Goal: Task Accomplishment & Management: Manage account settings

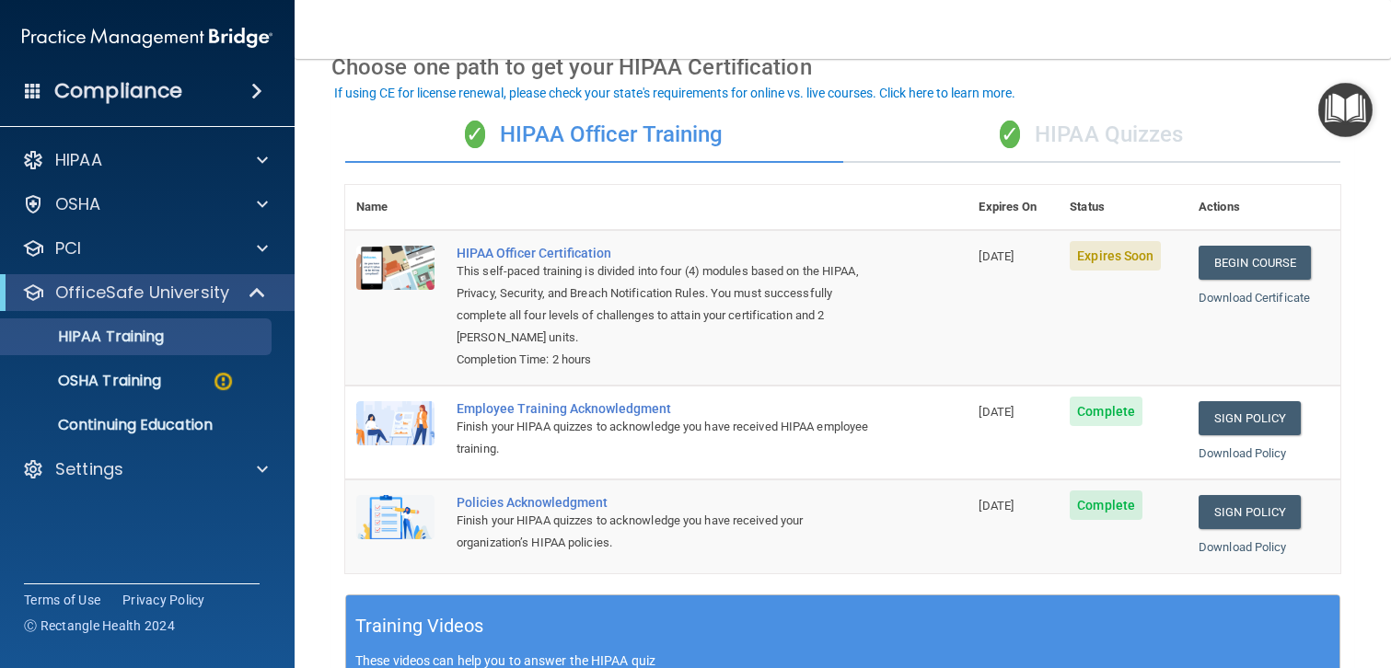
scroll to position [93, 0]
click at [1141, 135] on div "✓ HIPAA Quizzes" at bounding box center [1092, 136] width 498 height 55
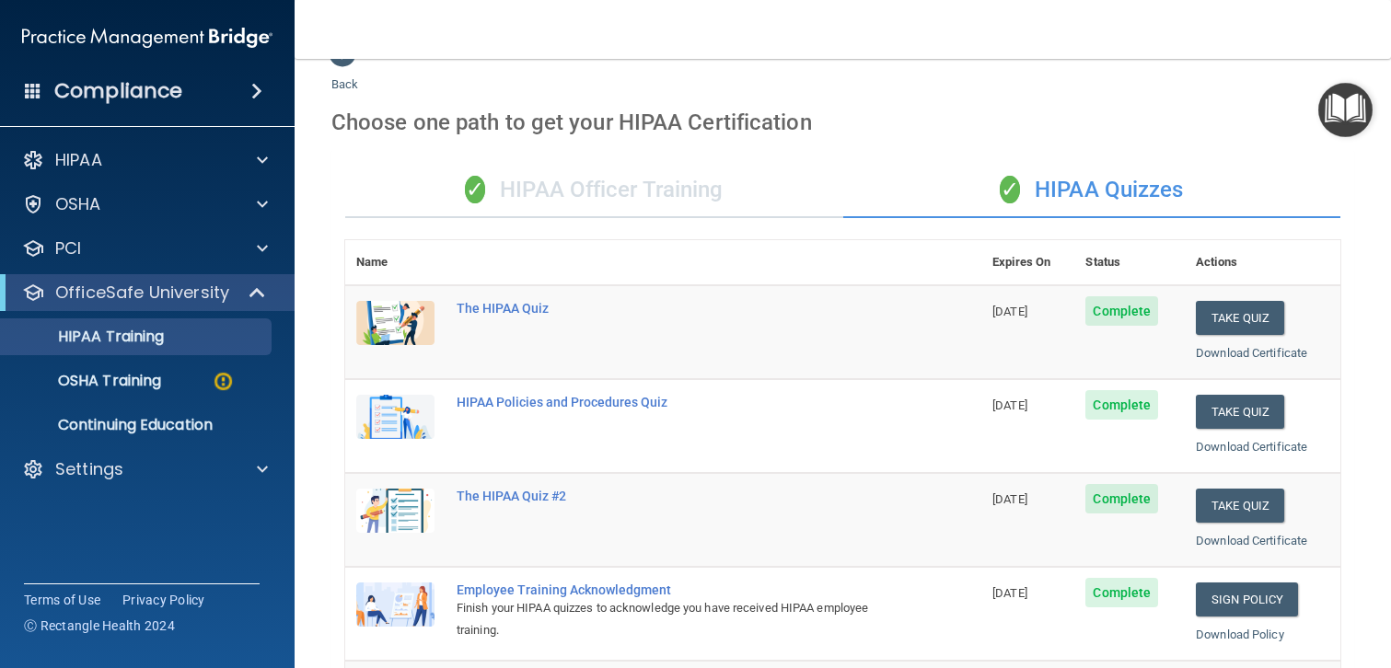
scroll to position [0, 0]
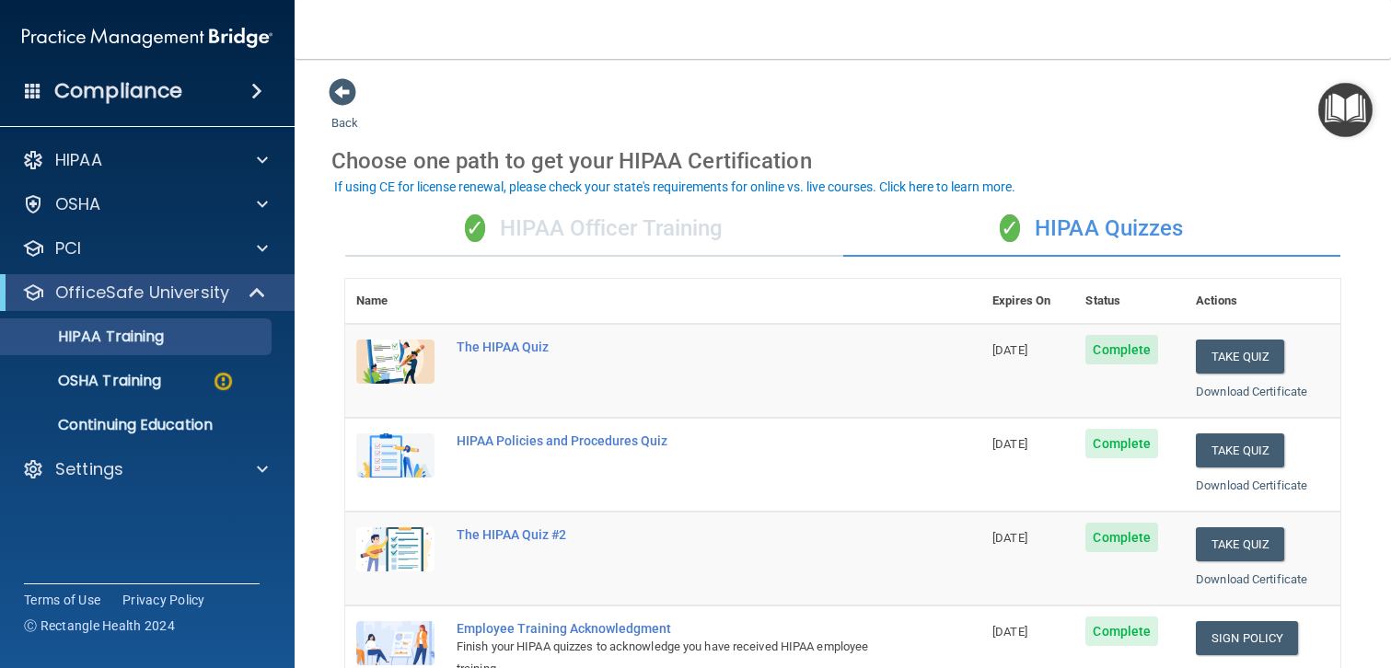
click at [661, 226] on div "✓ HIPAA Officer Training" at bounding box center [594, 229] width 498 height 55
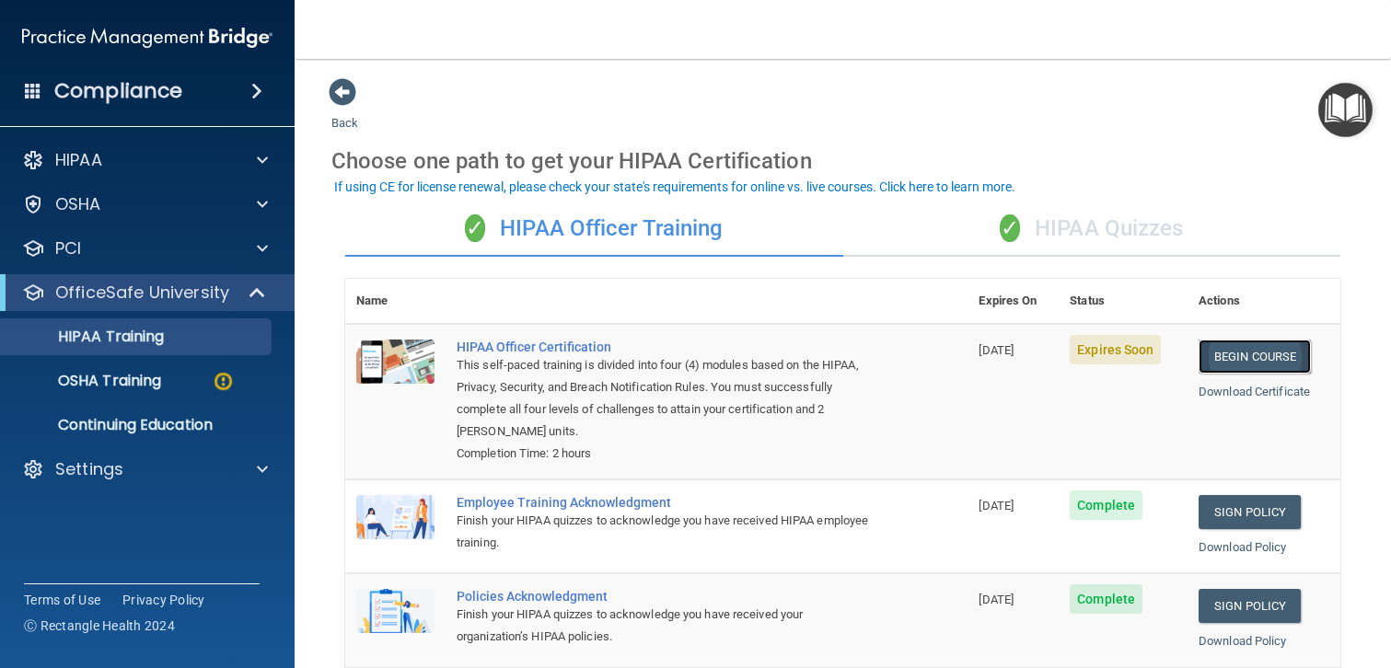
click at [1269, 355] on link "Begin Course" at bounding box center [1255, 357] width 112 height 34
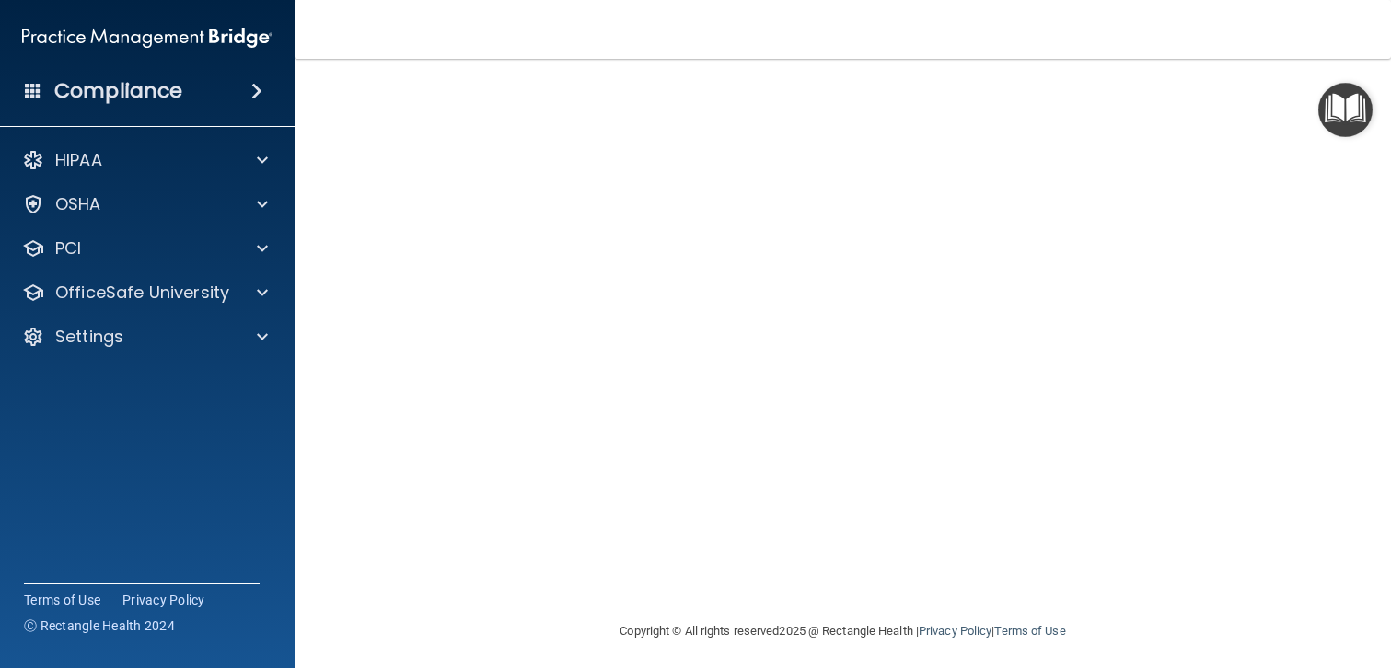
scroll to position [152, 0]
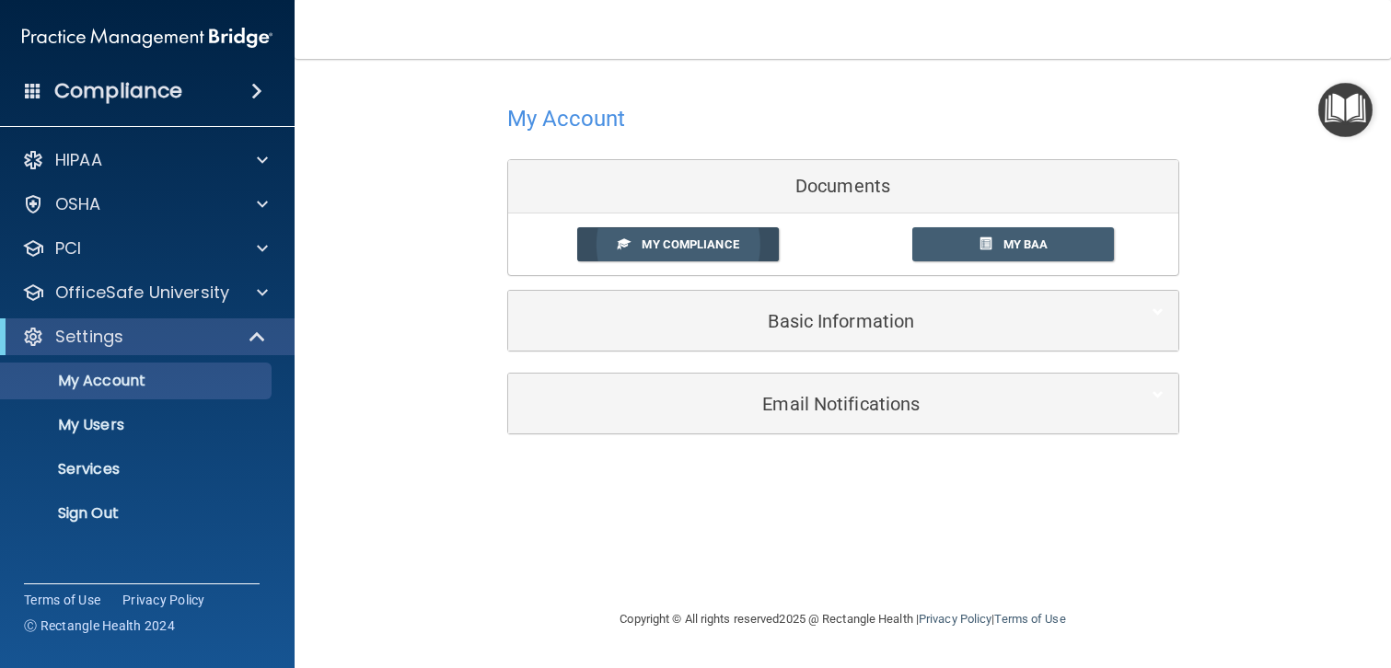
click at [691, 241] on span "My Compliance" at bounding box center [690, 245] width 97 height 14
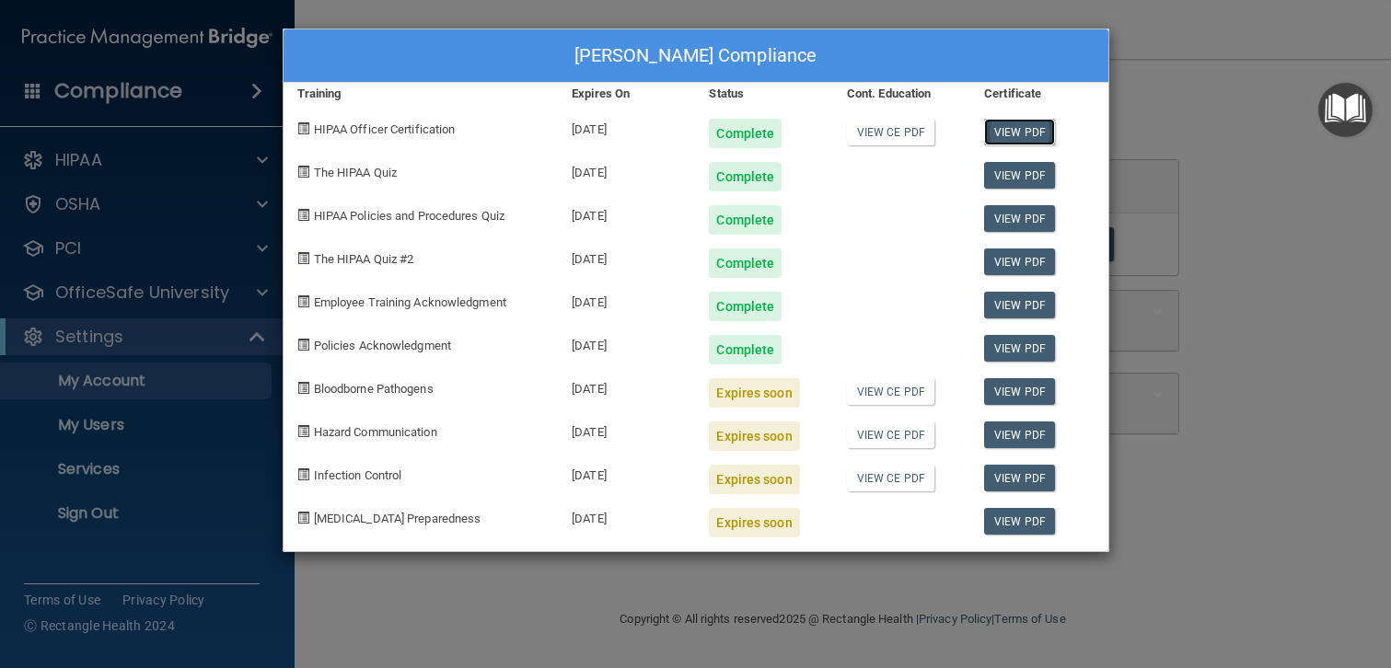
click at [1005, 131] on link "View PDF" at bounding box center [1019, 132] width 71 height 27
click at [886, 138] on link "View CE PDF" at bounding box center [890, 132] width 87 height 27
click at [1171, 77] on div "Tamara Whitley's Compliance Training Expires On Status Cont. Education Certific…" at bounding box center [695, 334] width 1391 height 668
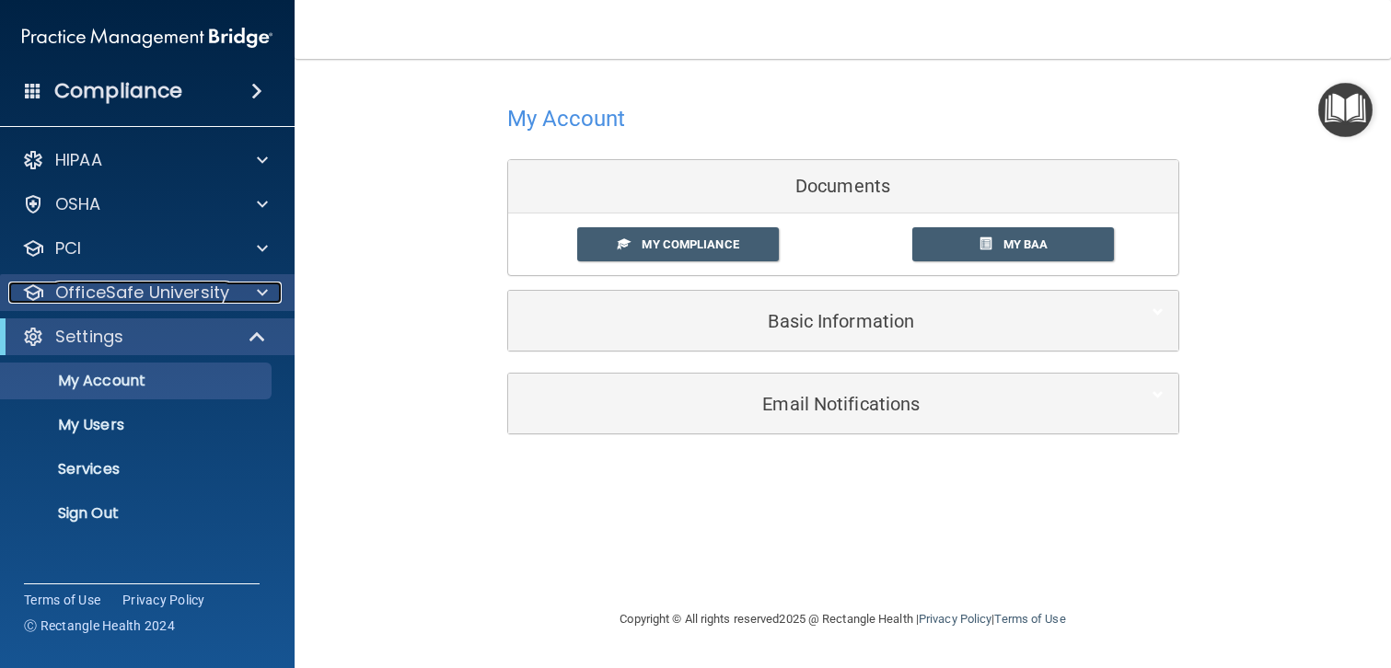
click at [149, 297] on p "OfficeSafe University" at bounding box center [142, 293] width 174 height 22
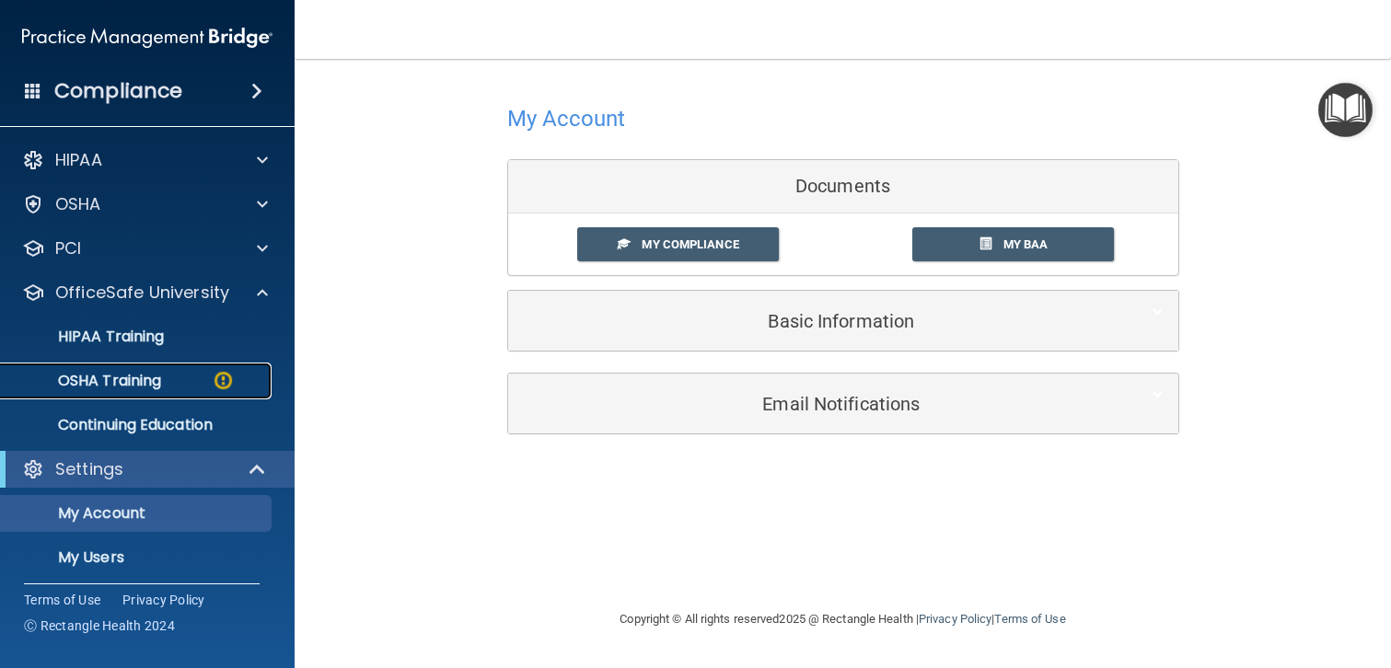
click at [143, 385] on p "OSHA Training" at bounding box center [86, 381] width 149 height 18
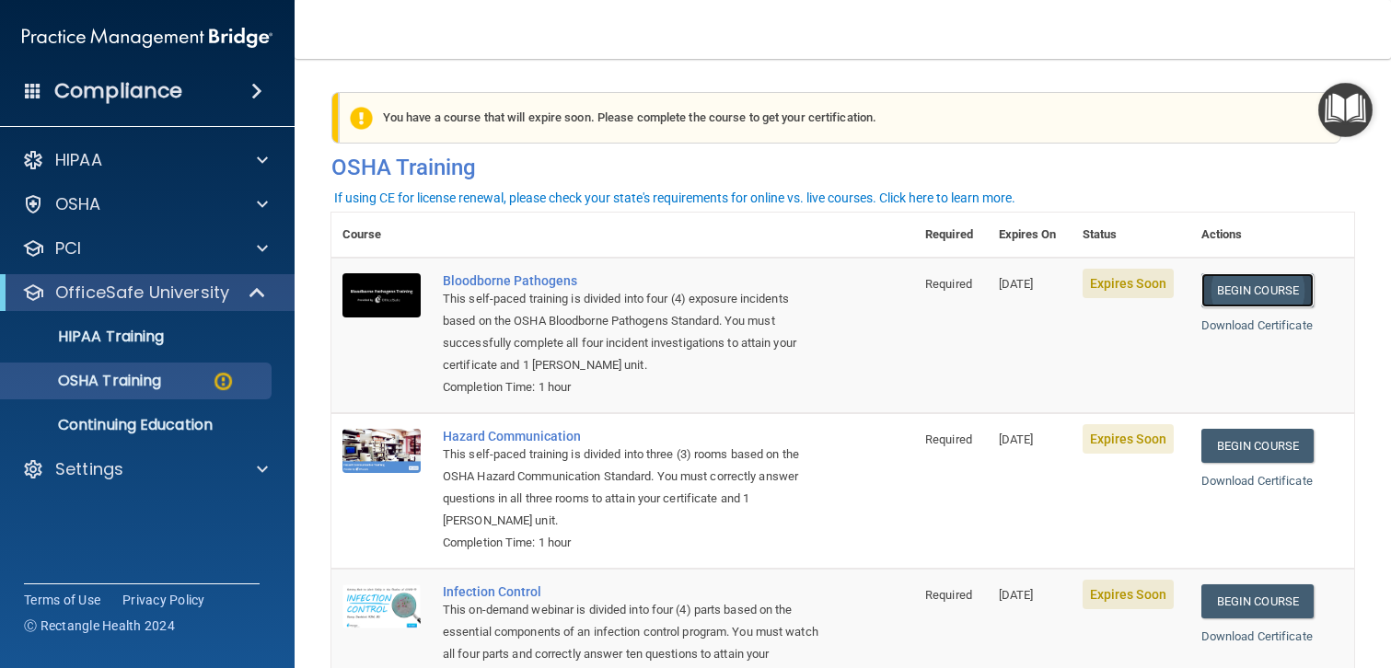
click at [1273, 288] on link "Begin Course" at bounding box center [1257, 290] width 112 height 34
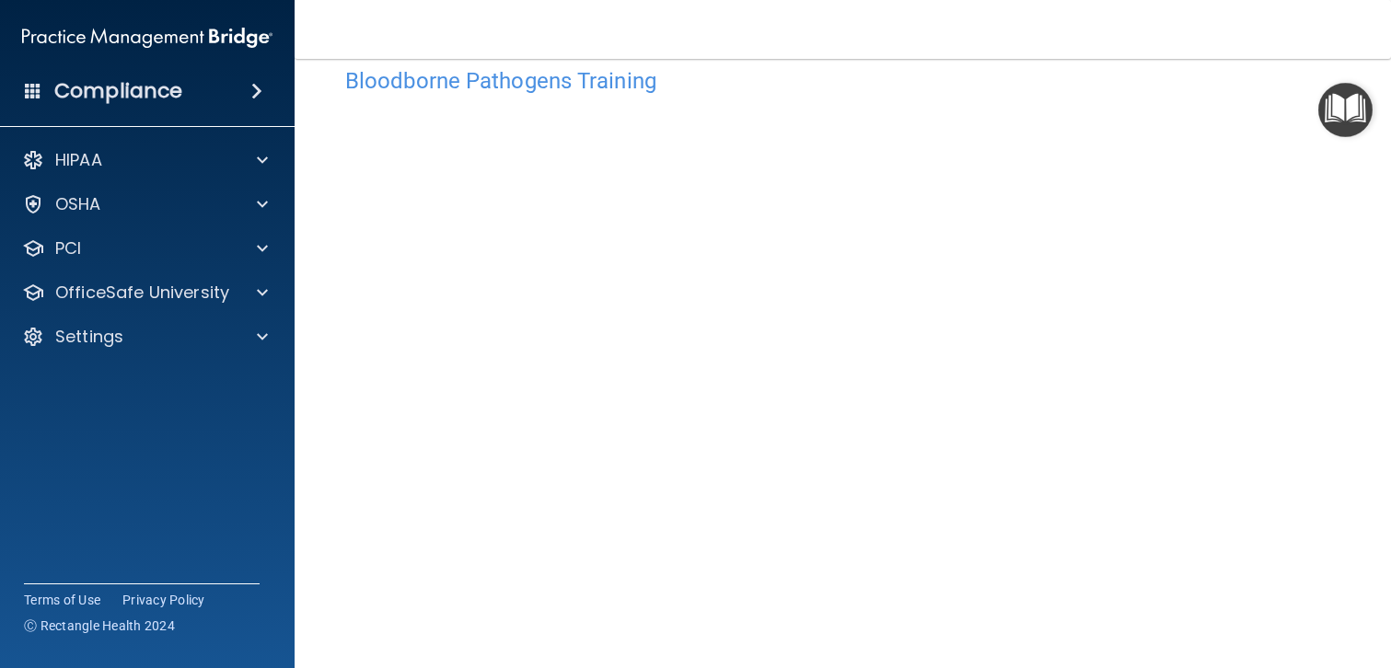
scroll to position [36, 0]
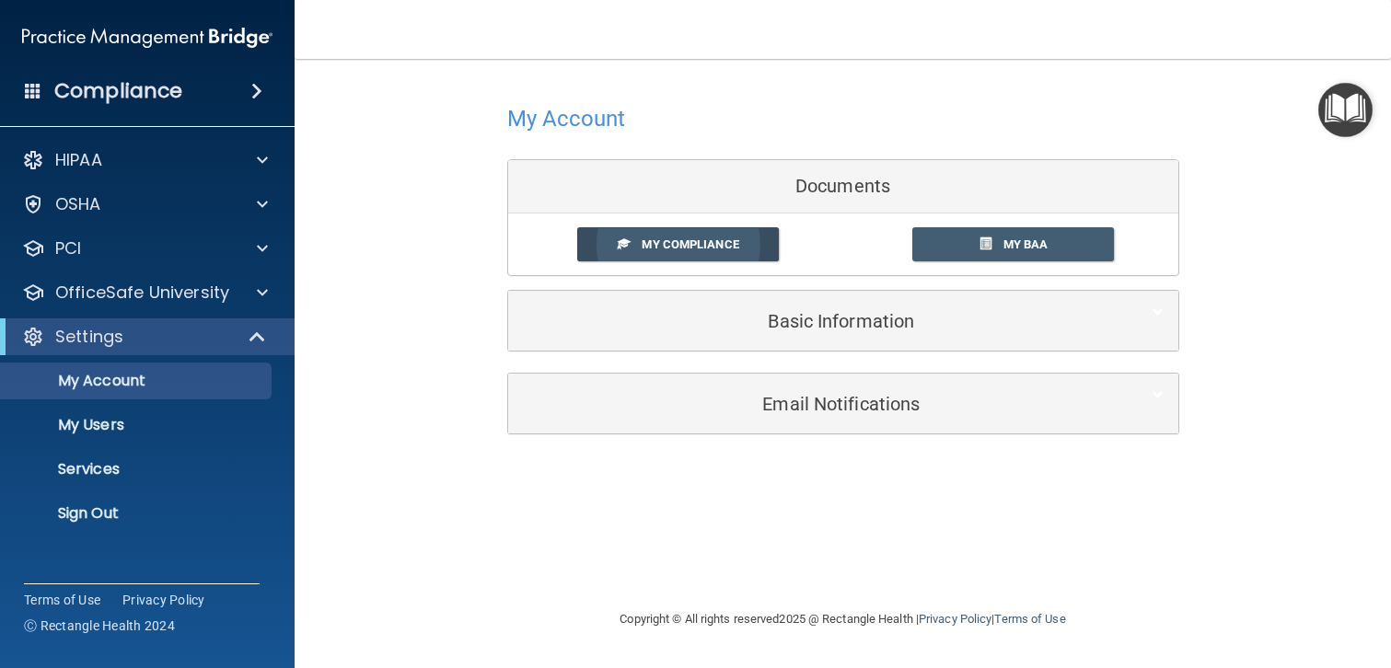
click at [707, 245] on span "My Compliance" at bounding box center [690, 245] width 97 height 14
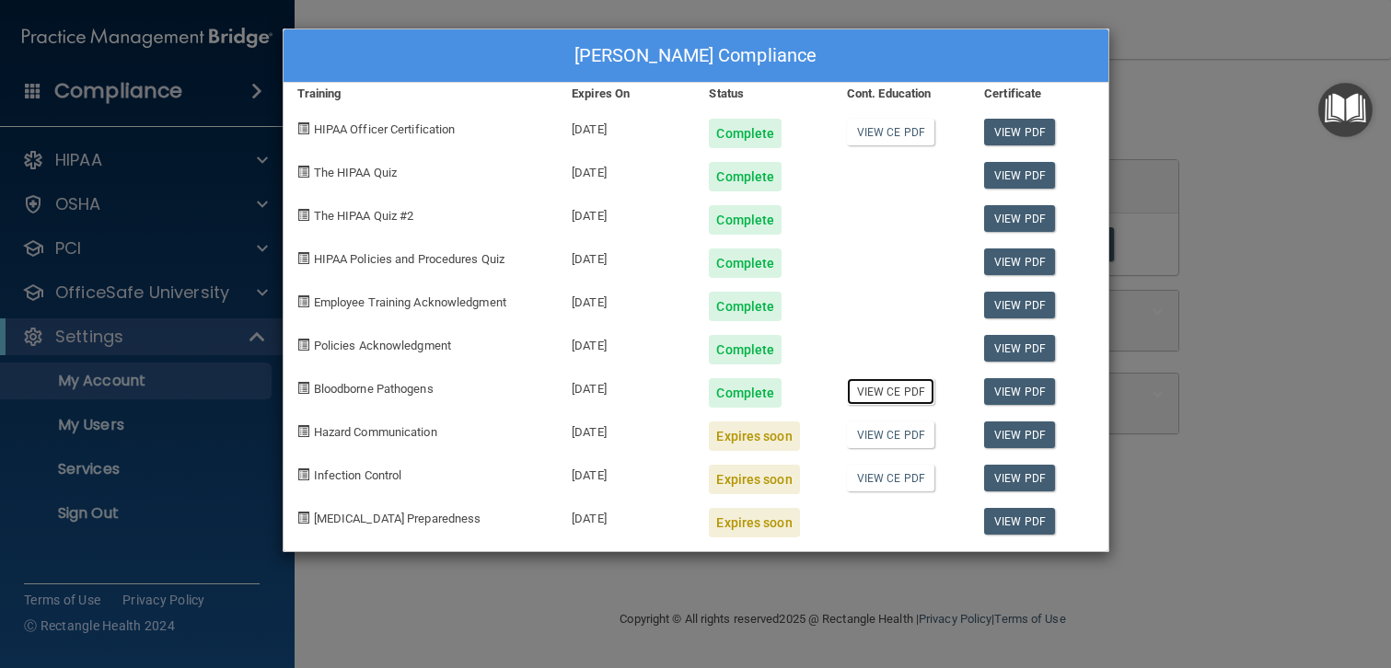
click at [887, 393] on link "View CE PDF" at bounding box center [890, 391] width 87 height 27
click at [1193, 101] on div "Tamara Whitley's Compliance Training Expires On Status Cont. Education Certific…" at bounding box center [695, 334] width 1391 height 668
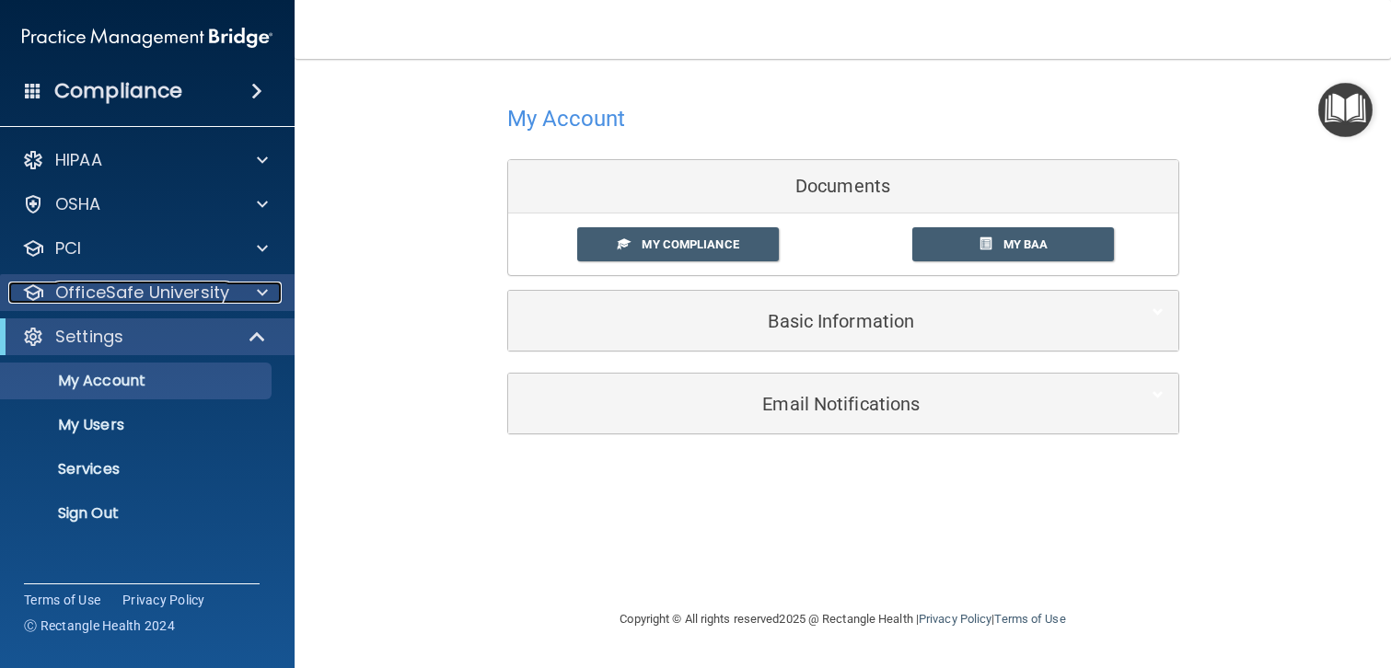
click at [152, 293] on p "OfficeSafe University" at bounding box center [142, 293] width 174 height 22
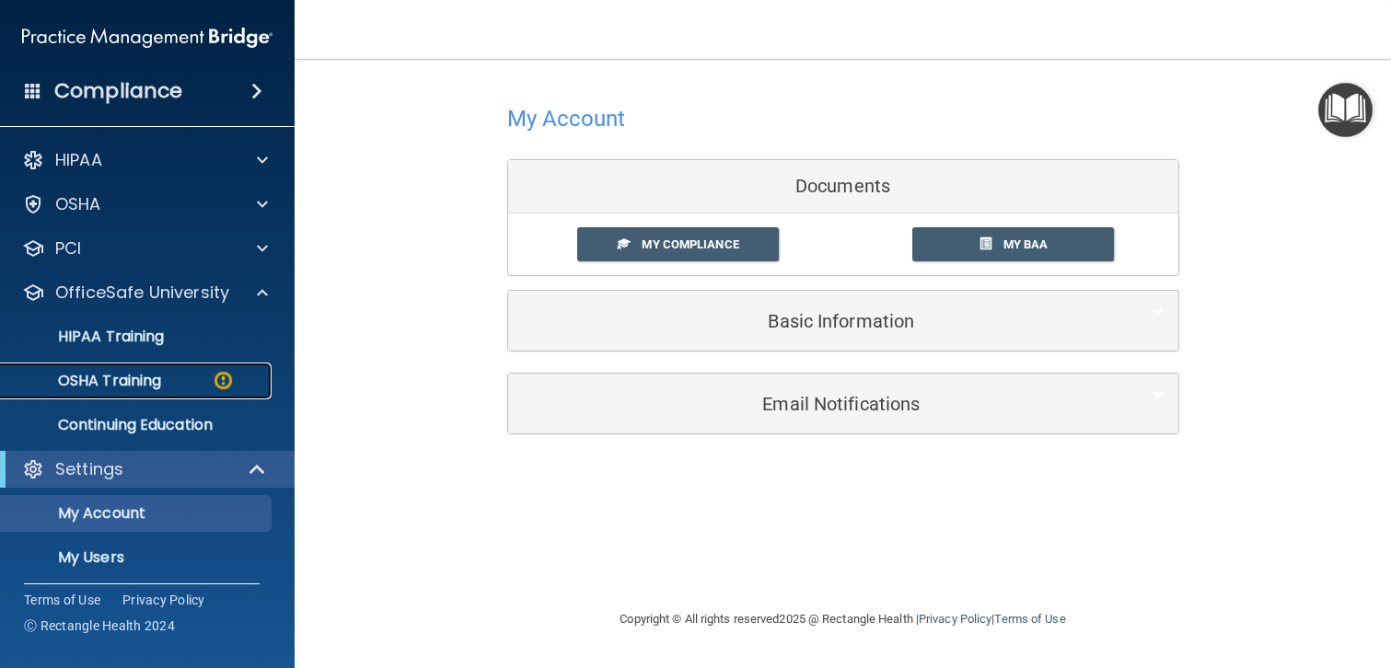
click at [133, 381] on p "OSHA Training" at bounding box center [86, 381] width 149 height 18
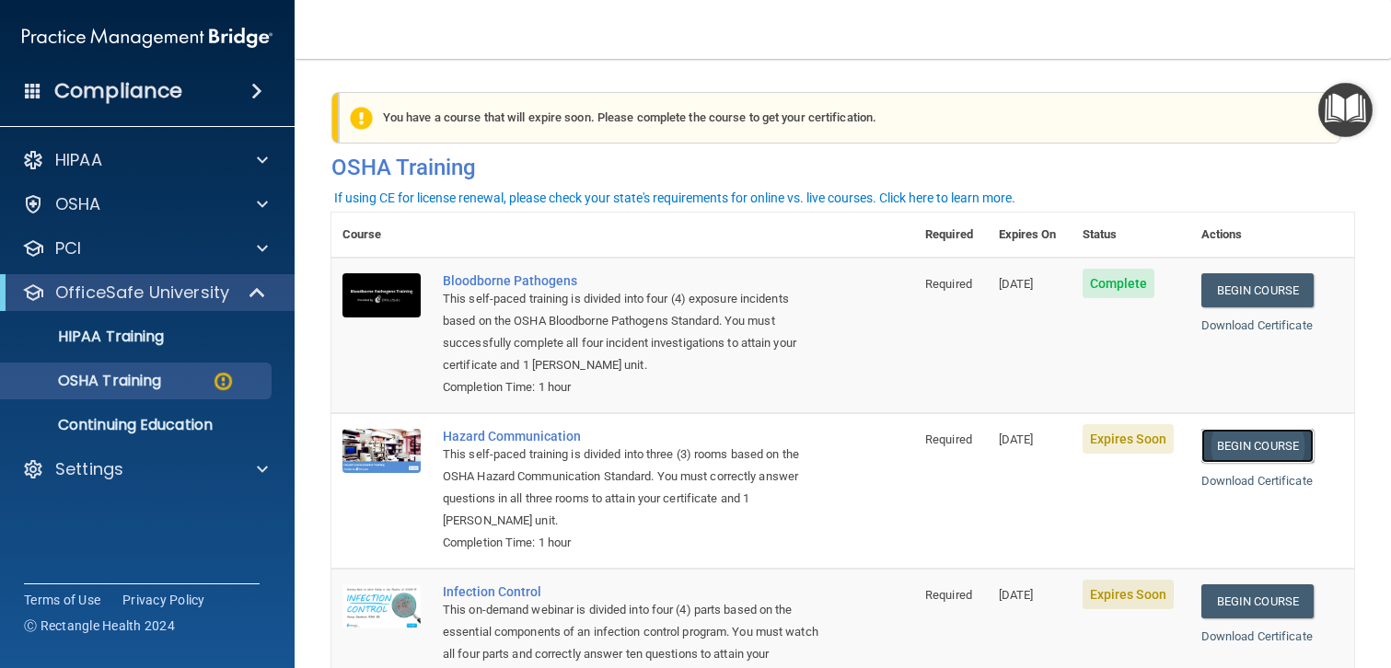
click at [1254, 441] on link "Begin Course" at bounding box center [1257, 446] width 112 height 34
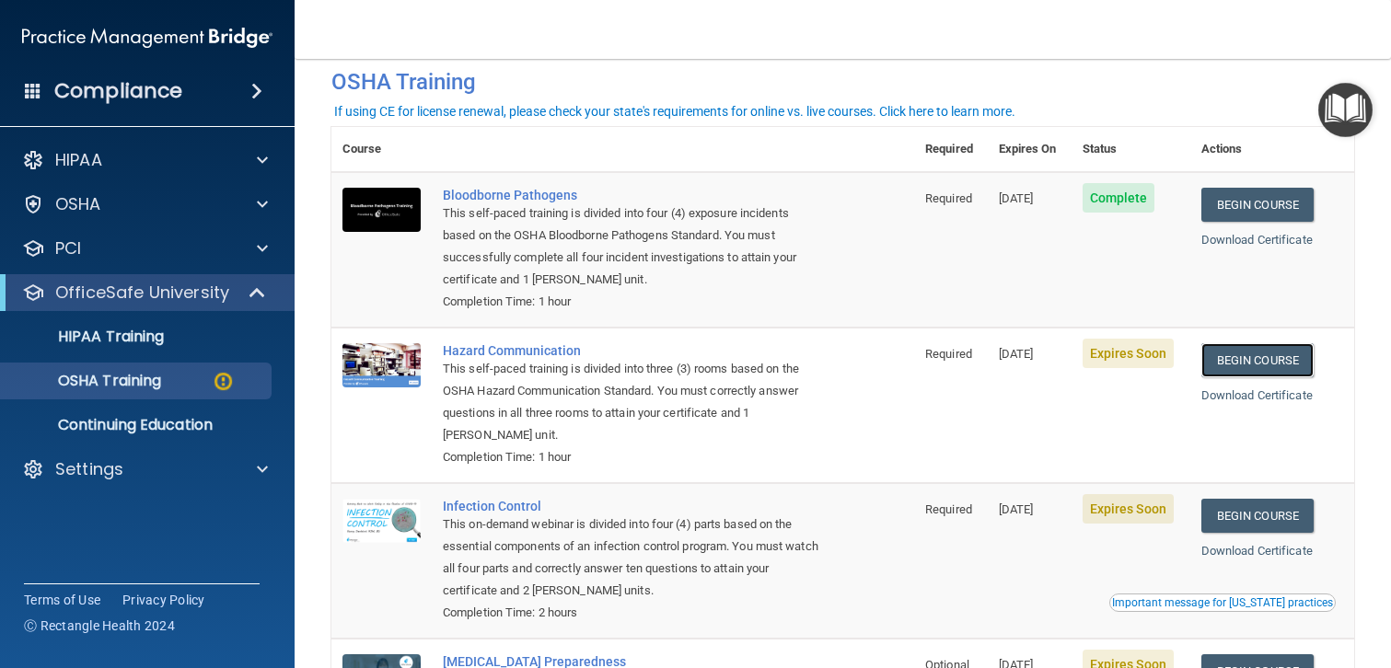
scroll to position [87, 0]
click at [1031, 357] on span "10/09/2025" at bounding box center [1016, 353] width 35 height 14
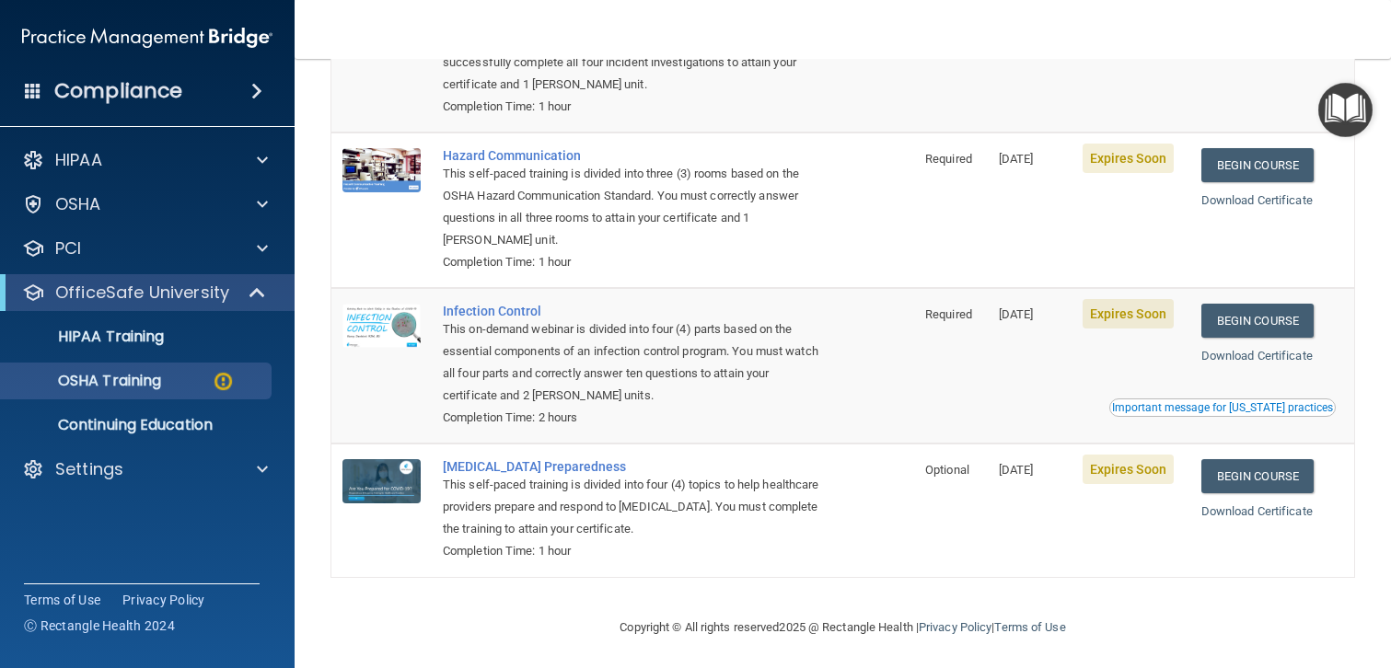
scroll to position [282, 0]
click at [136, 341] on p "HIPAA Training" at bounding box center [88, 337] width 152 height 18
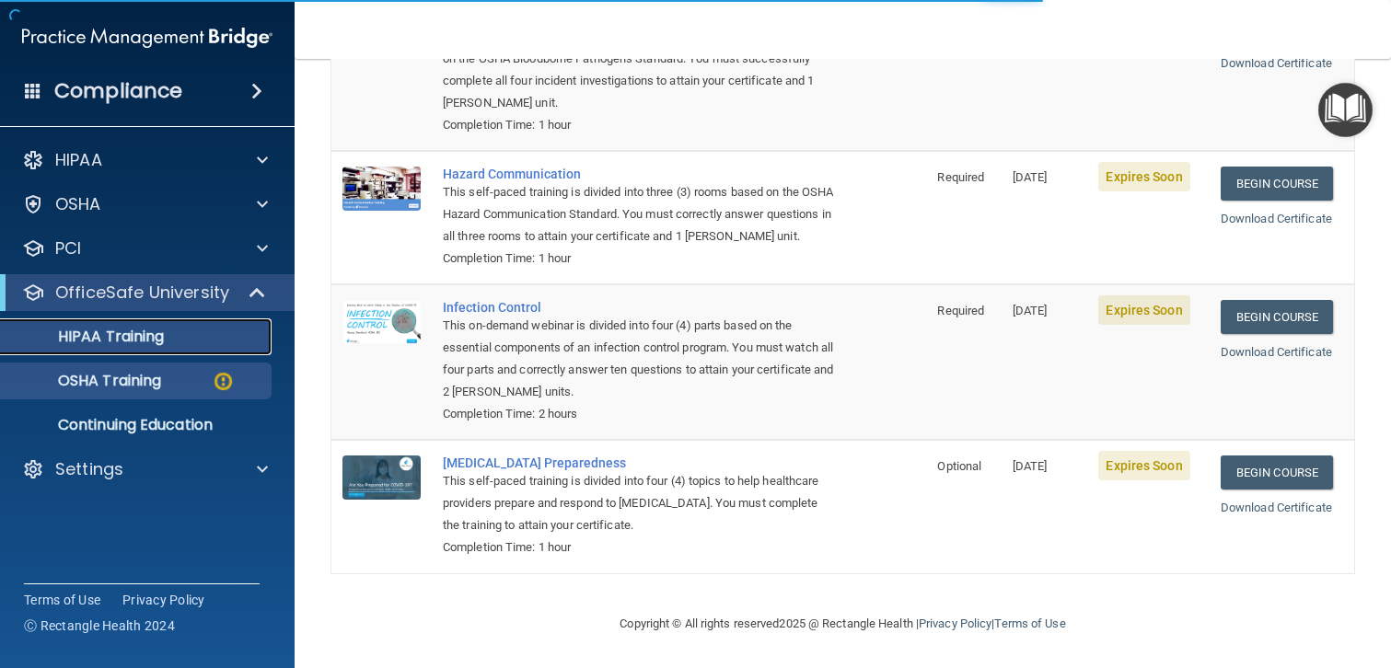
scroll to position [586, 0]
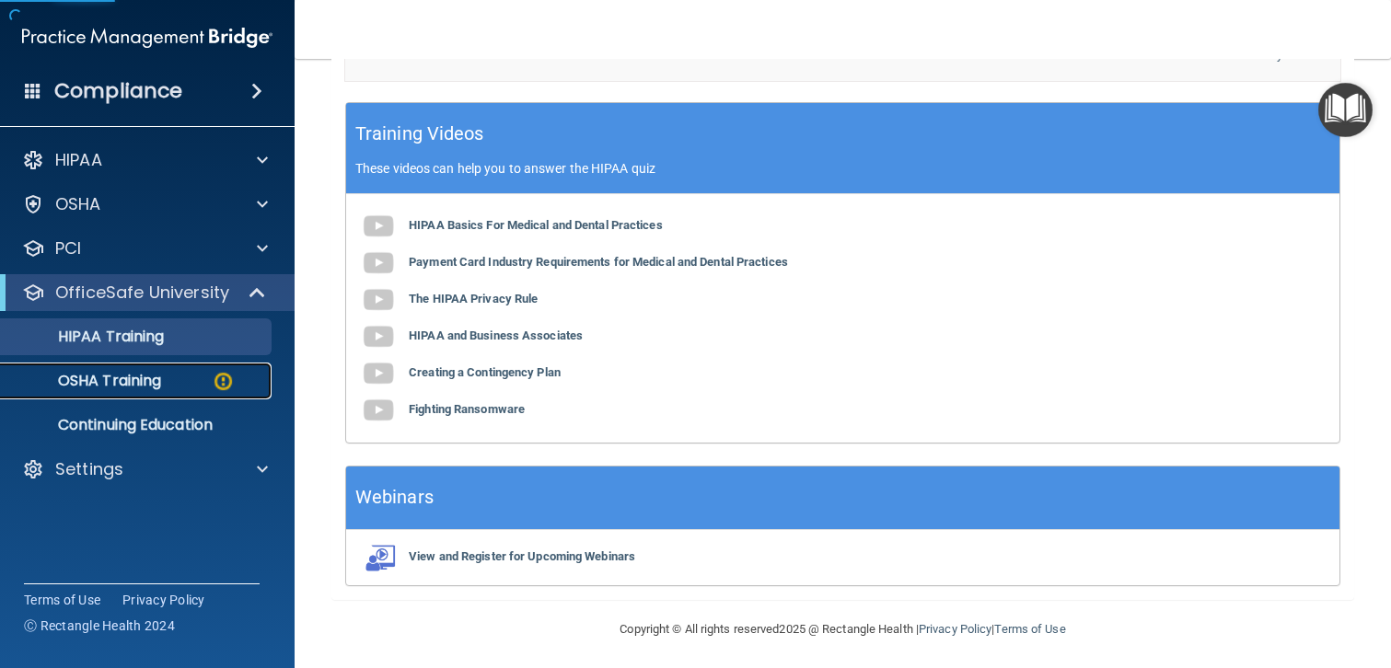
click at [147, 378] on p "OSHA Training" at bounding box center [86, 381] width 149 height 18
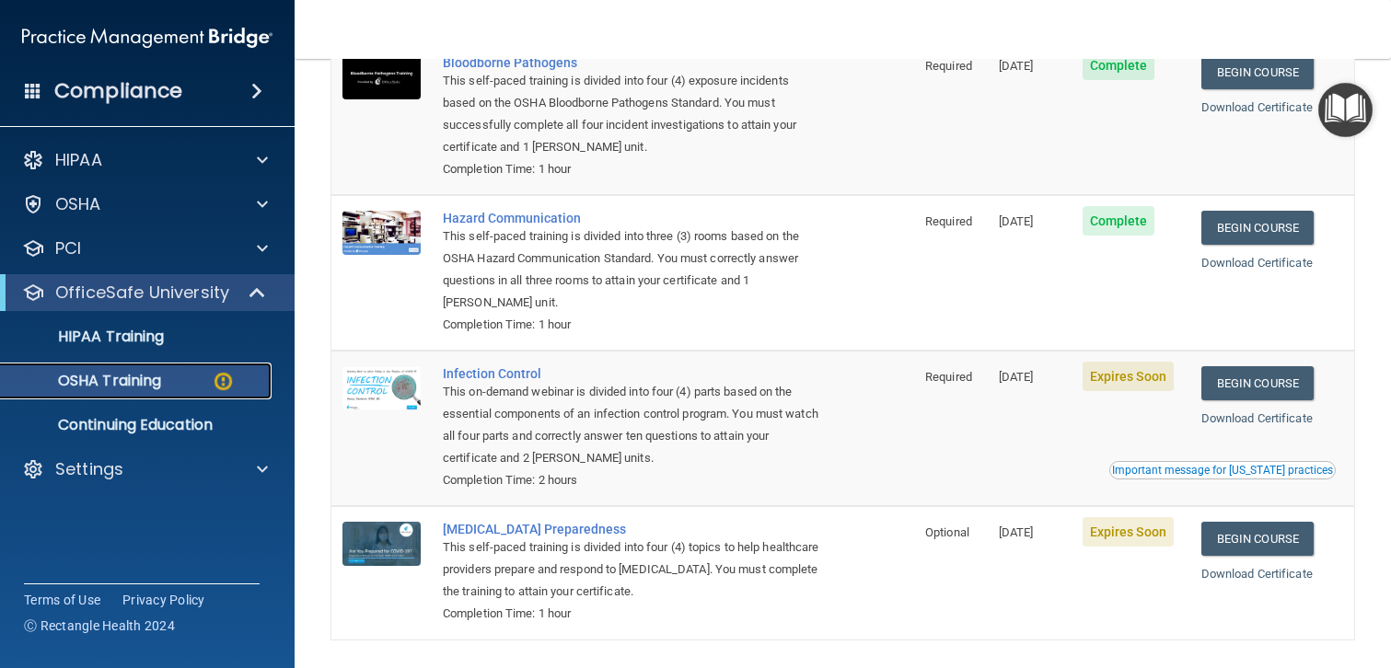
scroll to position [219, 0]
click at [1265, 385] on link "Begin Course" at bounding box center [1257, 382] width 112 height 34
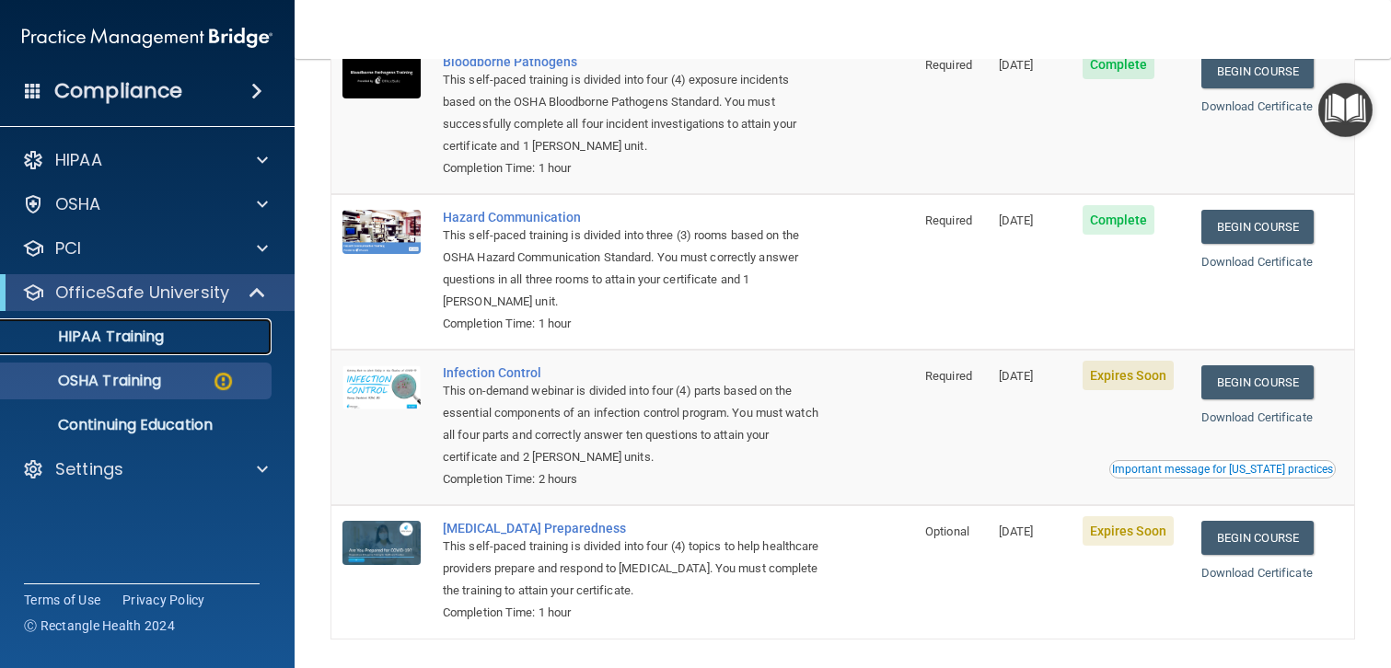
click at [132, 336] on p "HIPAA Training" at bounding box center [88, 337] width 152 height 18
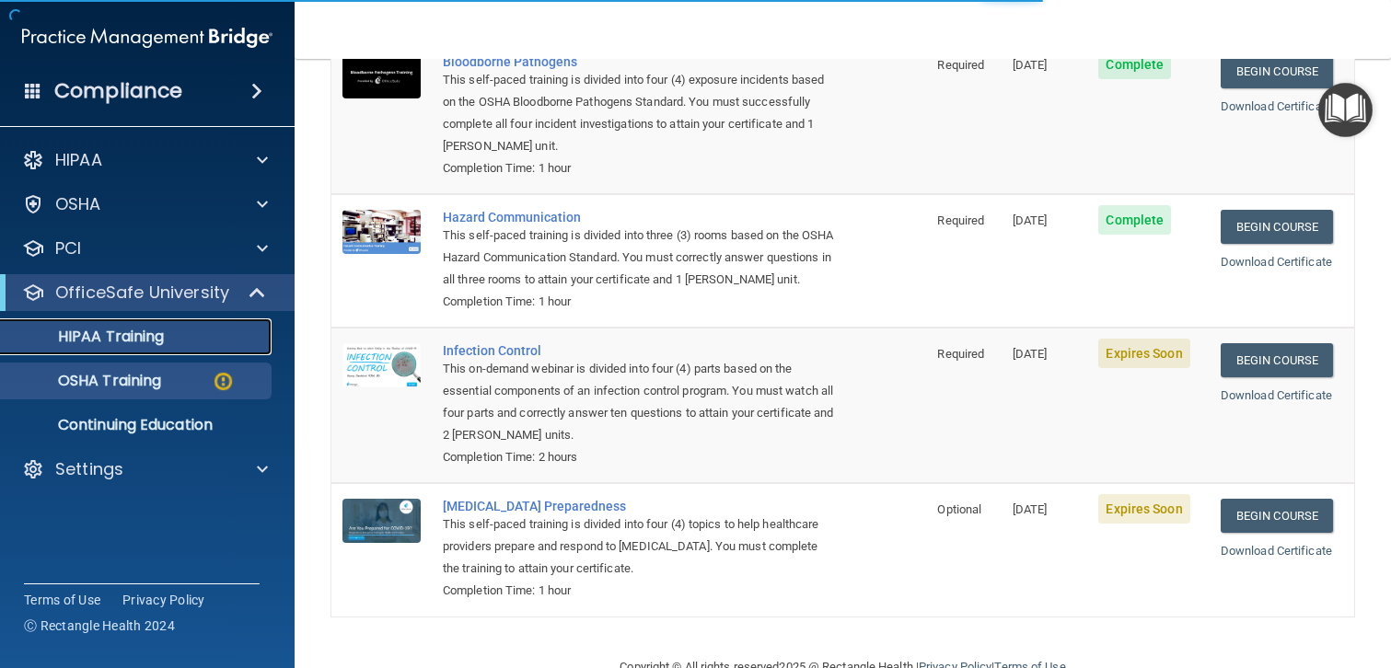
scroll to position [524, 0]
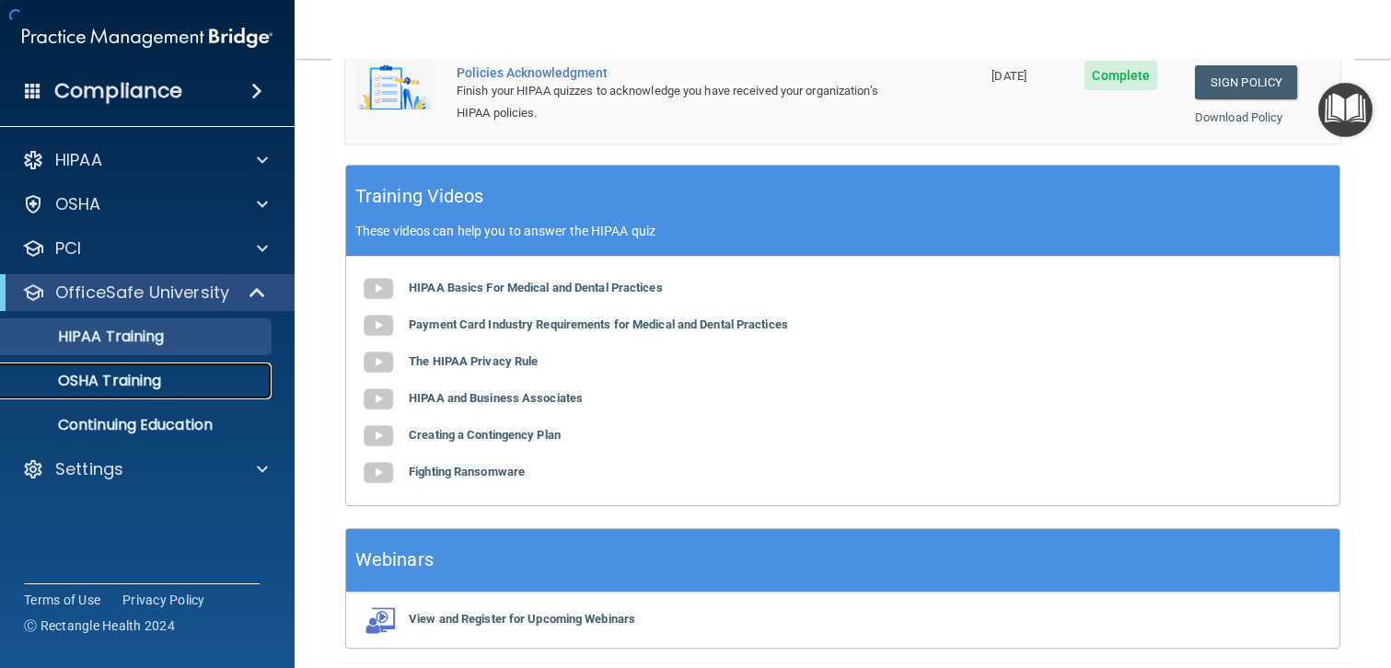
click at [133, 382] on p "OSHA Training" at bounding box center [86, 381] width 149 height 18
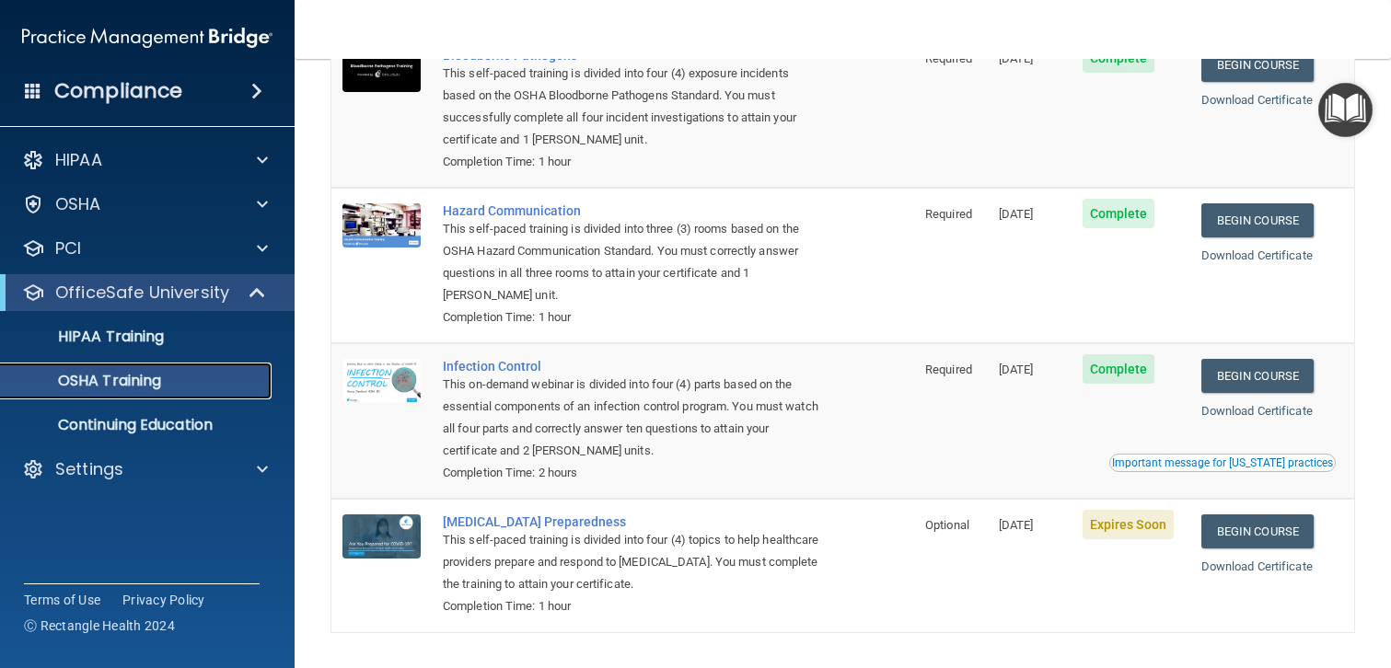
scroll to position [235, 0]
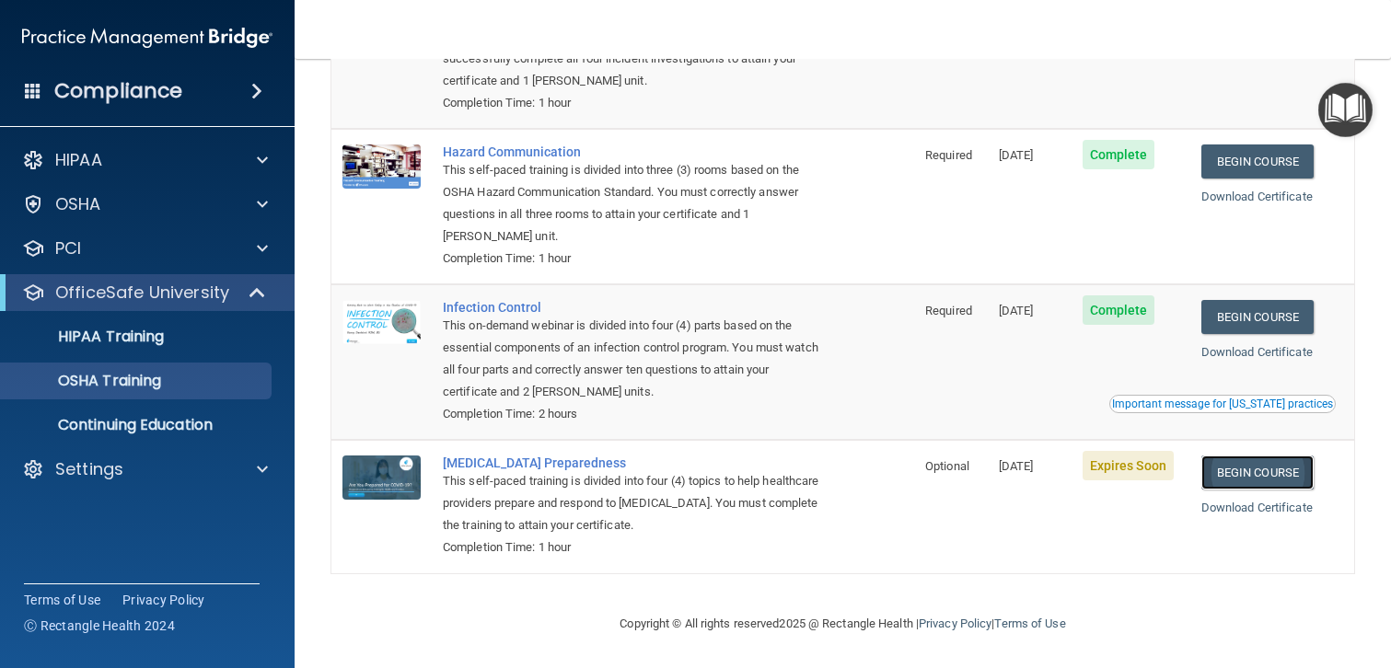
click at [1248, 476] on link "Begin Course" at bounding box center [1257, 473] width 112 height 34
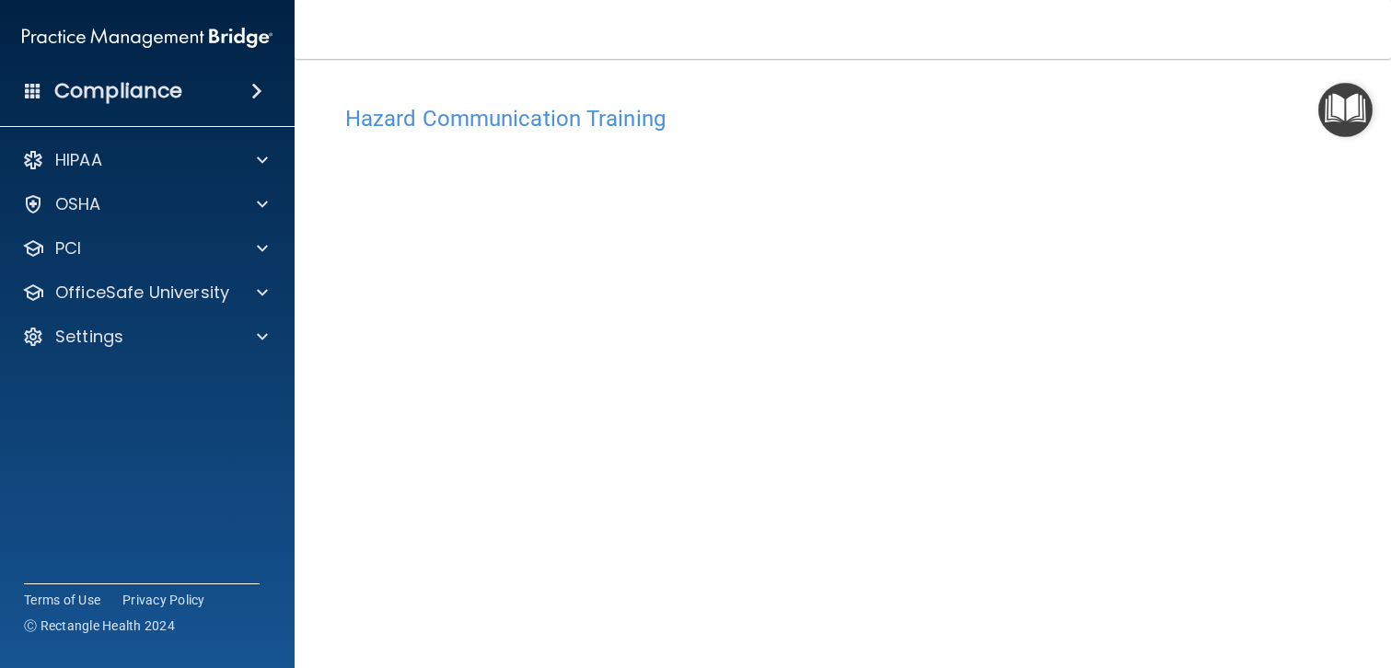
click at [560, 121] on h4 "Hazard Communication Training" at bounding box center [842, 119] width 995 height 24
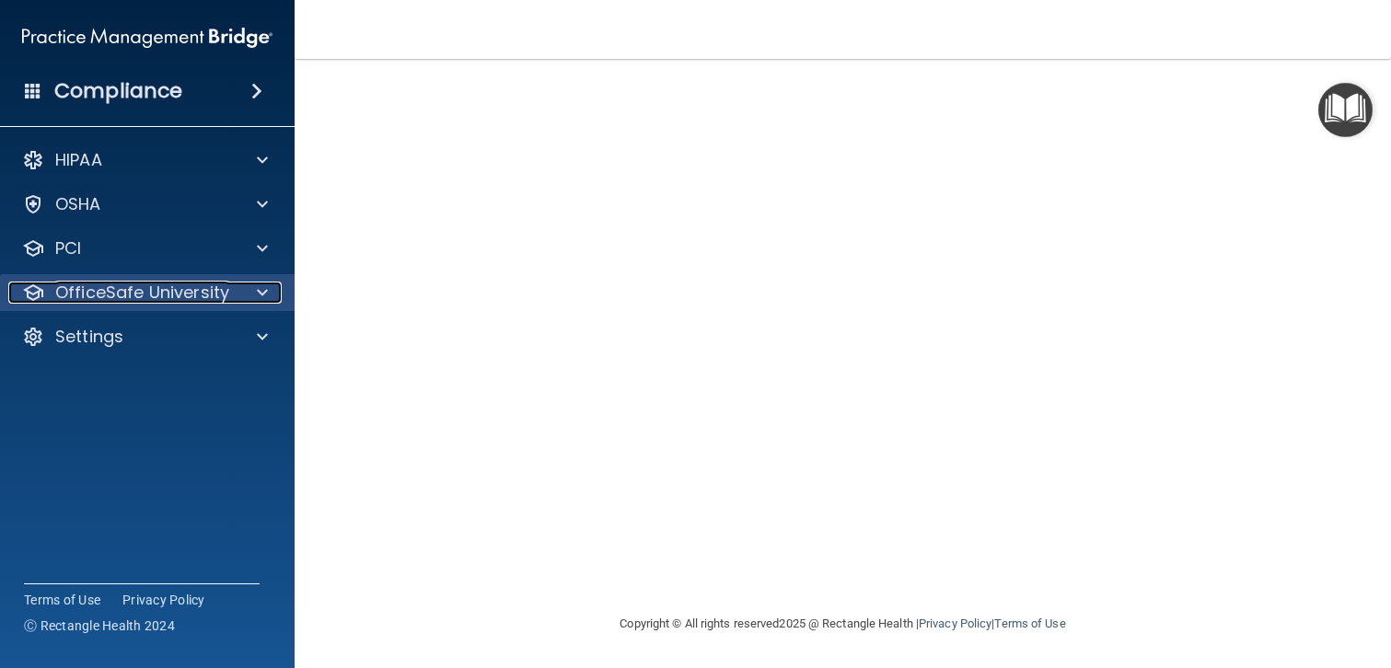
click at [177, 287] on p "OfficeSafe University" at bounding box center [142, 293] width 174 height 22
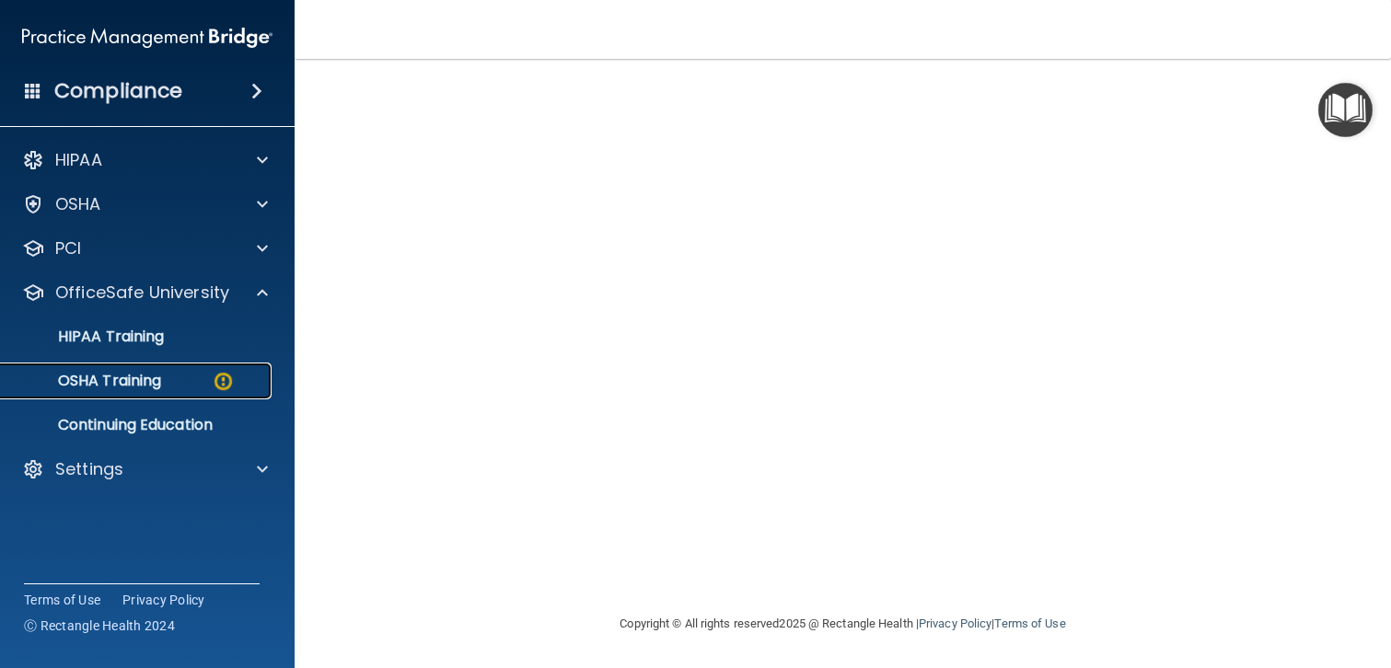
click at [133, 388] on p "OSHA Training" at bounding box center [86, 381] width 149 height 18
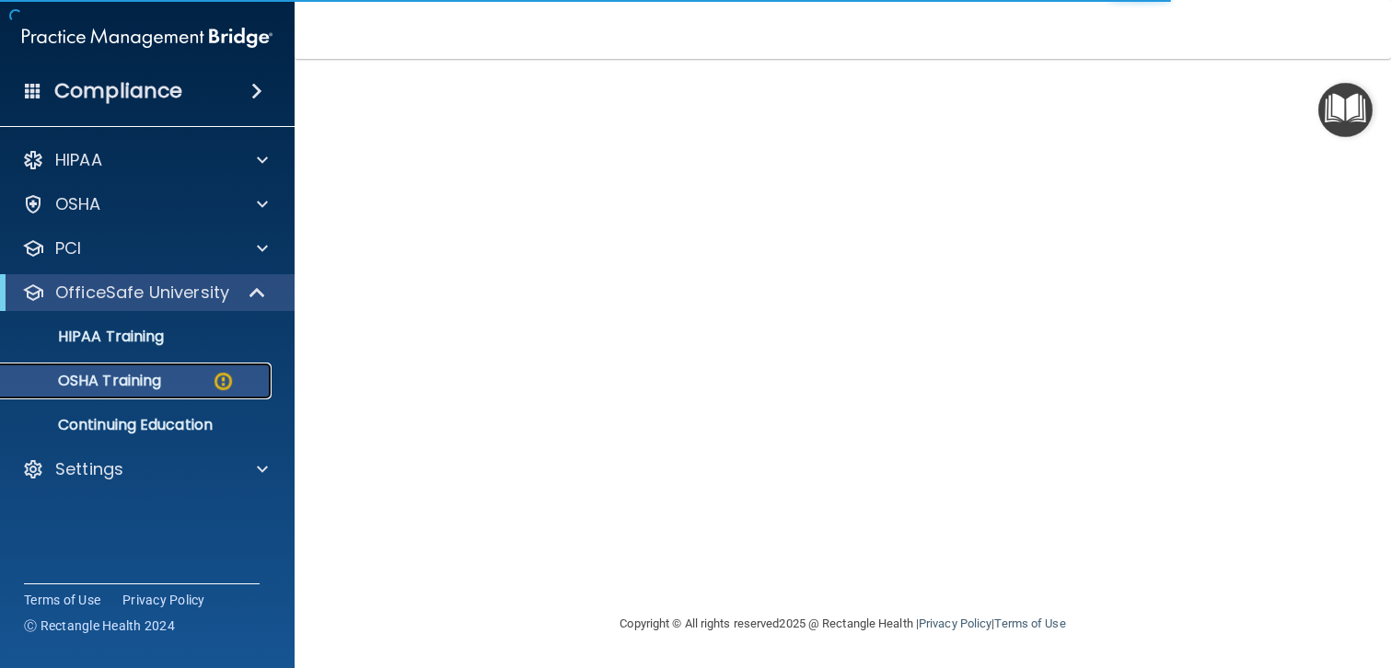
scroll to position [286, 0]
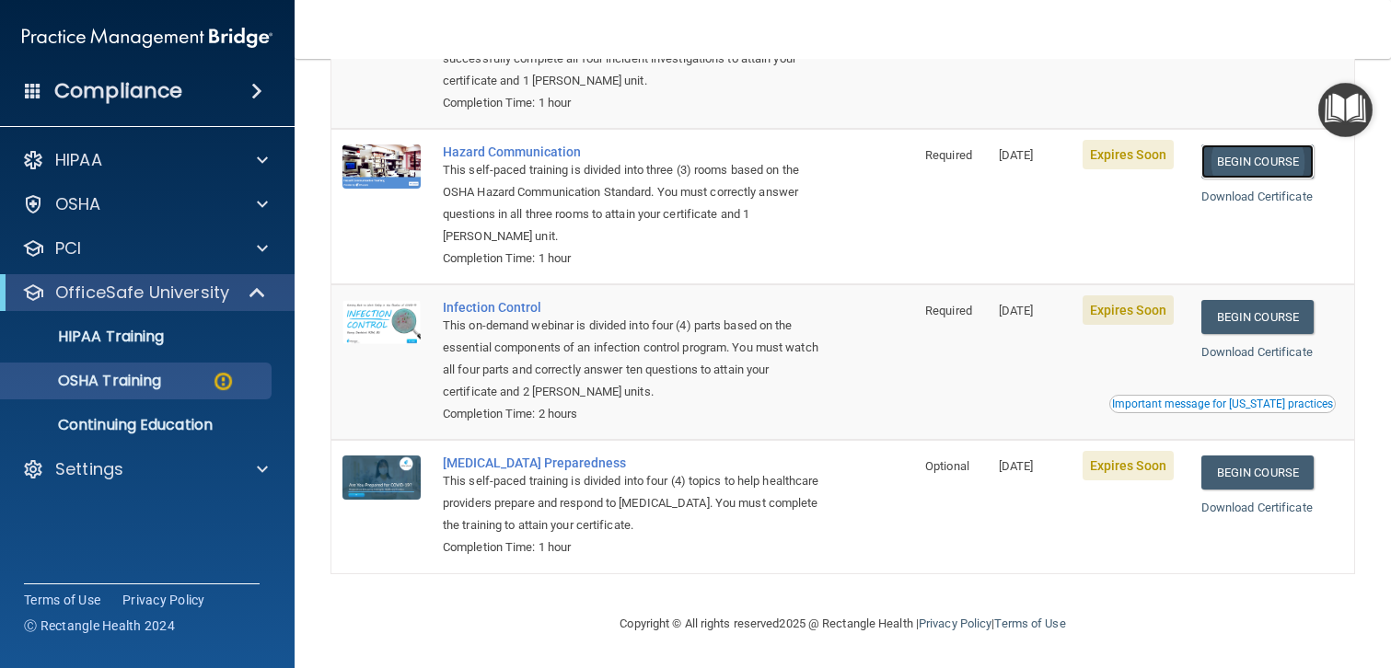
click at [1246, 165] on link "Begin Course" at bounding box center [1257, 162] width 112 height 34
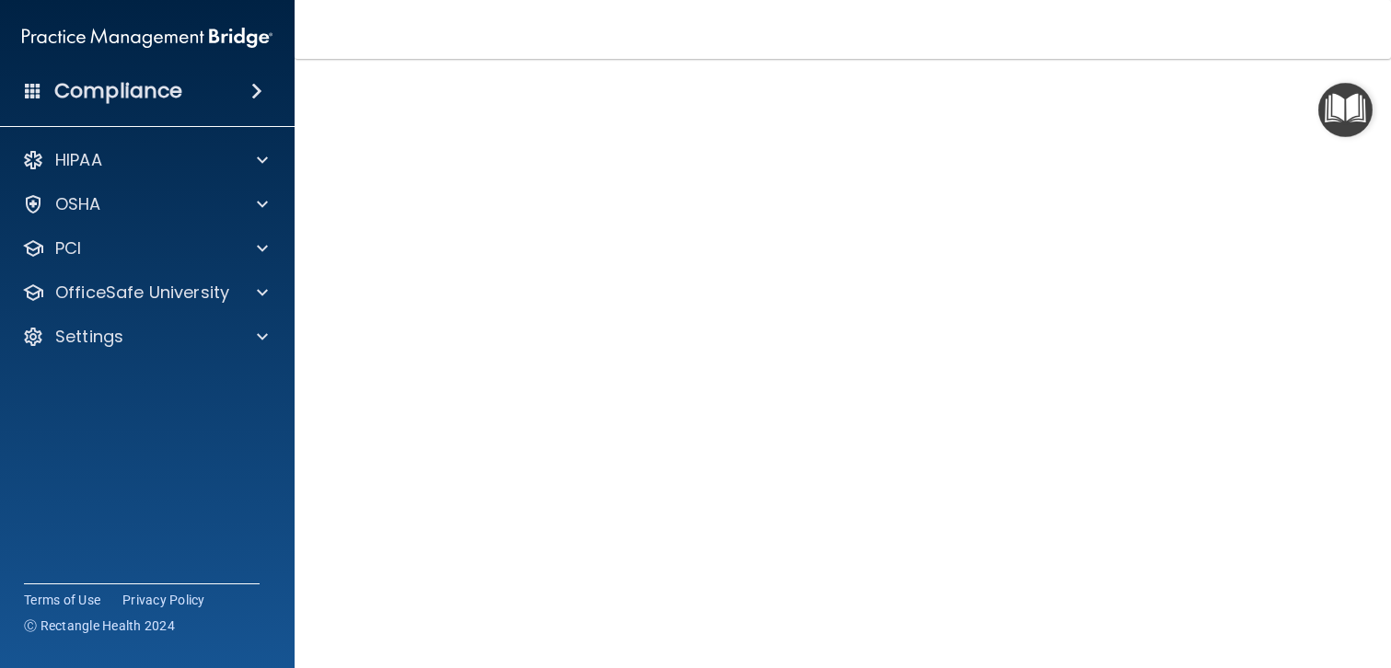
scroll to position [77, 0]
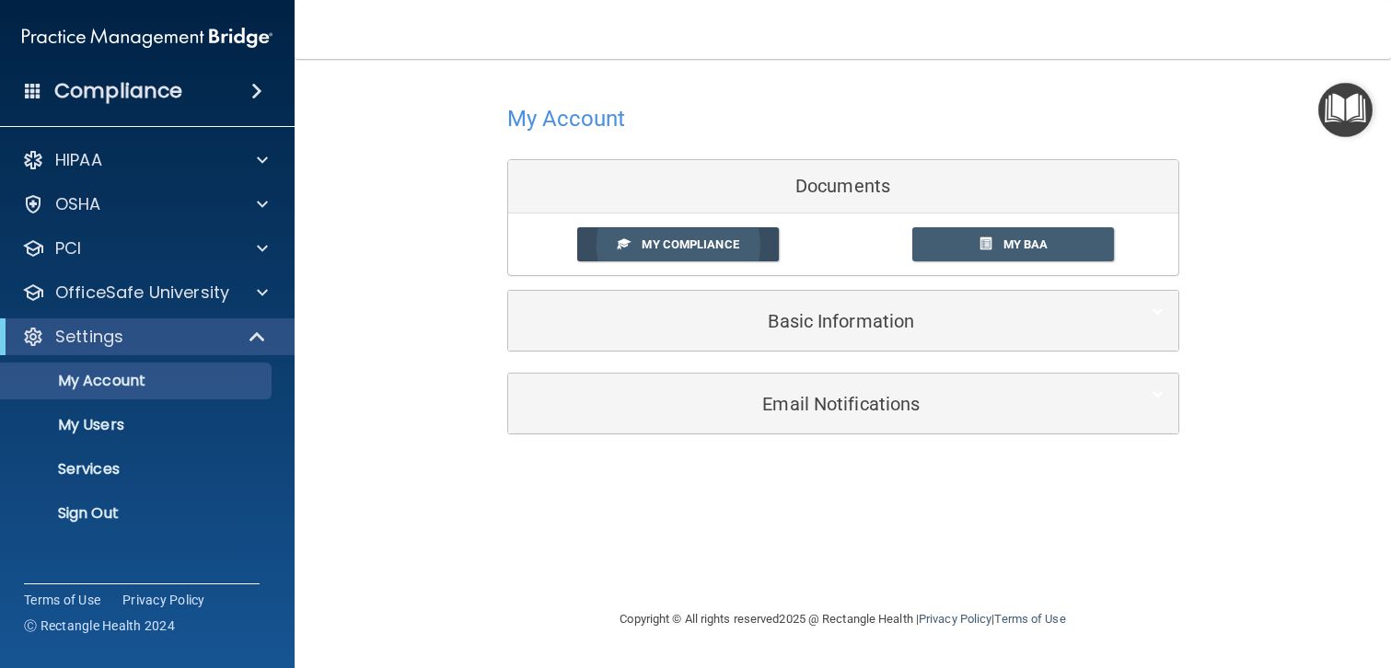
click at [705, 235] on link "My Compliance" at bounding box center [678, 244] width 202 height 34
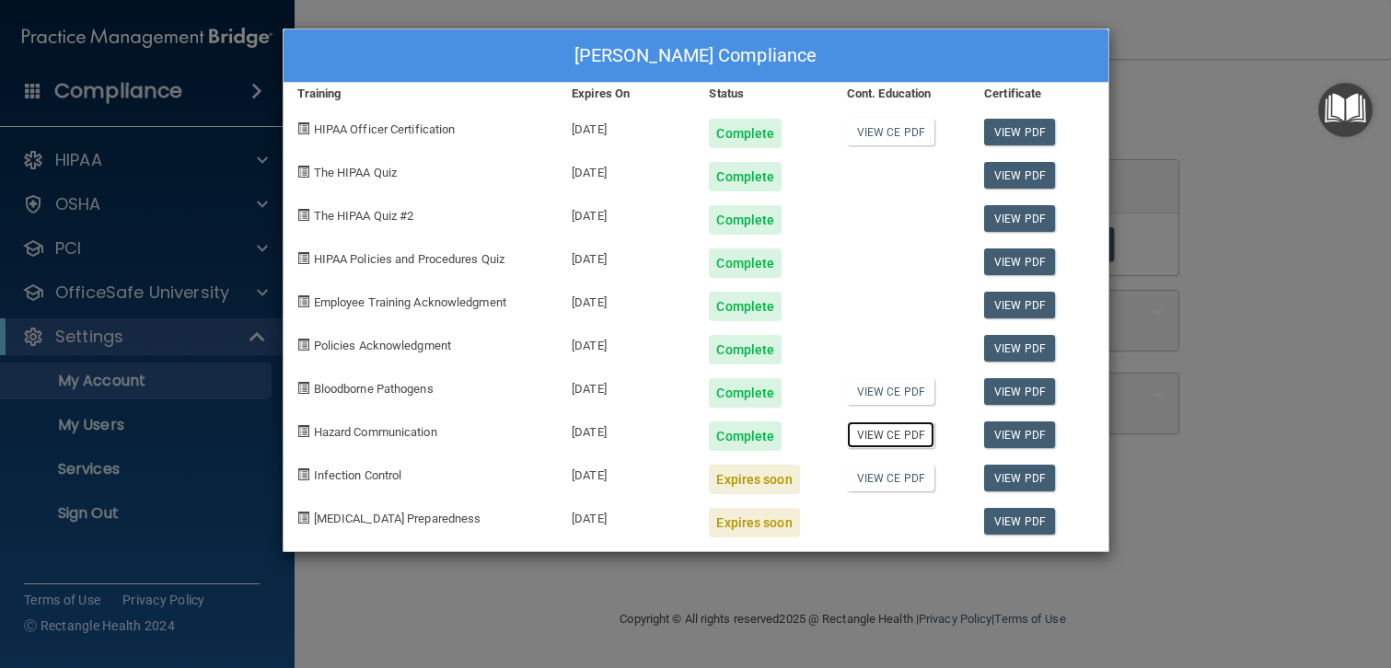
click at [889, 435] on link "View CE PDF" at bounding box center [890, 435] width 87 height 27
click at [428, 14] on div "Tamara Whitley's Compliance Training Expires On Status Cont. Education Certific…" at bounding box center [695, 334] width 1391 height 668
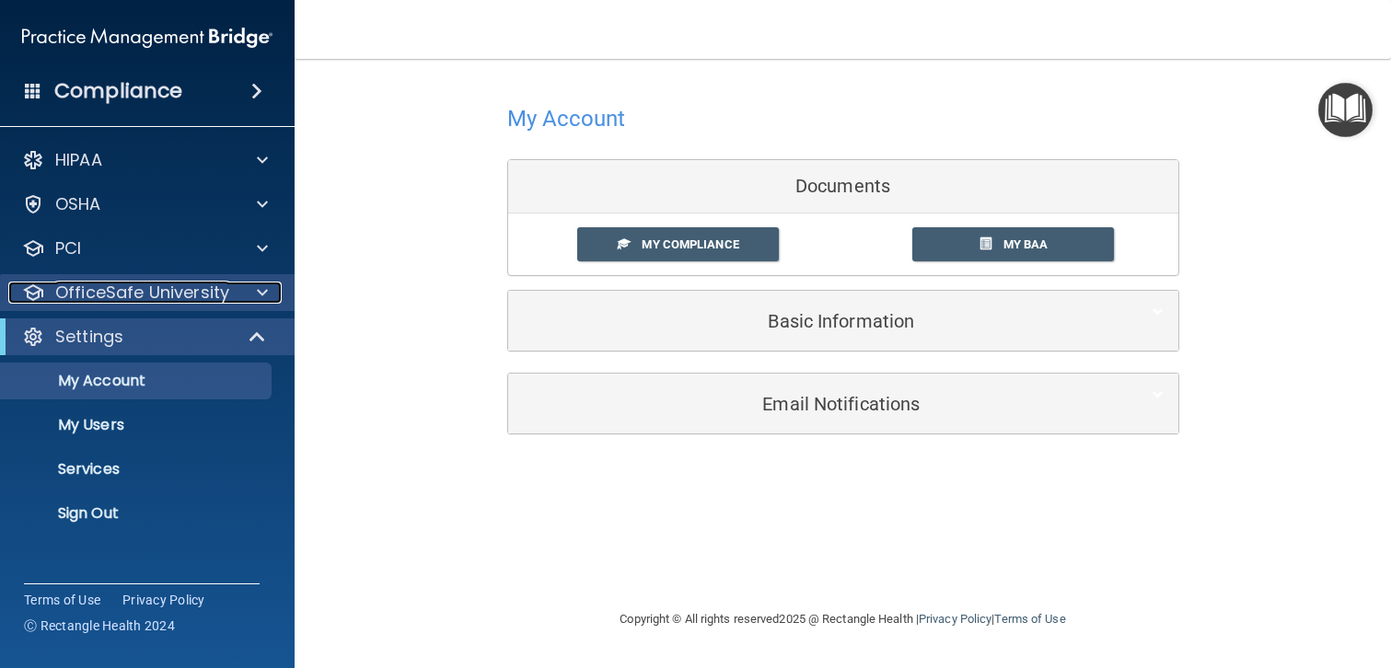
click at [176, 296] on p "OfficeSafe University" at bounding box center [142, 293] width 174 height 22
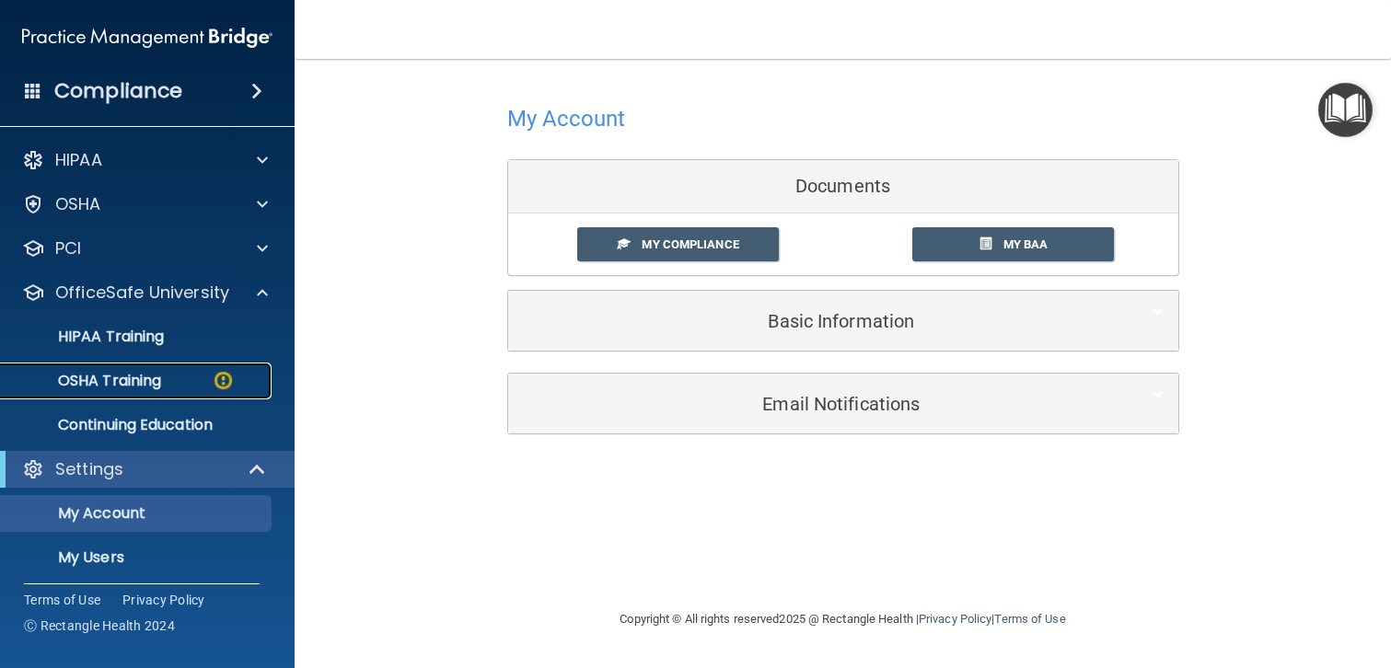
click at [147, 381] on p "OSHA Training" at bounding box center [86, 381] width 149 height 18
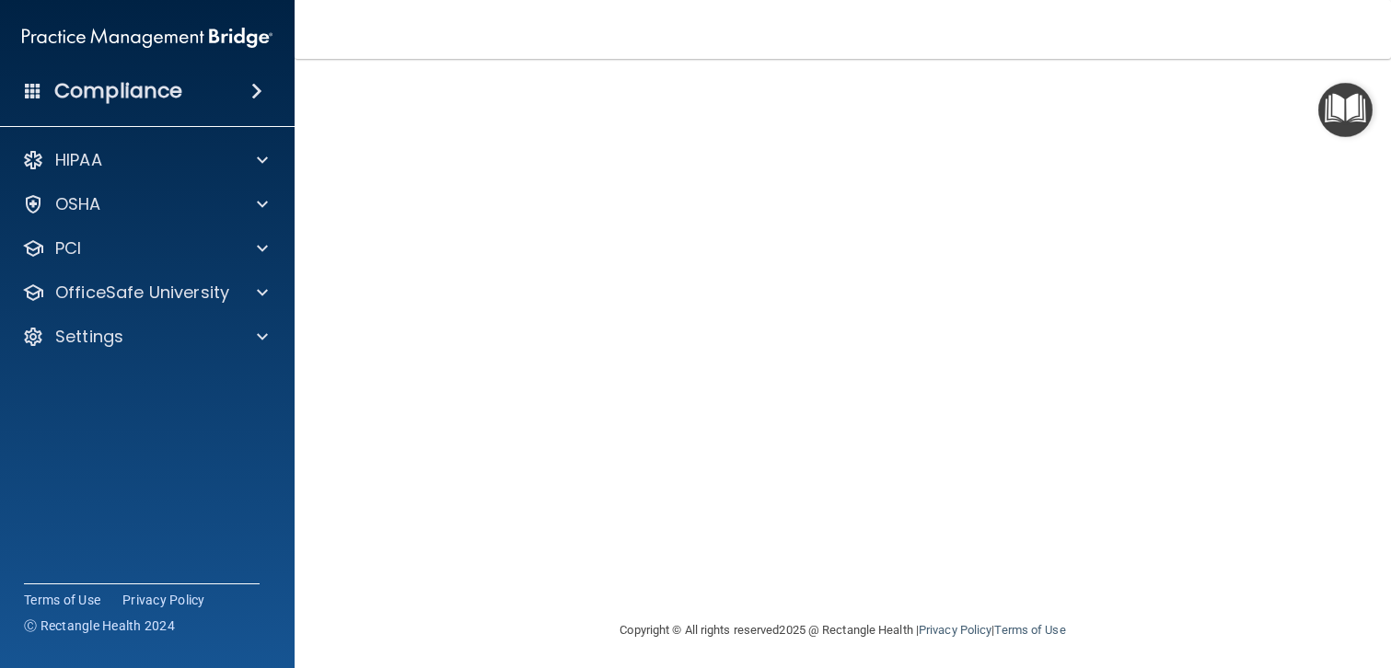
scroll to position [120, 0]
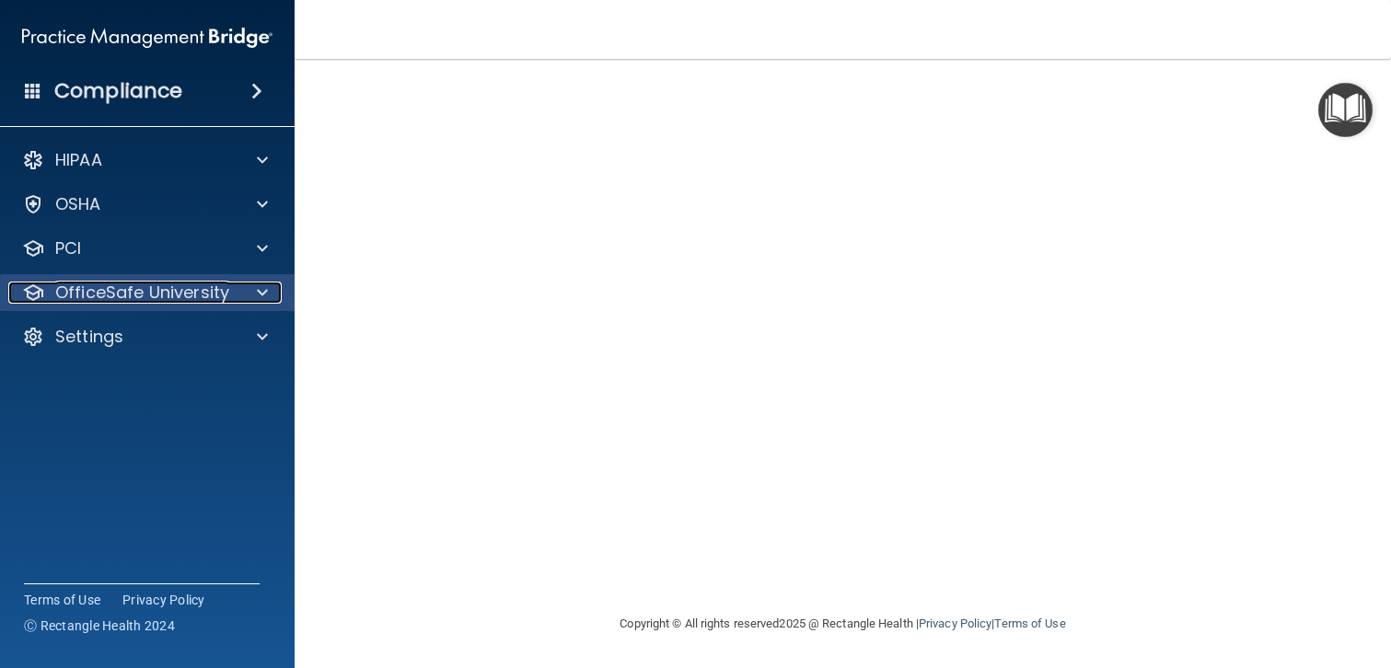
click at [172, 296] on p "OfficeSafe University" at bounding box center [142, 293] width 174 height 22
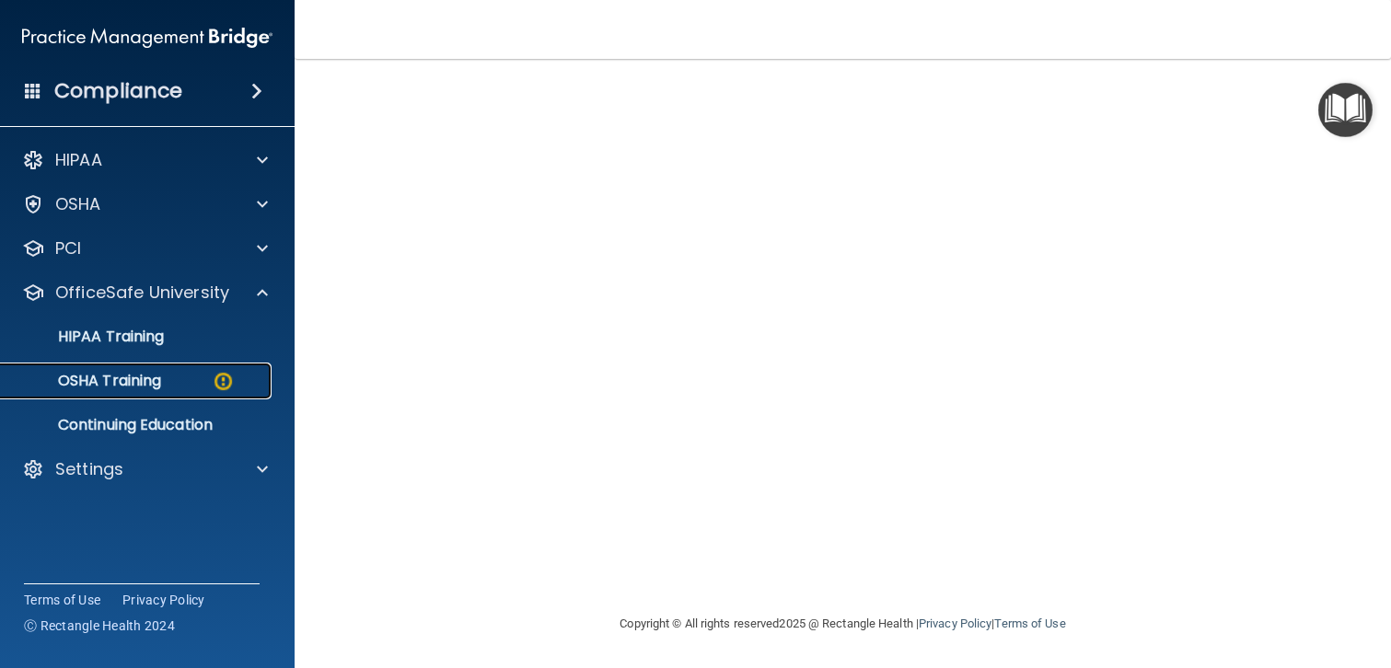
click at [115, 393] on link "OSHA Training" at bounding box center [127, 381] width 290 height 37
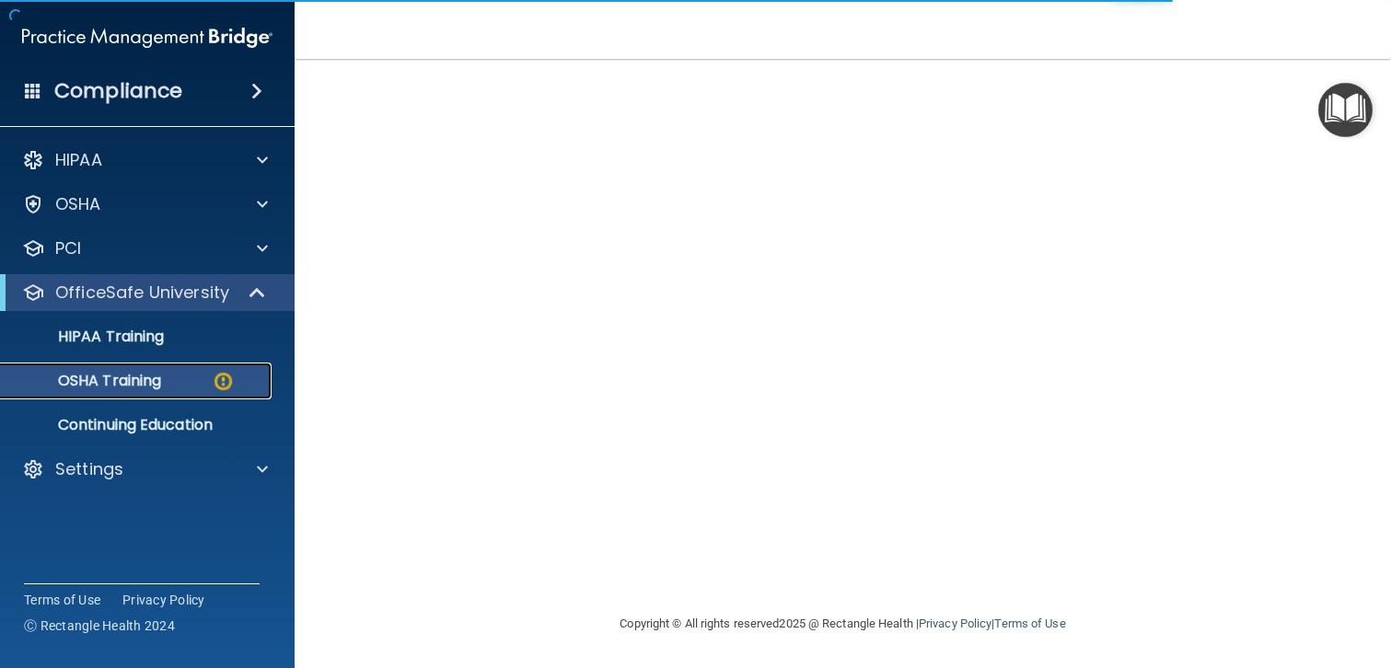
scroll to position [286, 0]
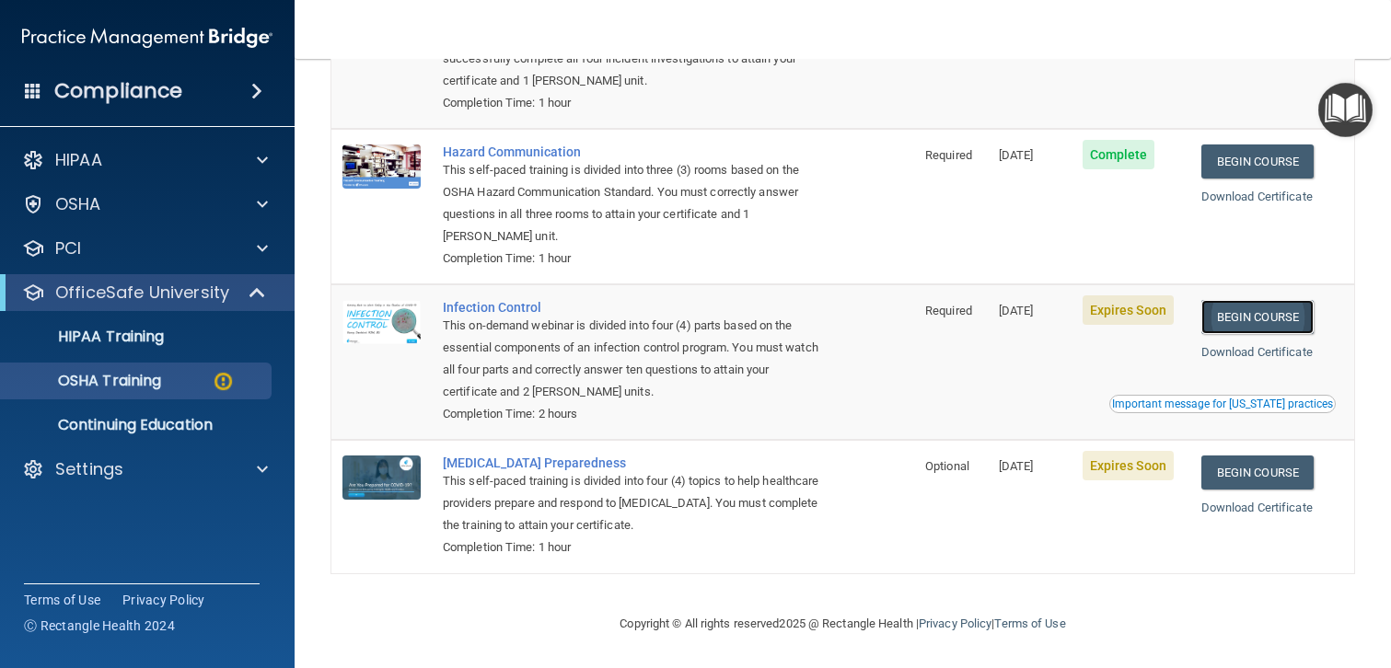
click at [1254, 311] on link "Begin Course" at bounding box center [1257, 317] width 112 height 34
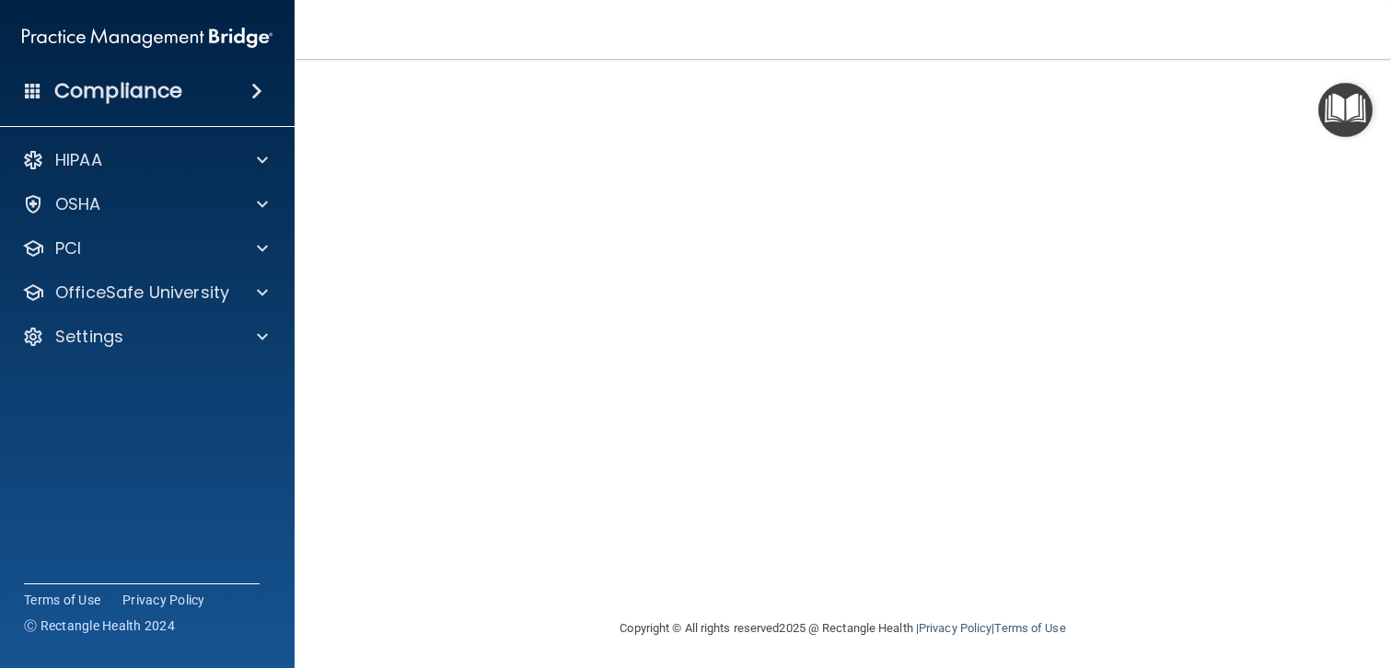
scroll to position [116, 0]
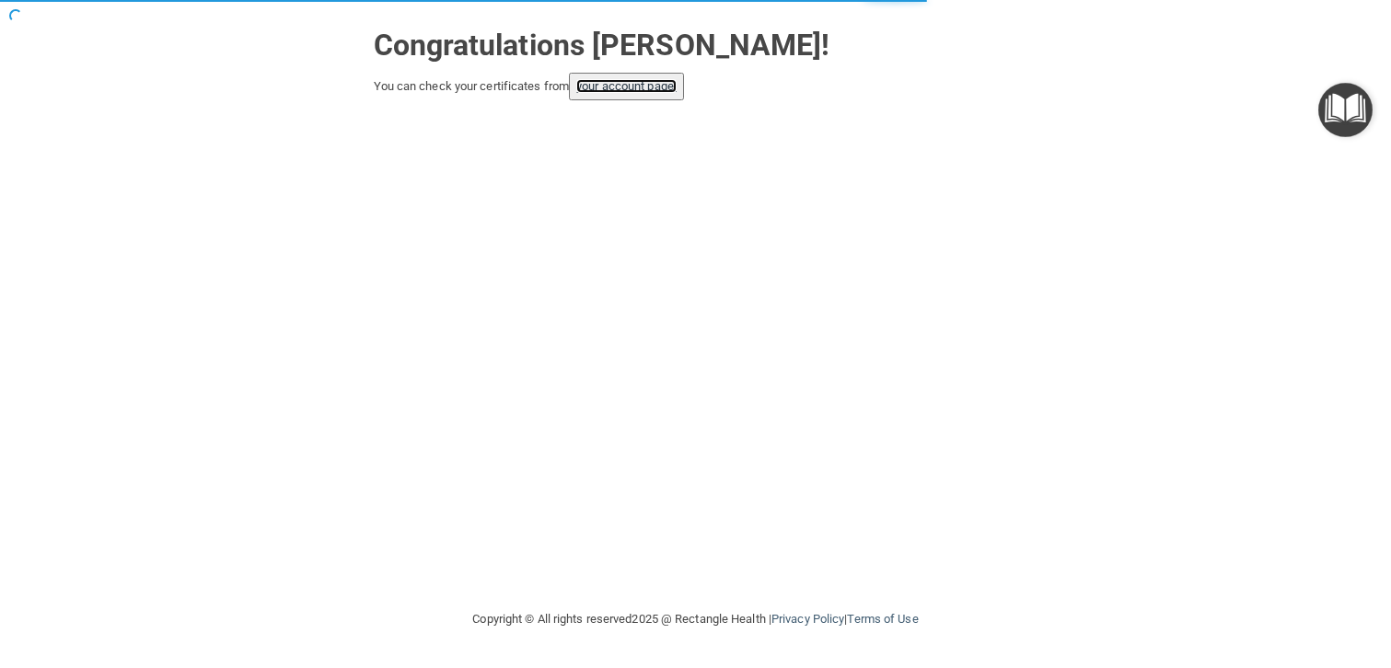
click at [635, 86] on link "your account page!" at bounding box center [626, 86] width 100 height 14
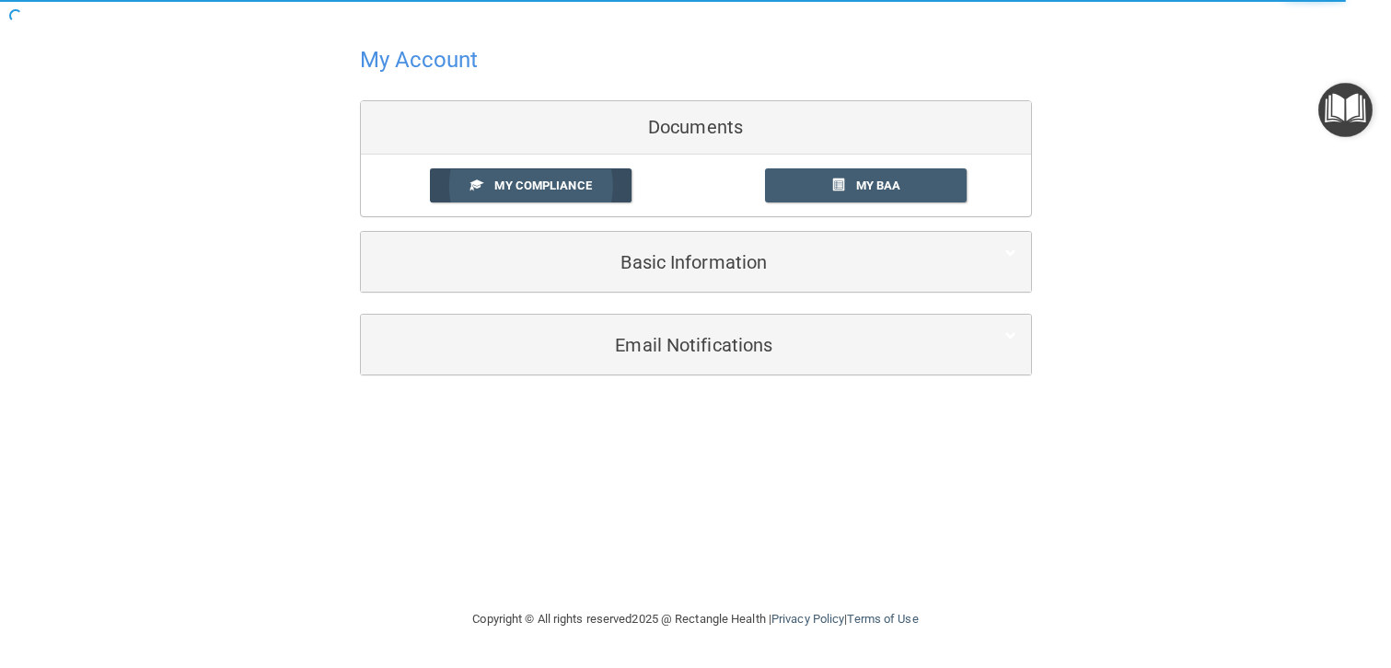
click at [553, 185] on span "My Compliance" at bounding box center [542, 186] width 97 height 14
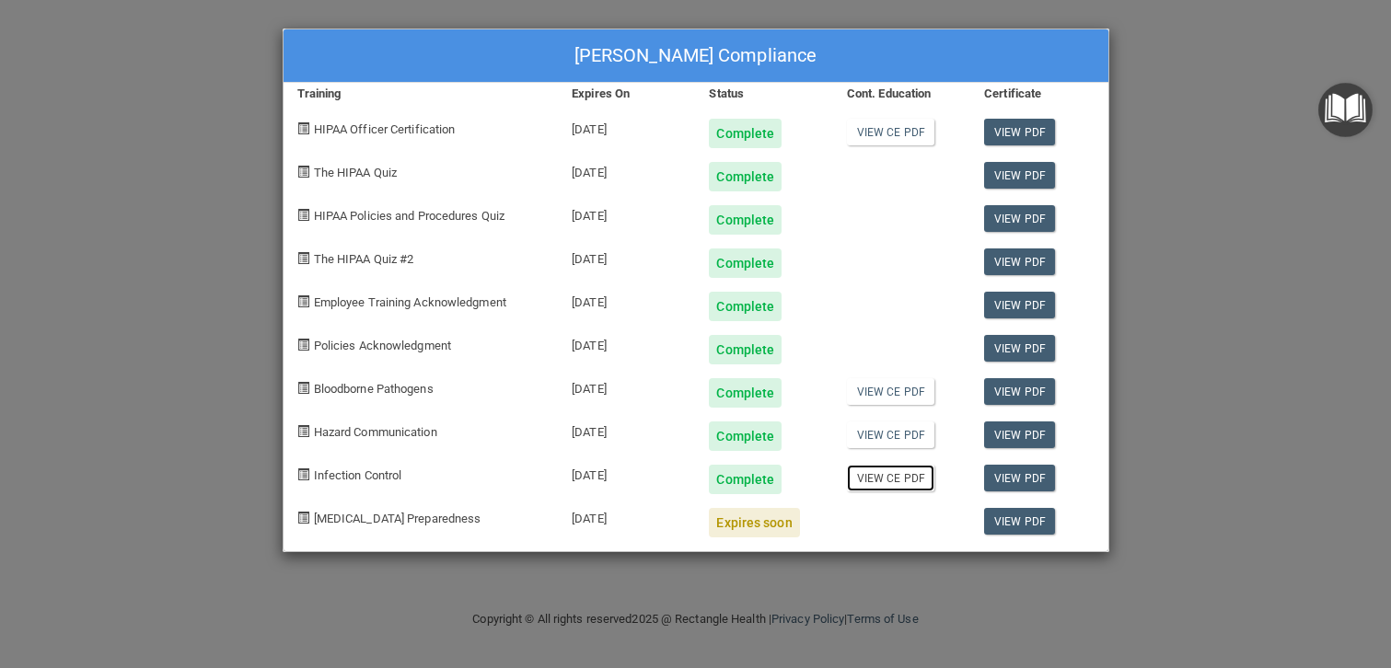
click at [888, 481] on link "View CE PDF" at bounding box center [890, 478] width 87 height 27
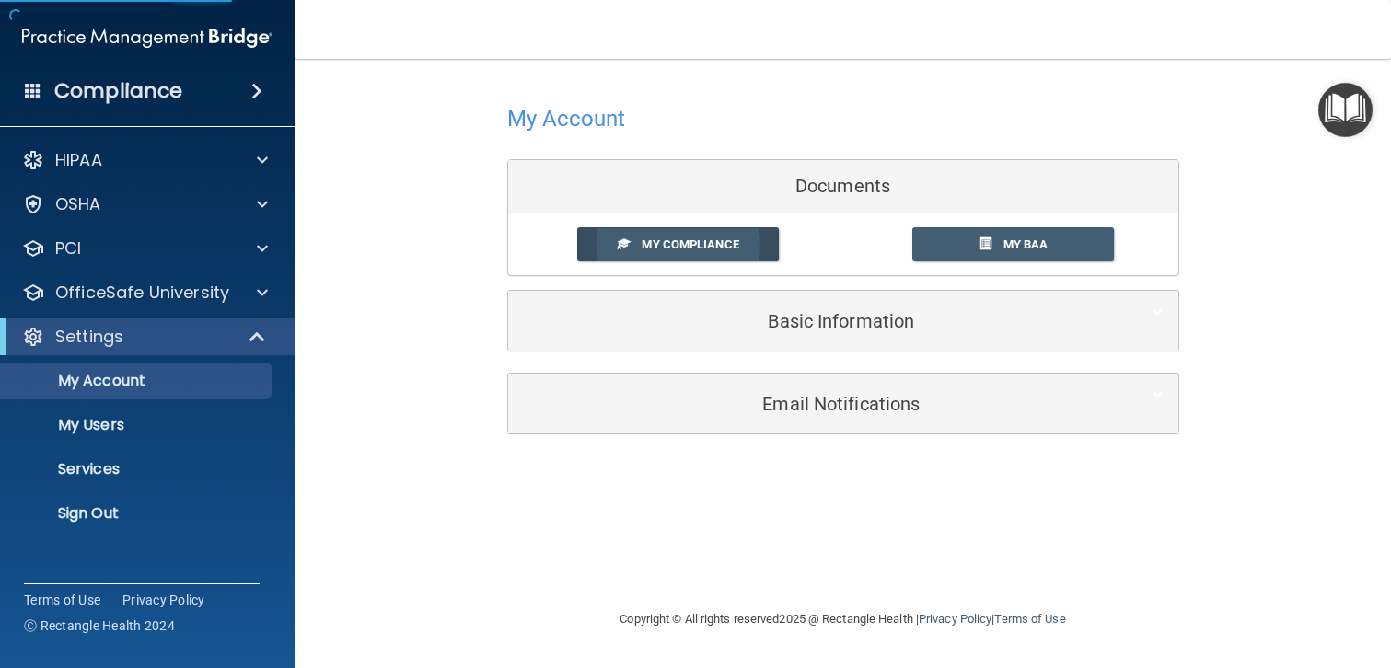
click at [702, 244] on span "My Compliance" at bounding box center [690, 245] width 97 height 14
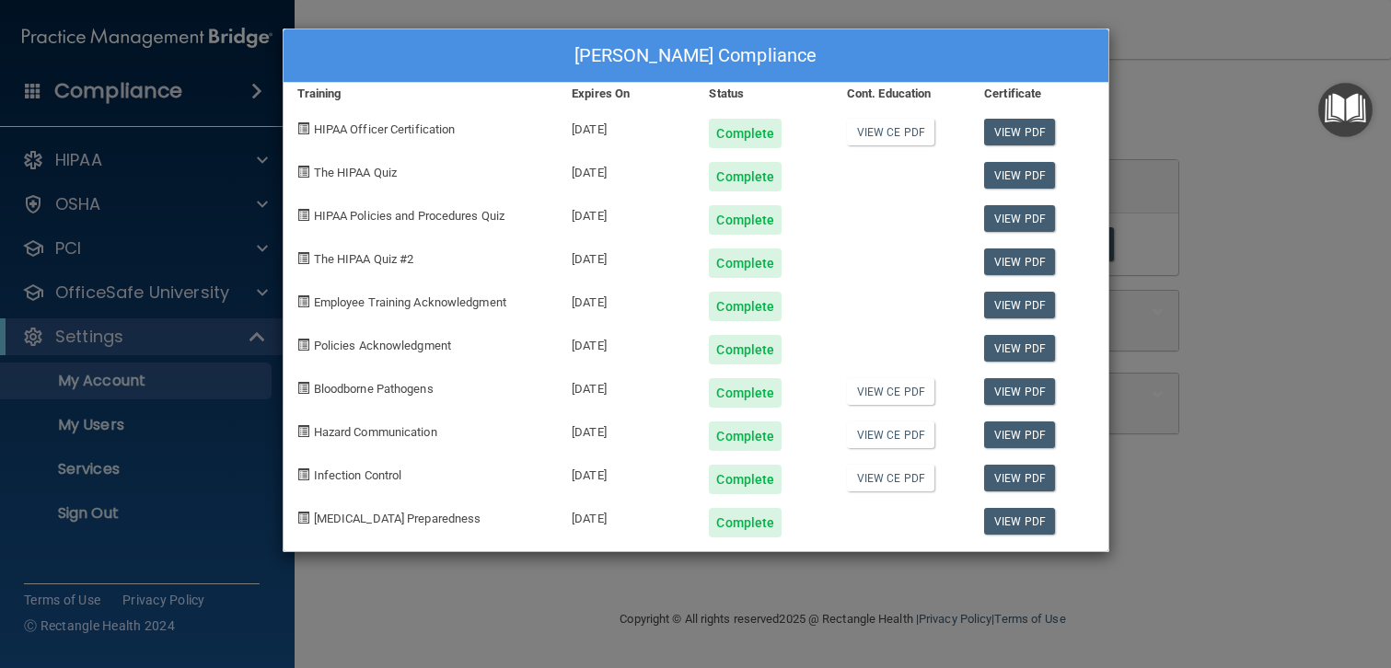
click at [107, 426] on div "[PERSON_NAME] Compliance Training Expires On Status Cont. Education Certificate…" at bounding box center [695, 334] width 1391 height 668
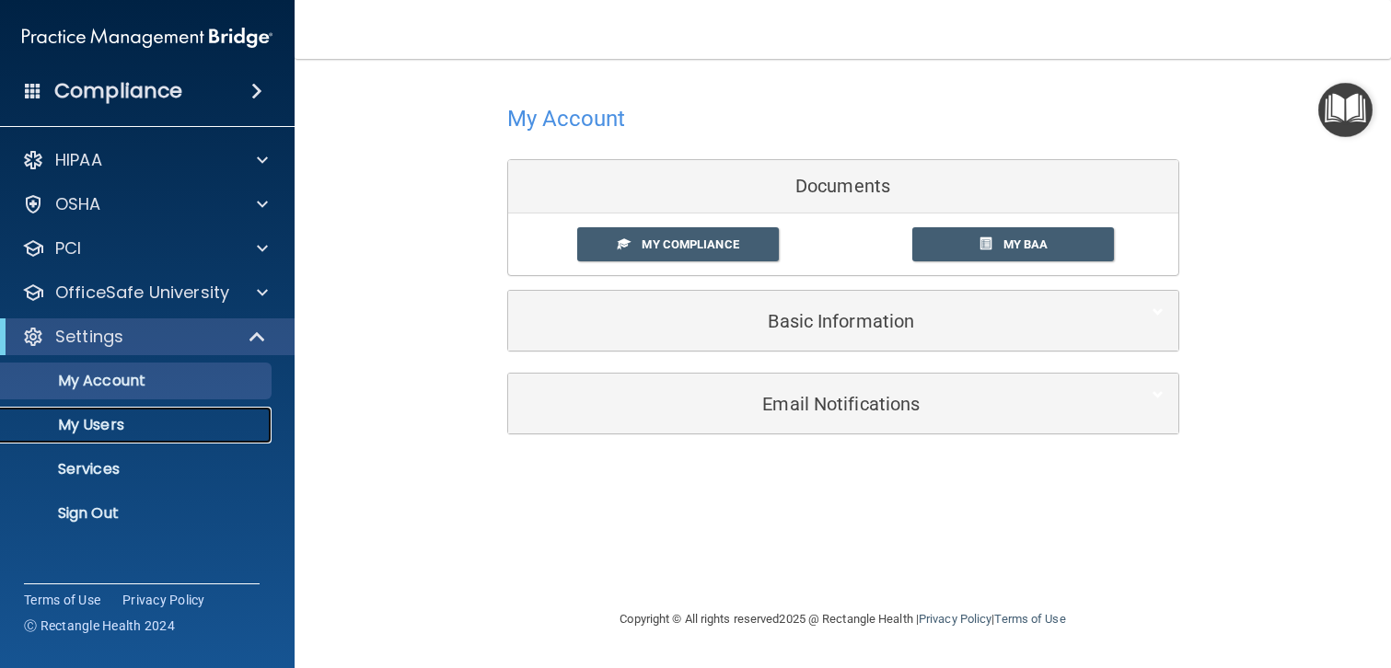
click at [107, 426] on p "My Users" at bounding box center [137, 425] width 251 height 18
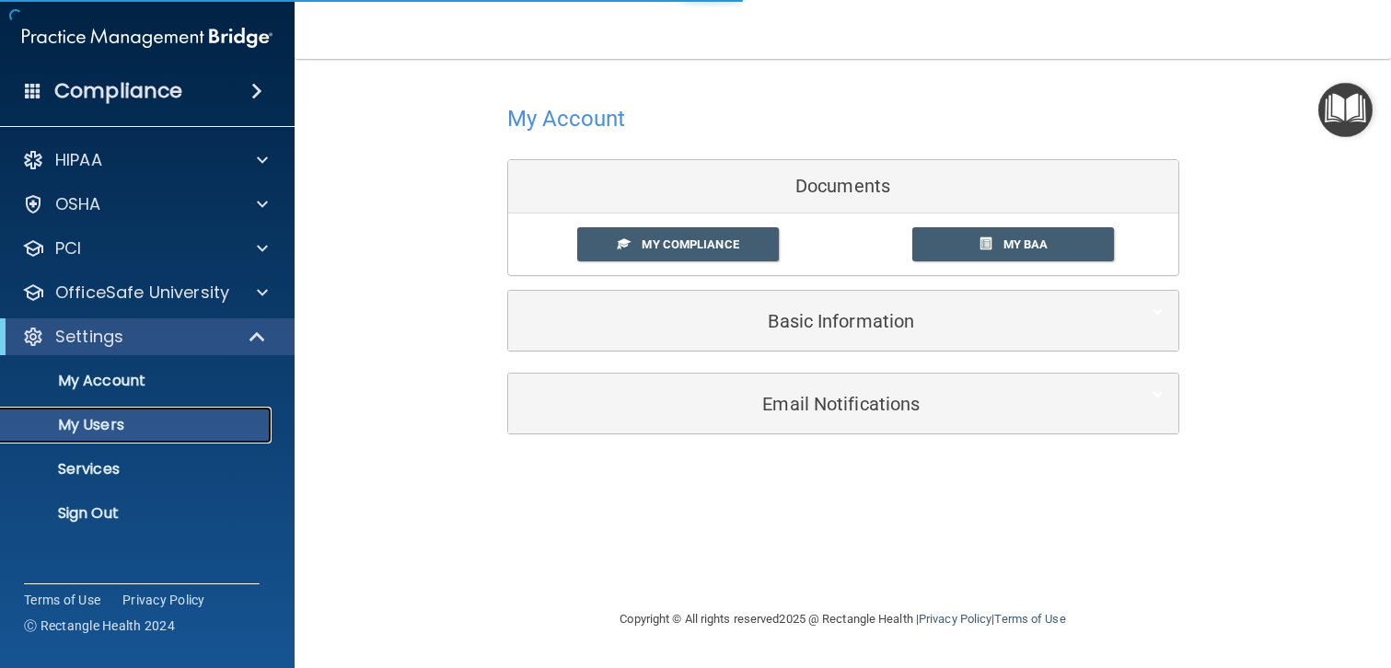
select select "20"
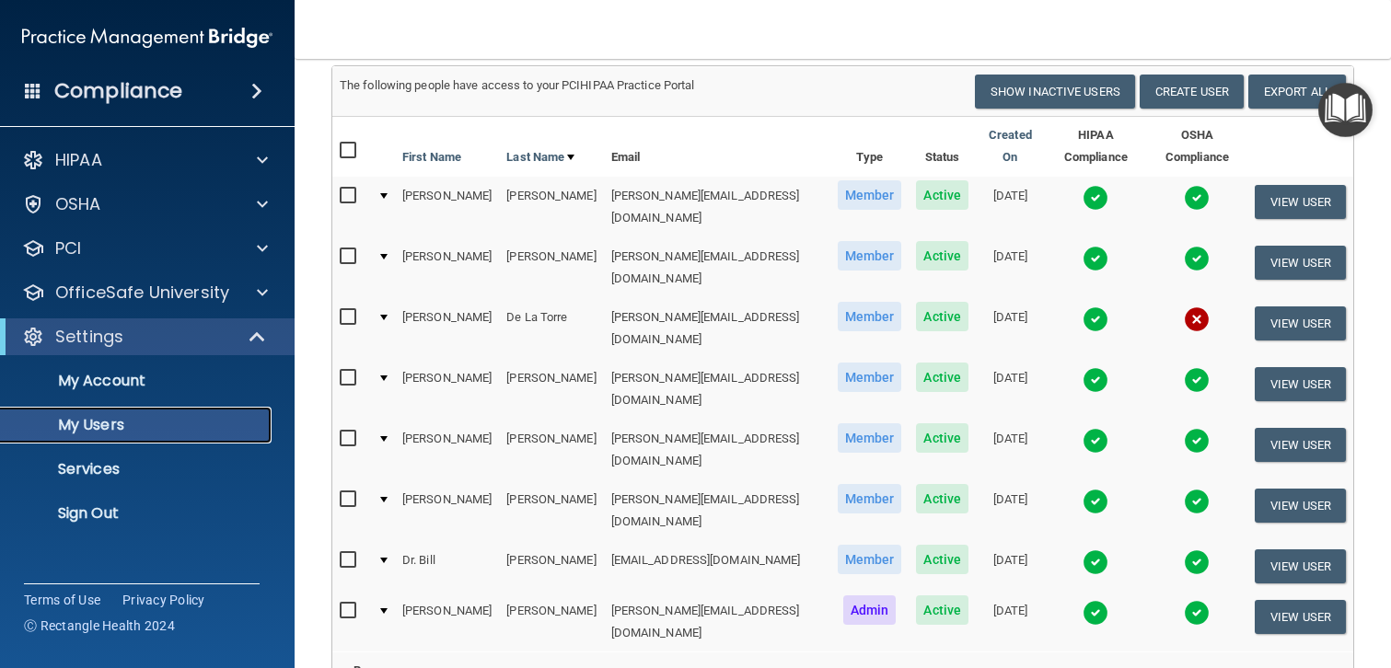
scroll to position [152, 0]
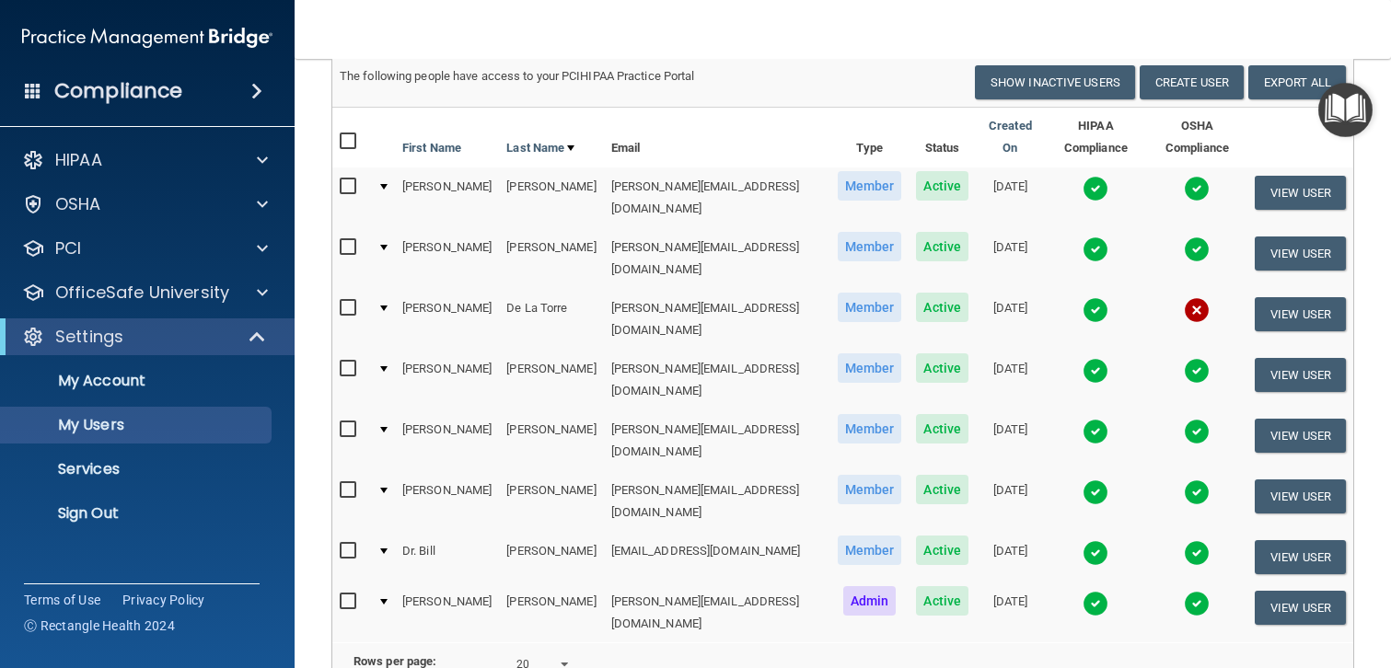
click at [387, 599] on div at bounding box center [383, 602] width 7 height 6
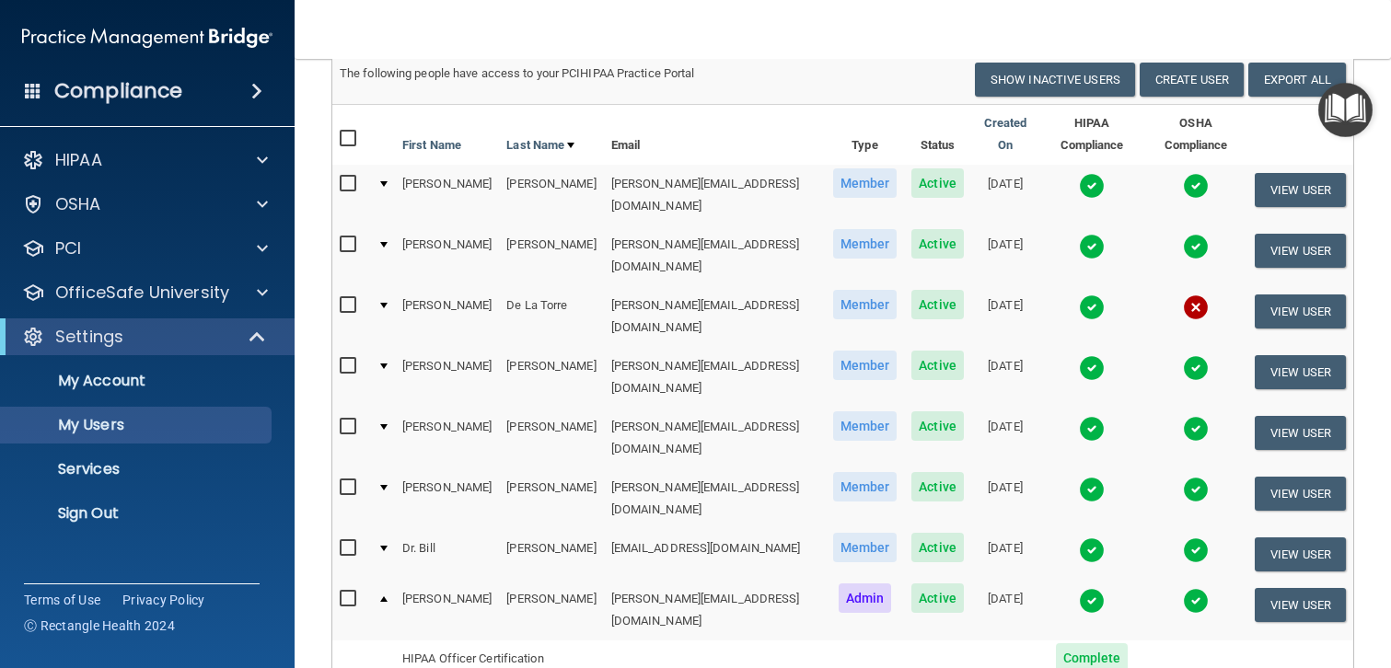
scroll to position [153, 0]
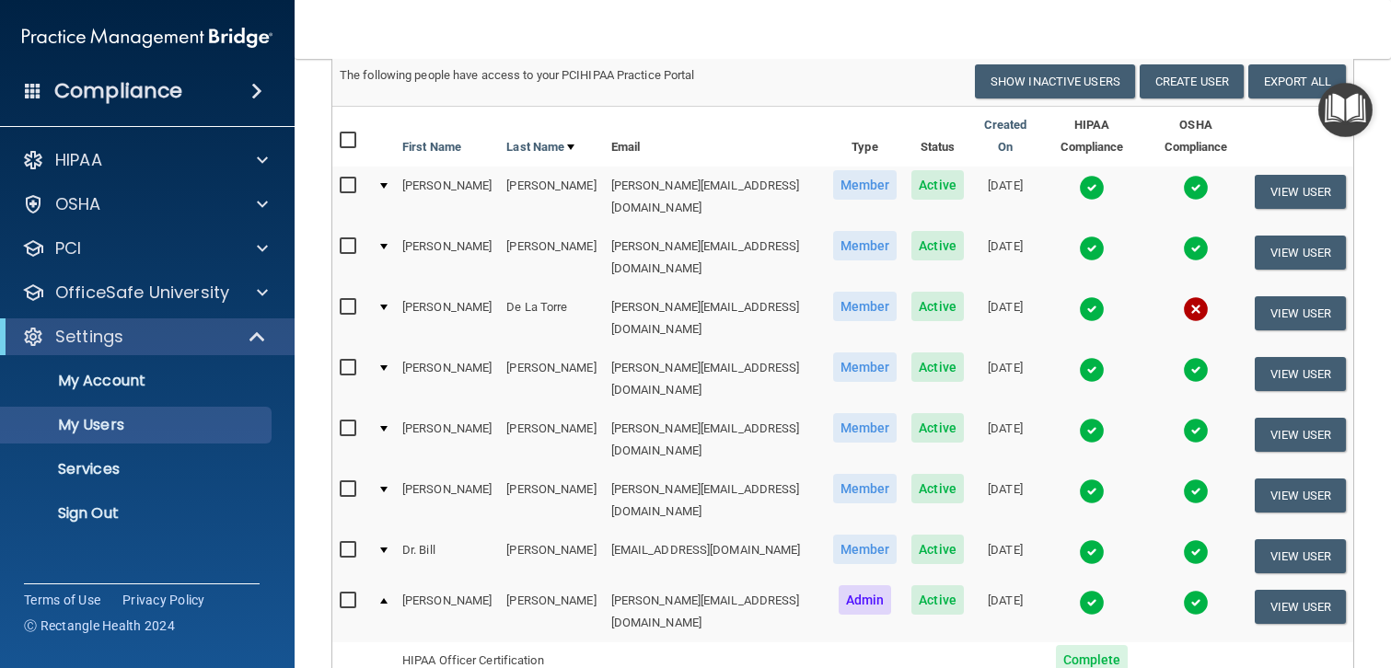
click at [383, 365] on div at bounding box center [383, 368] width 7 height 6
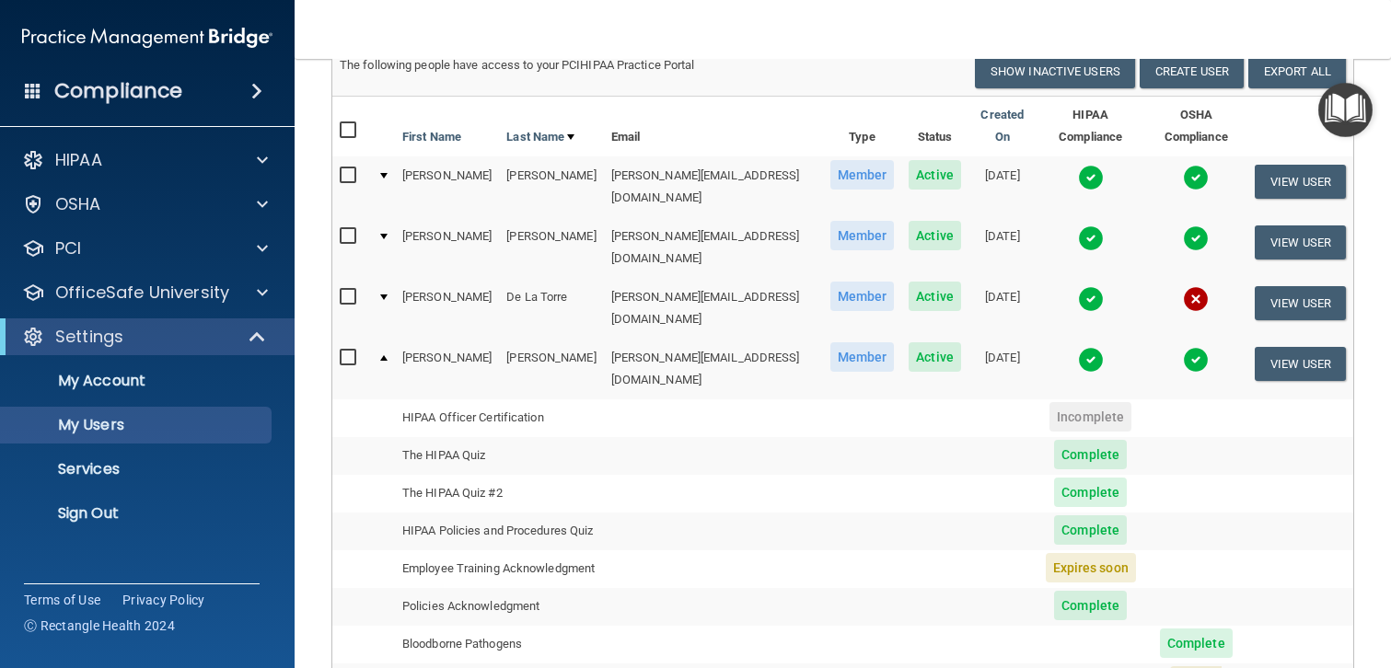
scroll to position [167, 0]
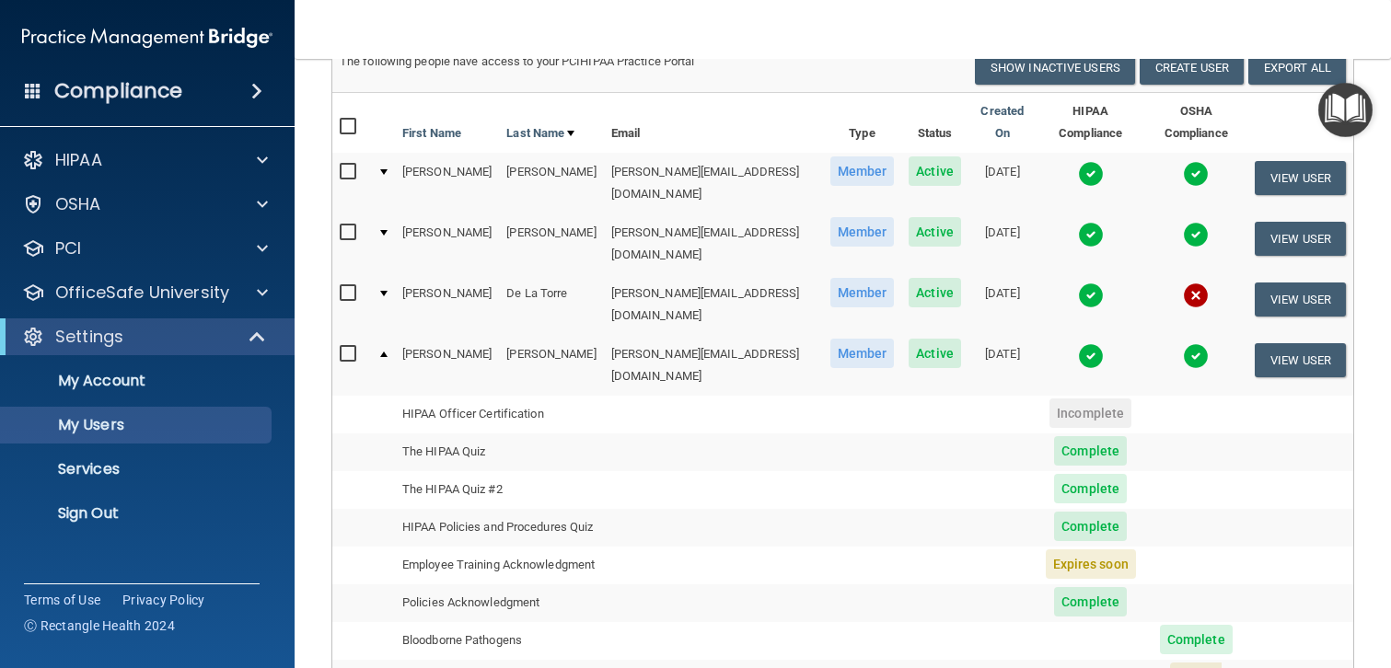
click at [386, 230] on div at bounding box center [383, 233] width 7 height 6
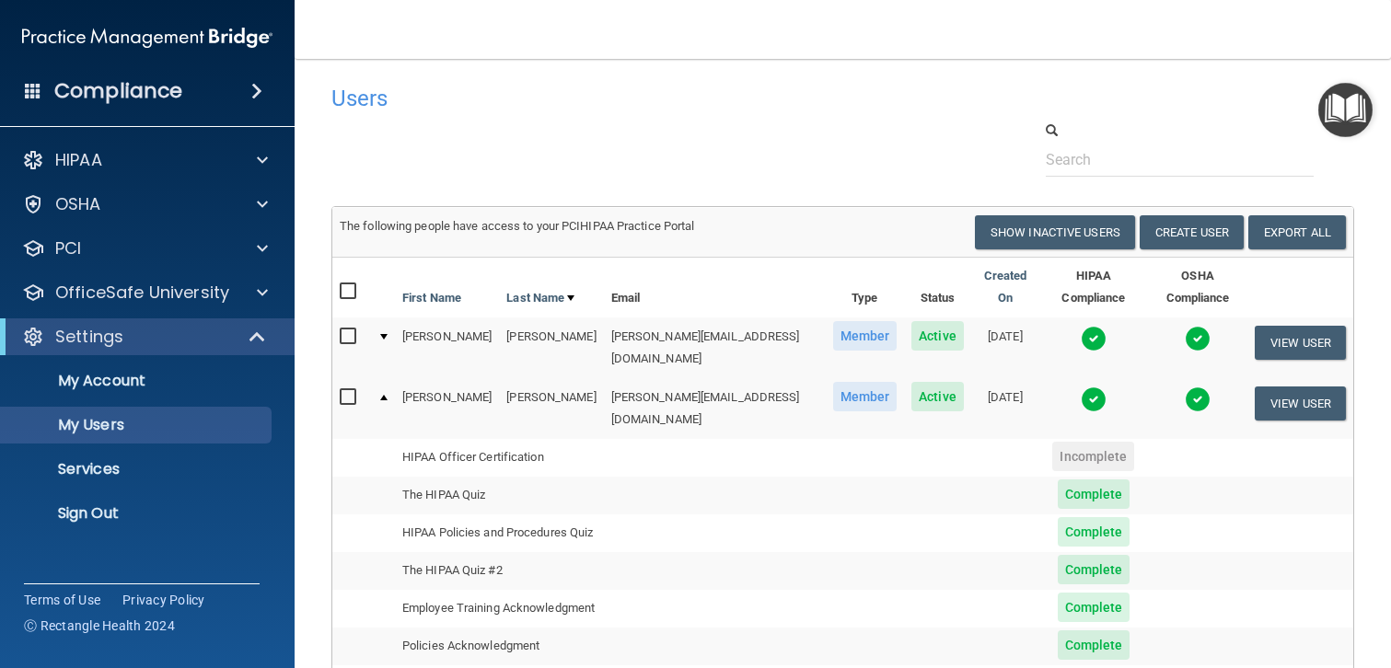
scroll to position [0, 0]
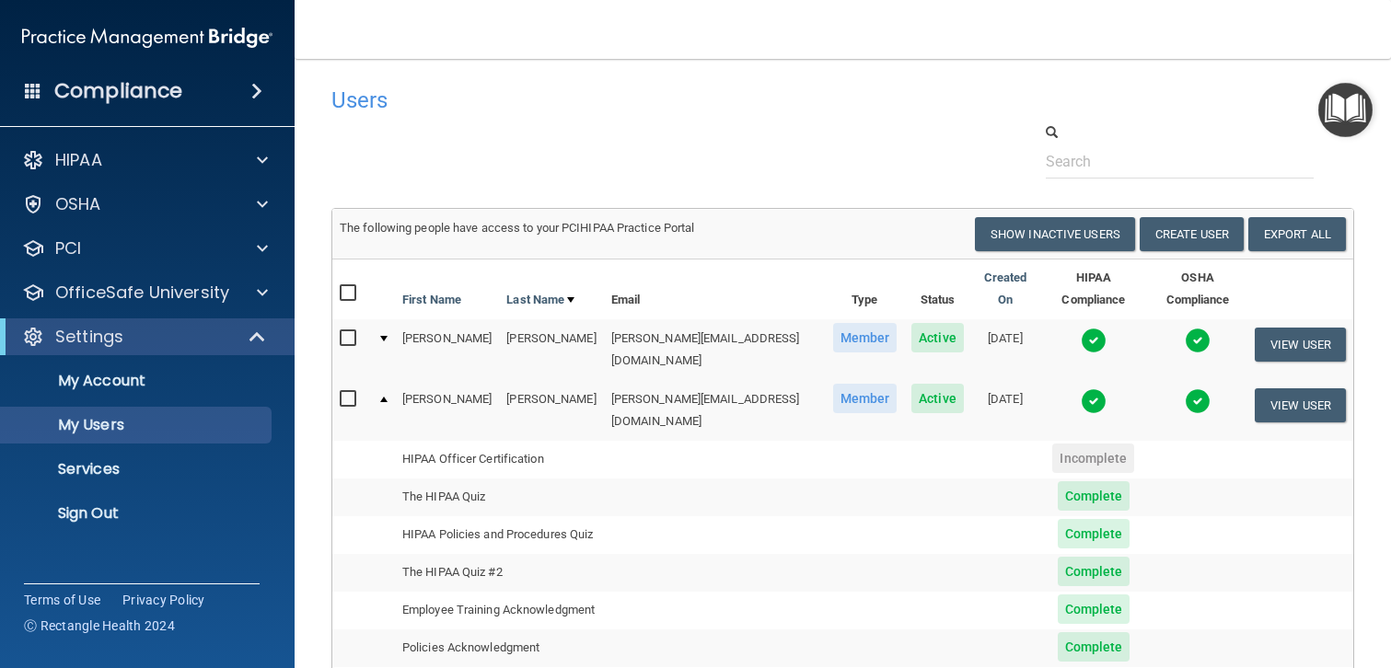
click at [385, 319] on td at bounding box center [382, 349] width 25 height 61
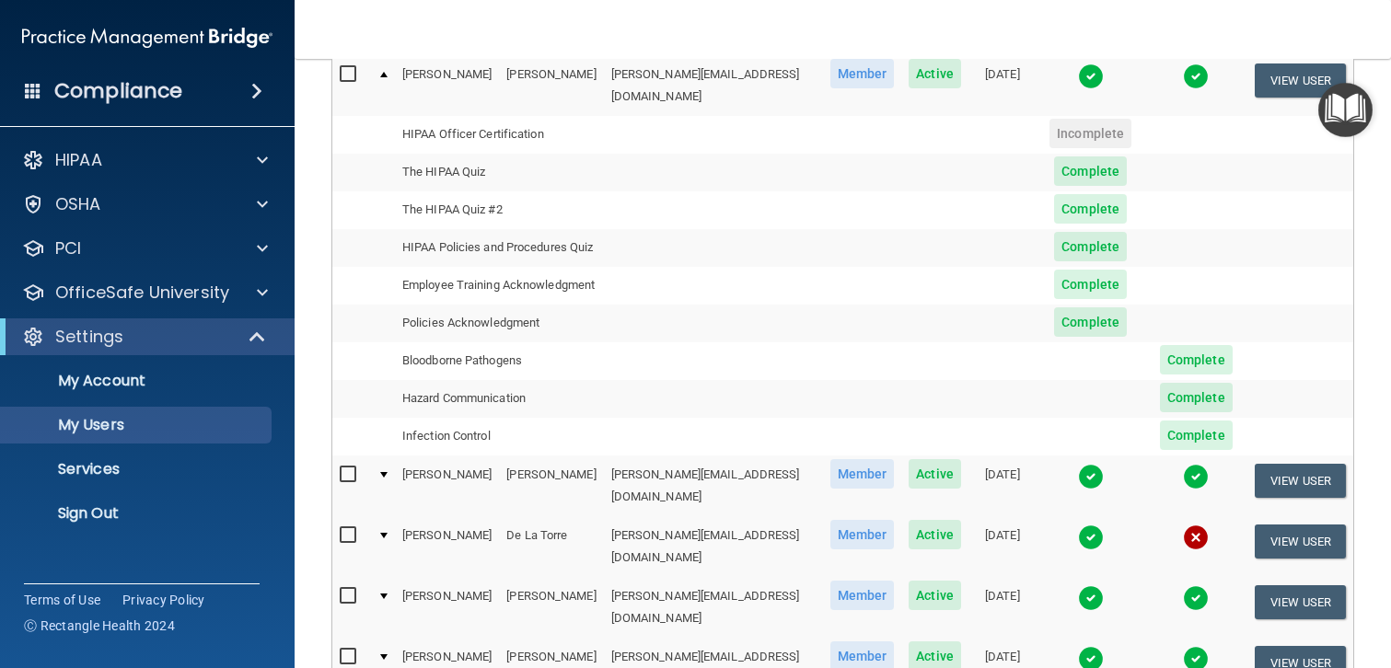
scroll to position [265, 0]
click at [386, 471] on div at bounding box center [383, 474] width 7 height 6
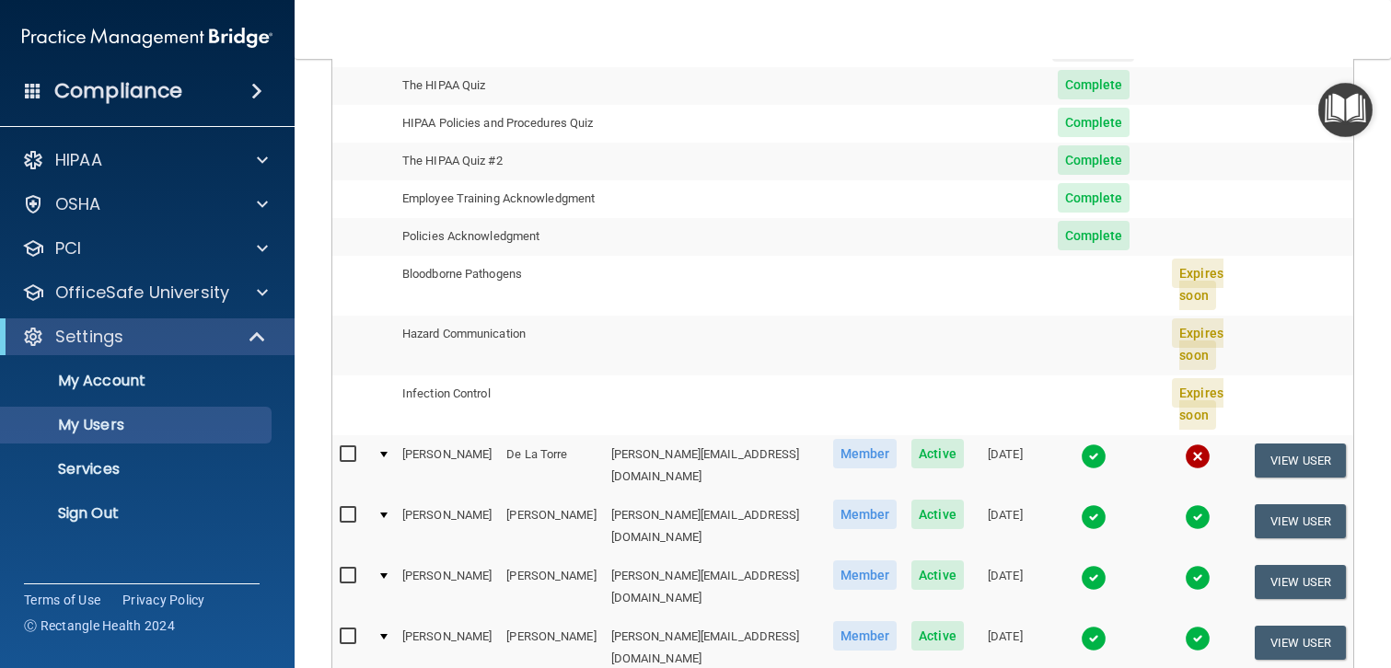
scroll to position [412, 0]
click at [388, 495] on td at bounding box center [382, 525] width 25 height 61
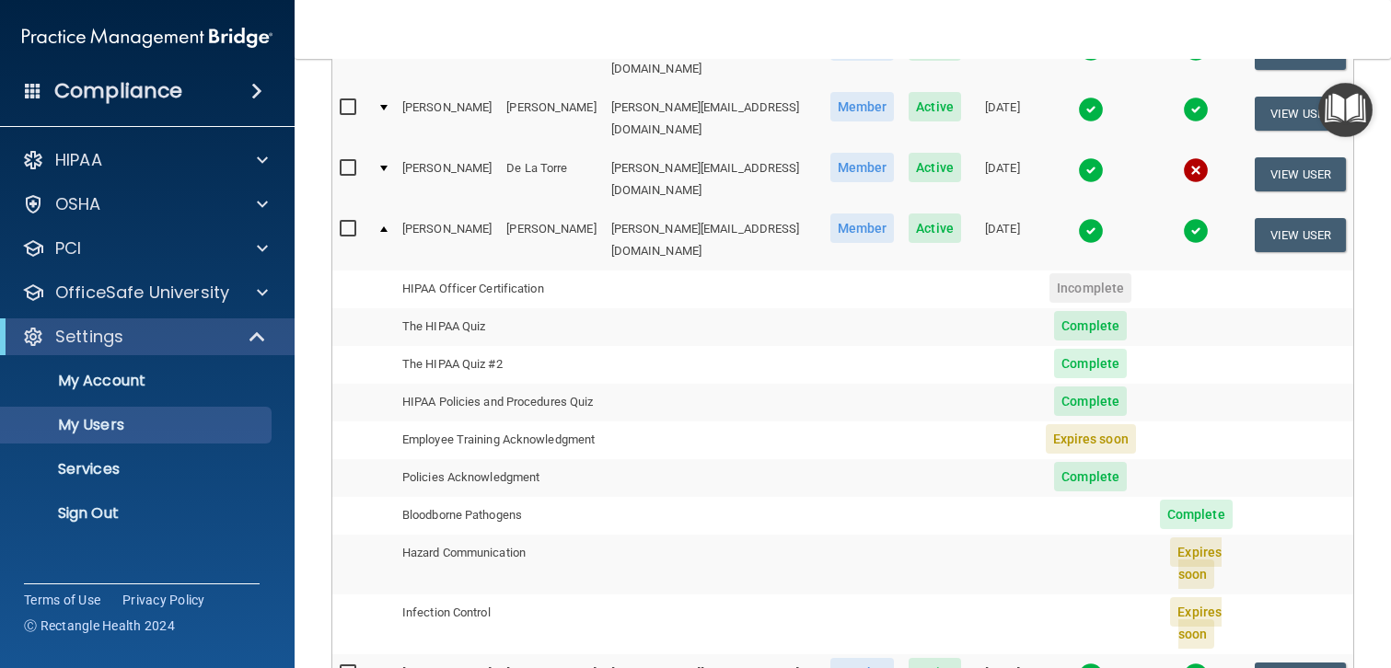
scroll to position [290, 0]
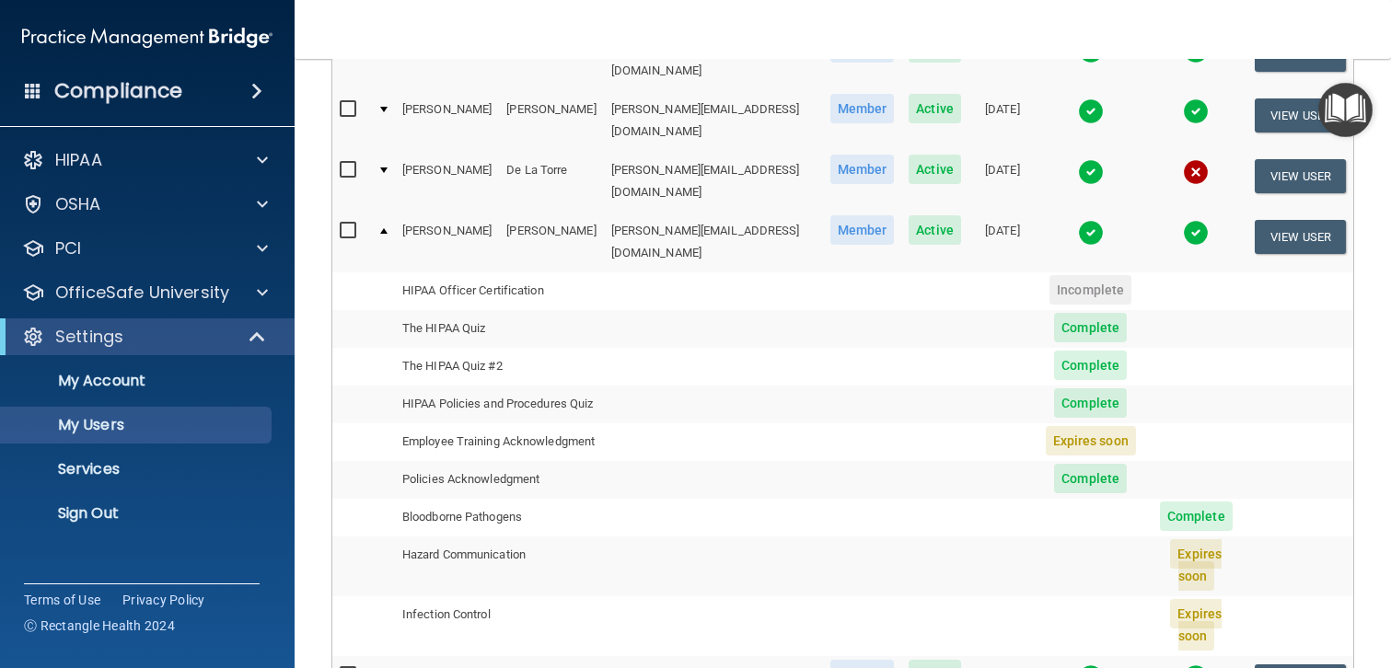
click at [385, 168] on div at bounding box center [383, 171] width 7 height 6
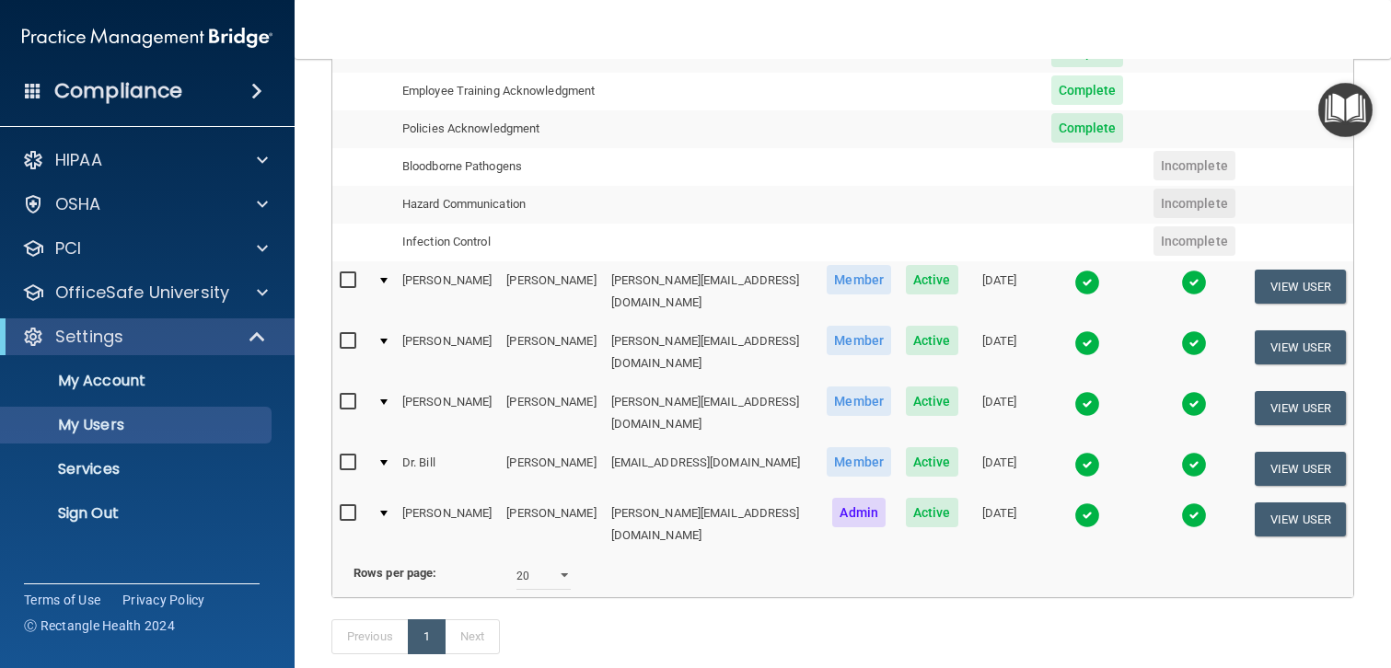
scroll to position [582, 0]
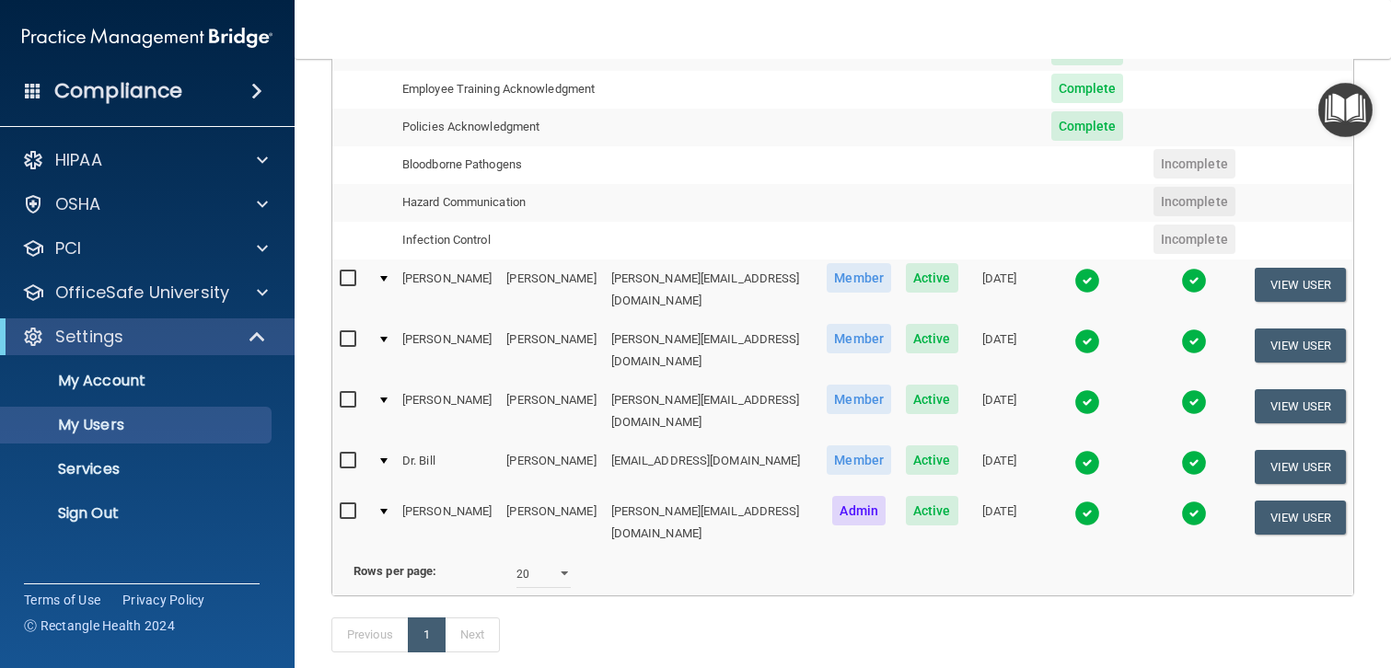
click at [387, 398] on div at bounding box center [383, 401] width 7 height 6
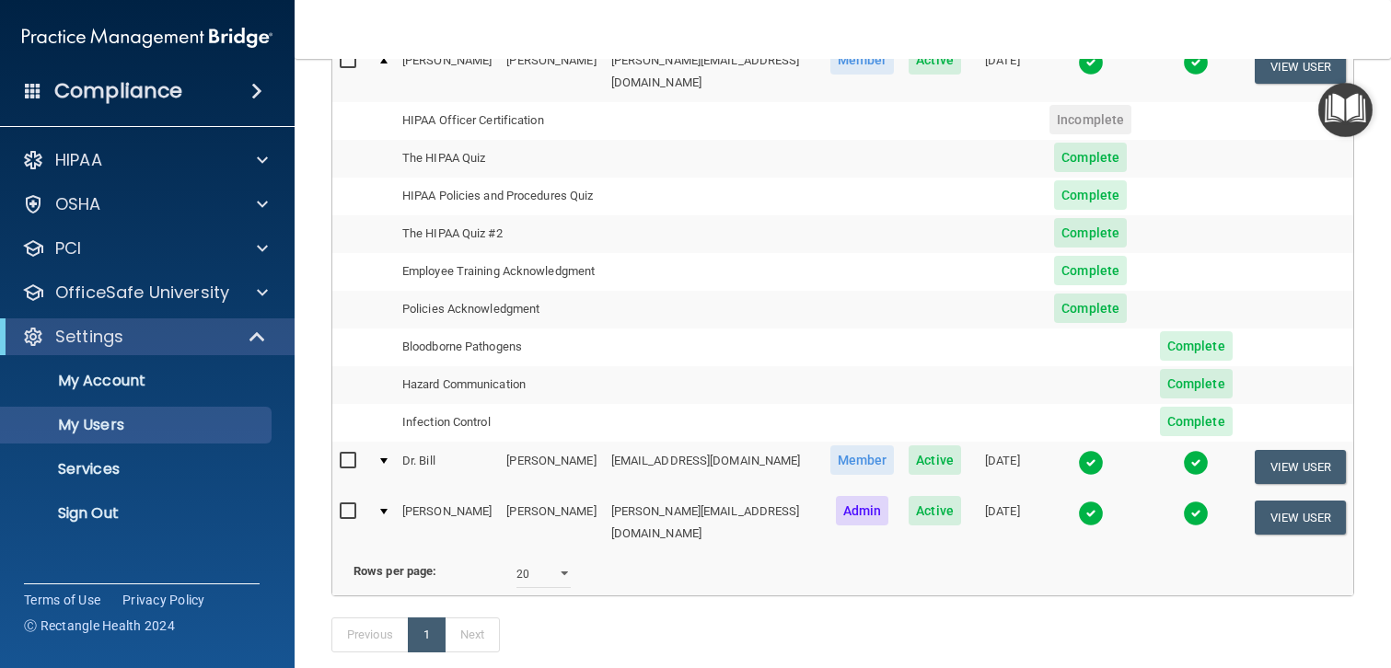
click at [385, 458] on div at bounding box center [383, 461] width 7 height 6
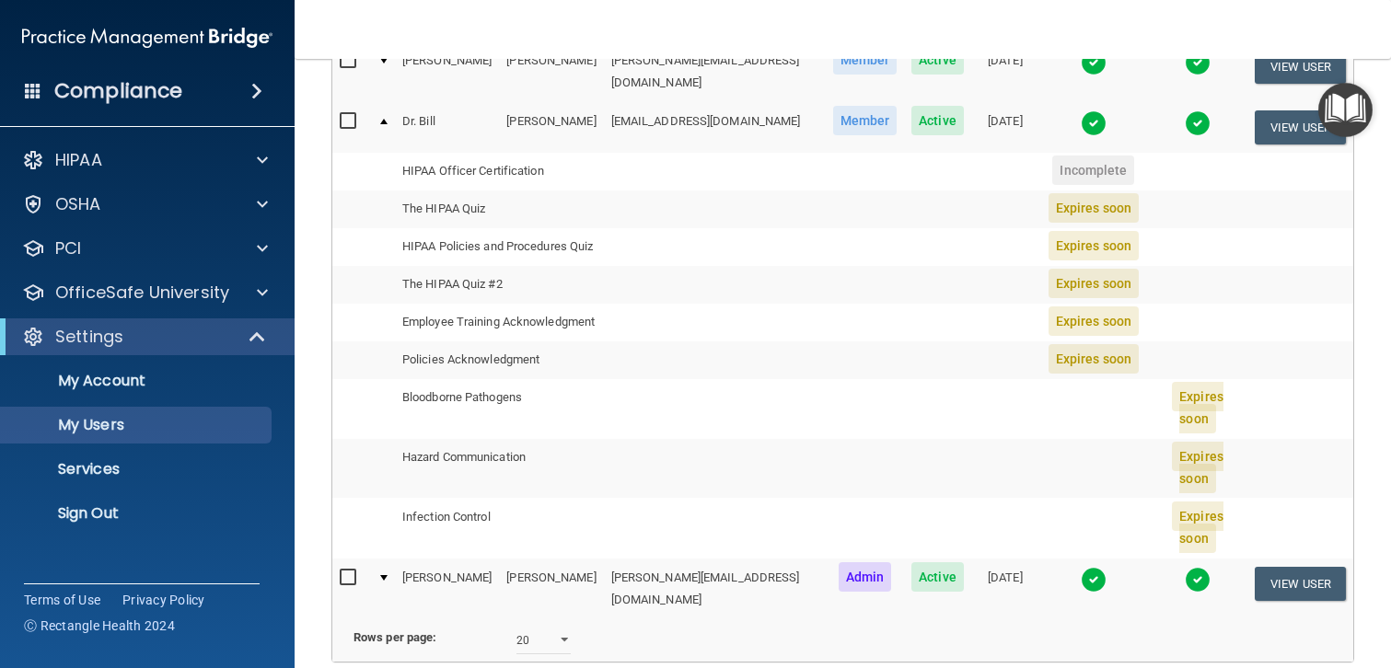
click at [383, 575] on div at bounding box center [383, 578] width 7 height 6
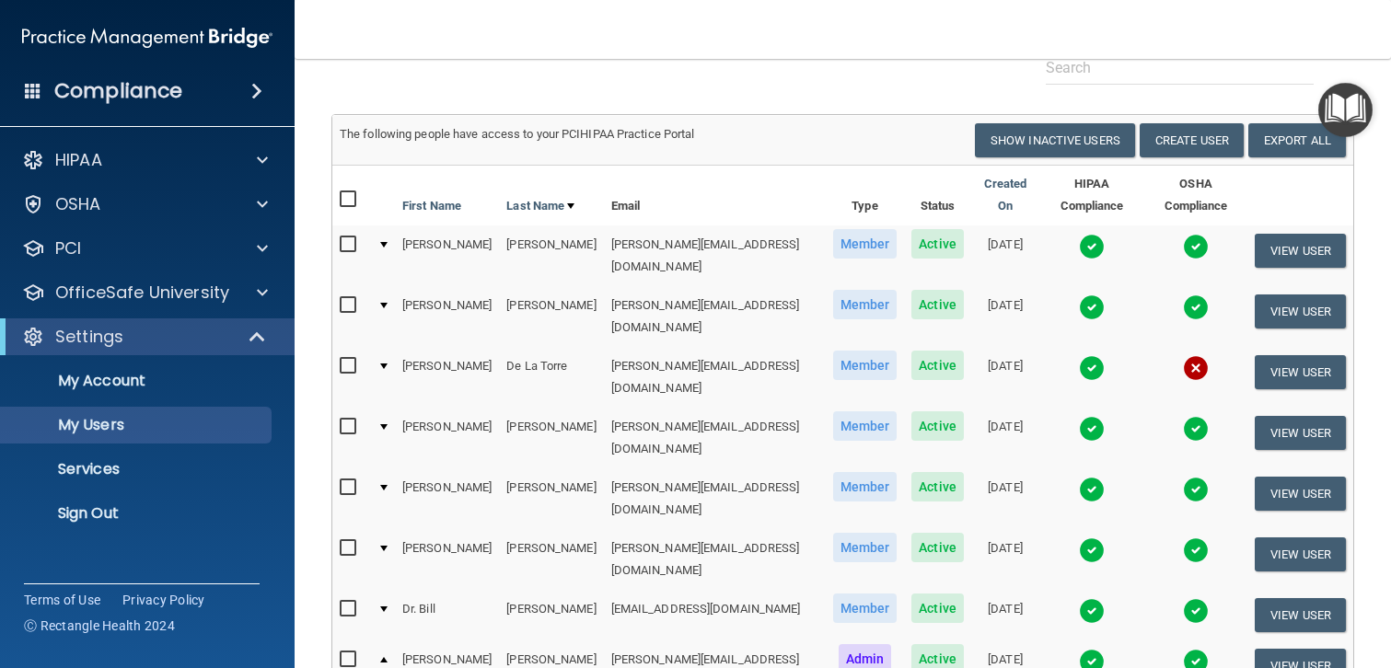
scroll to position [0, 0]
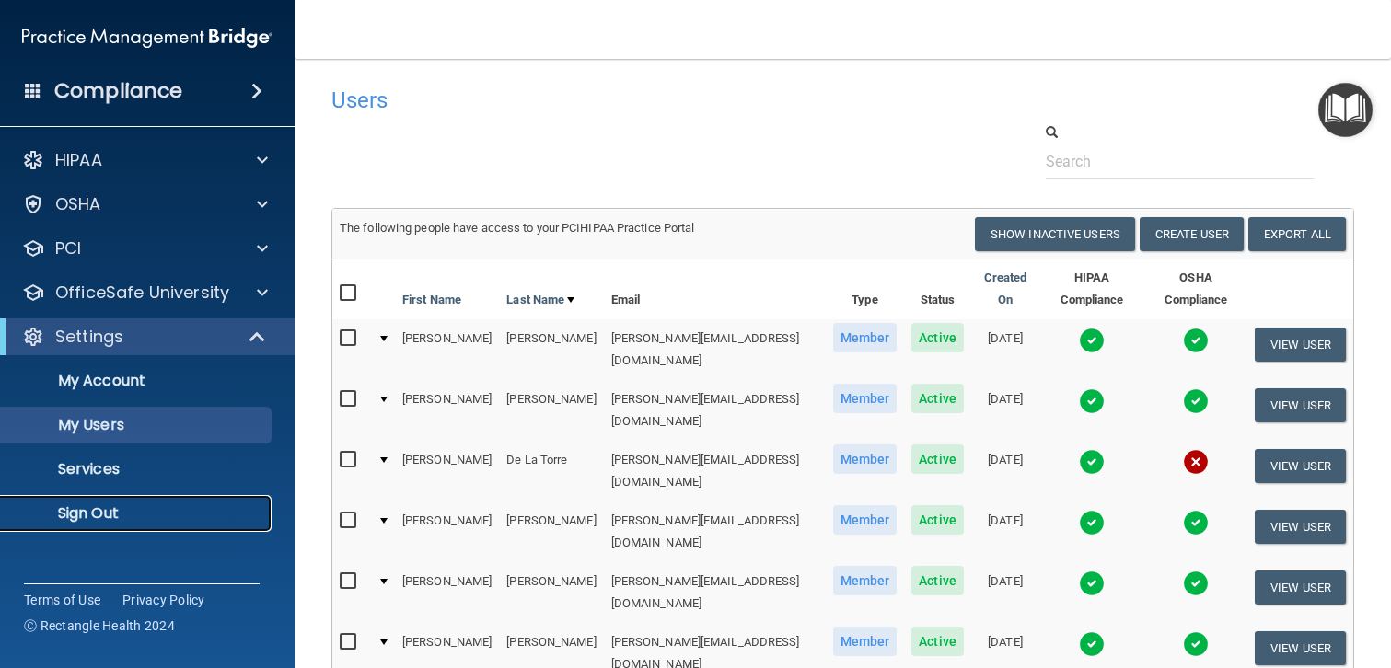
click at [73, 519] on p "Sign Out" at bounding box center [137, 513] width 251 height 18
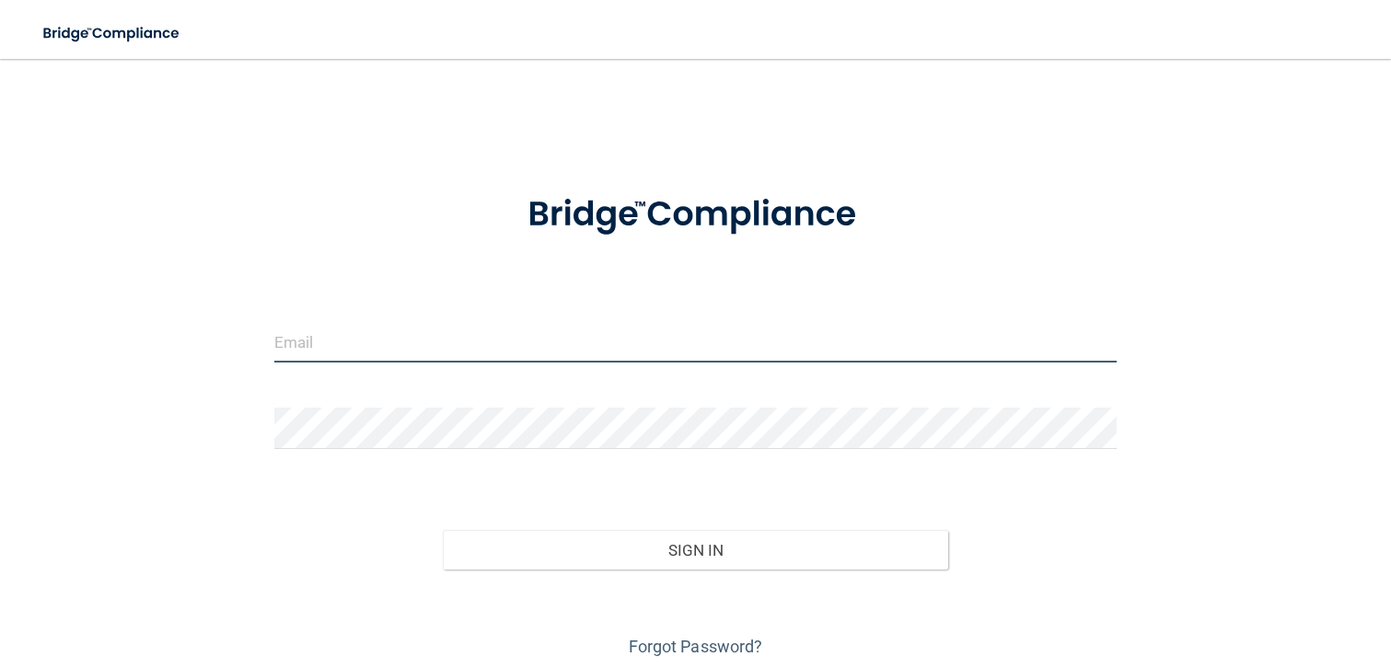
click at [323, 335] on input "email" at bounding box center [695, 341] width 843 height 41
click at [355, 336] on input "email" at bounding box center [695, 341] width 843 height 41
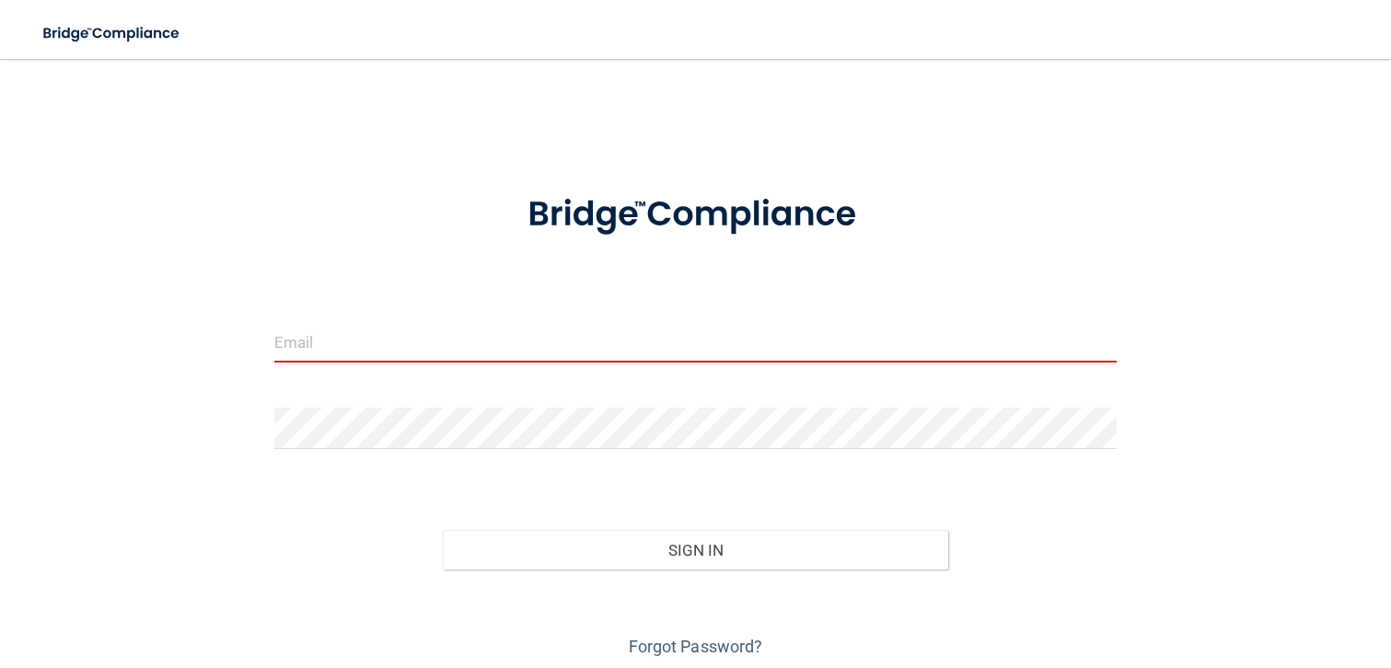
type input "[PERSON_NAME][EMAIL_ADDRESS][DOMAIN_NAME]"
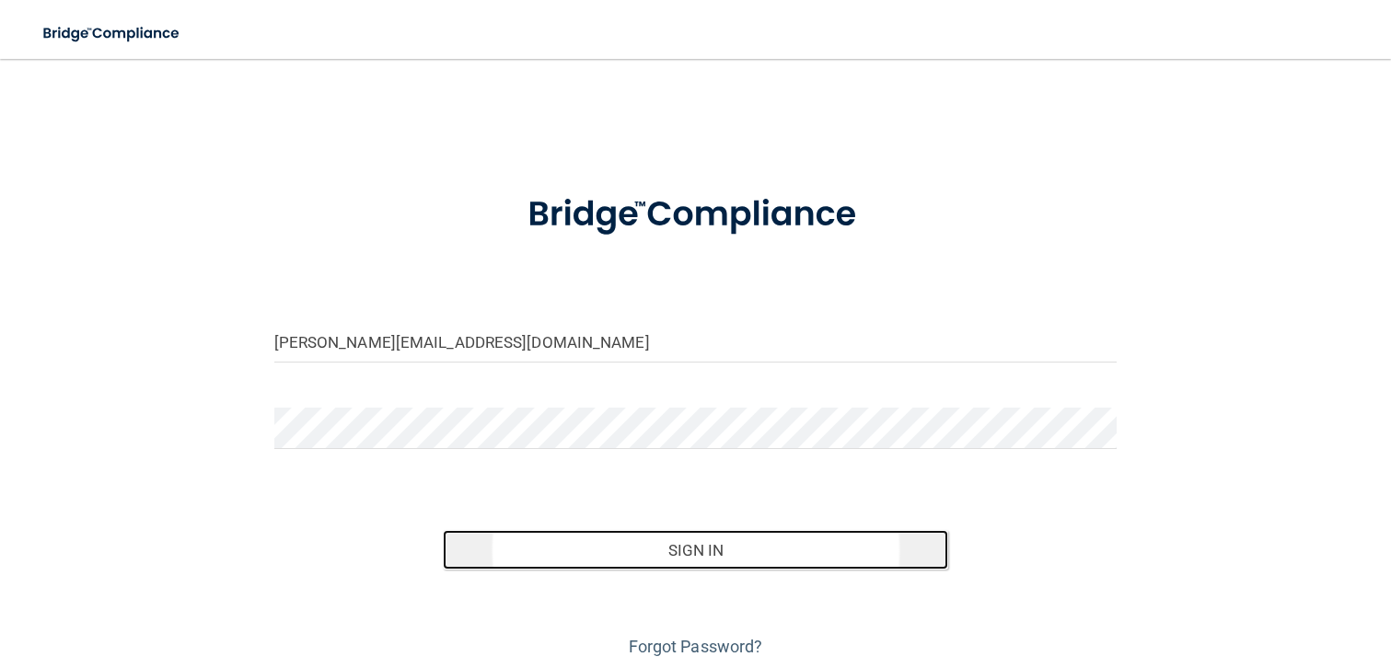
click at [689, 553] on button "Sign In" at bounding box center [696, 550] width 506 height 41
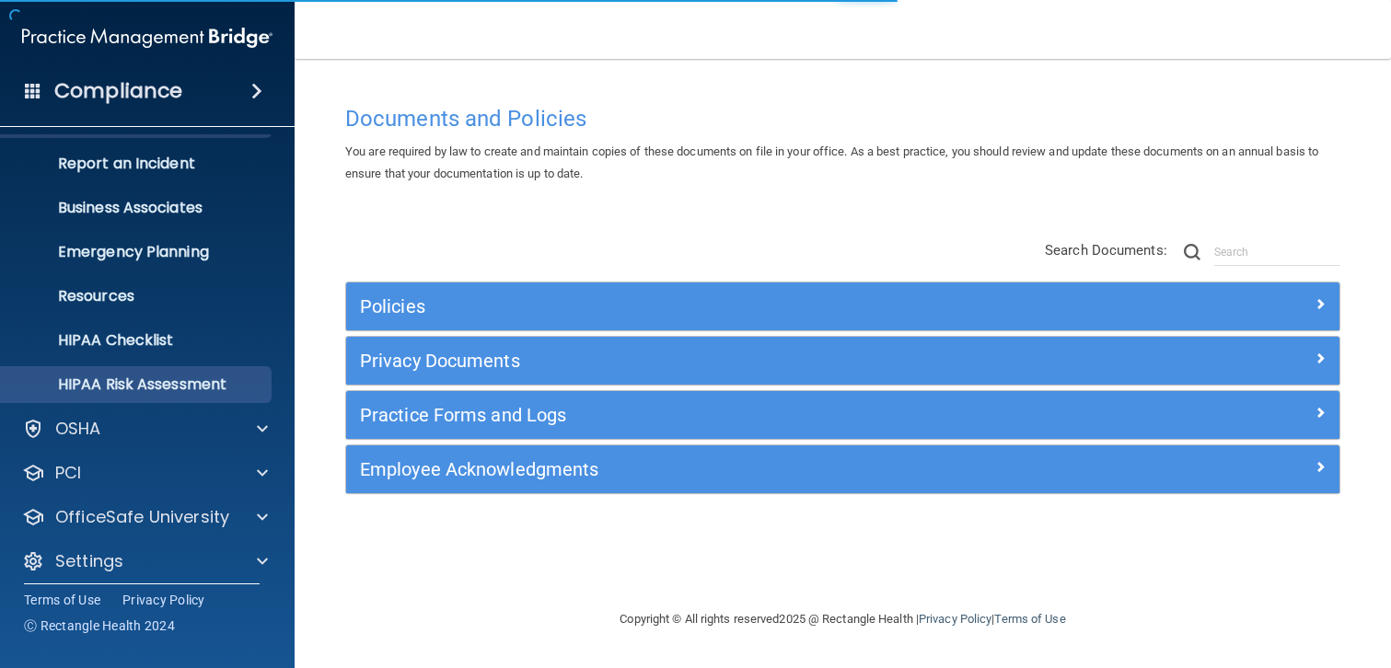
scroll to position [96, 0]
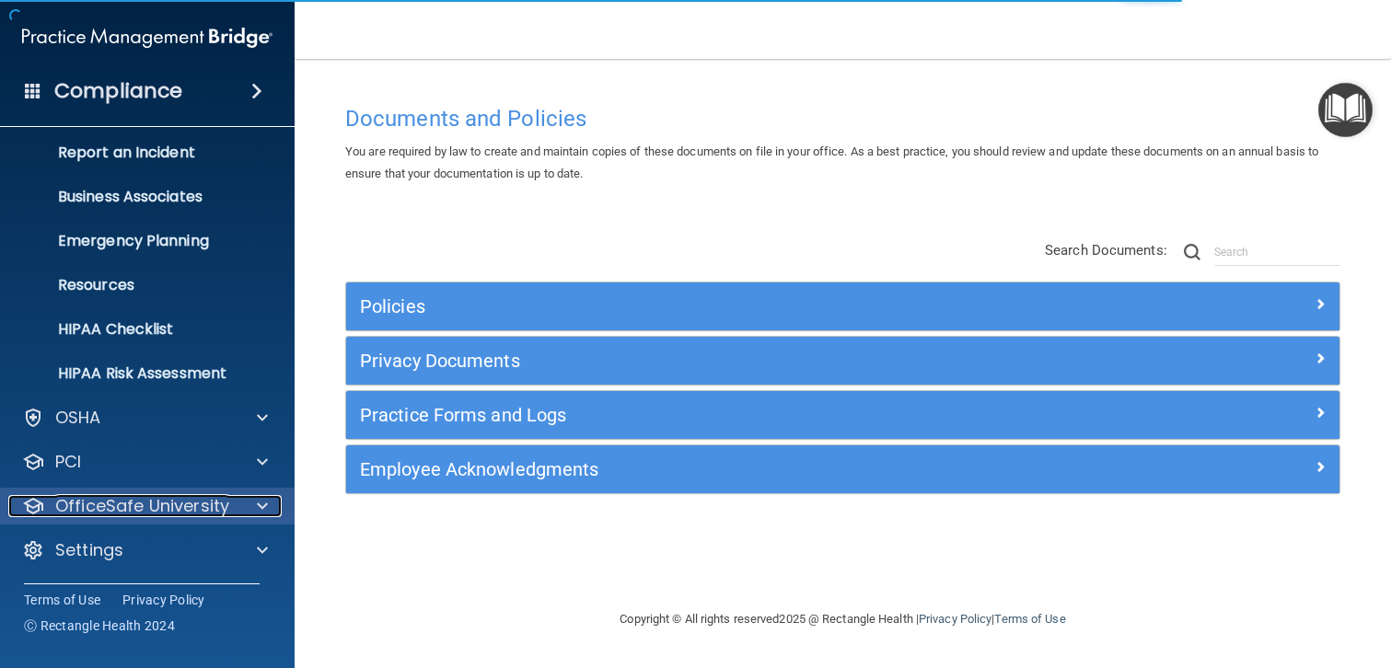
click at [161, 506] on p "OfficeSafe University" at bounding box center [142, 506] width 174 height 22
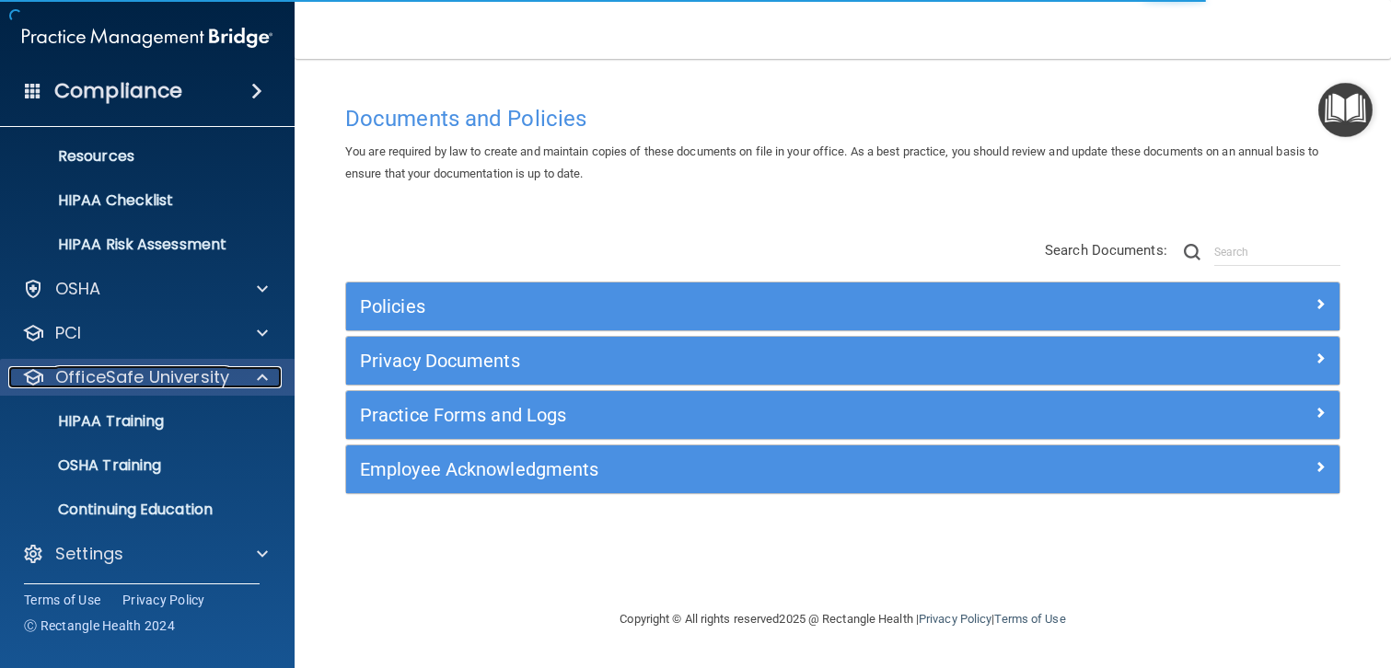
scroll to position [227, 0]
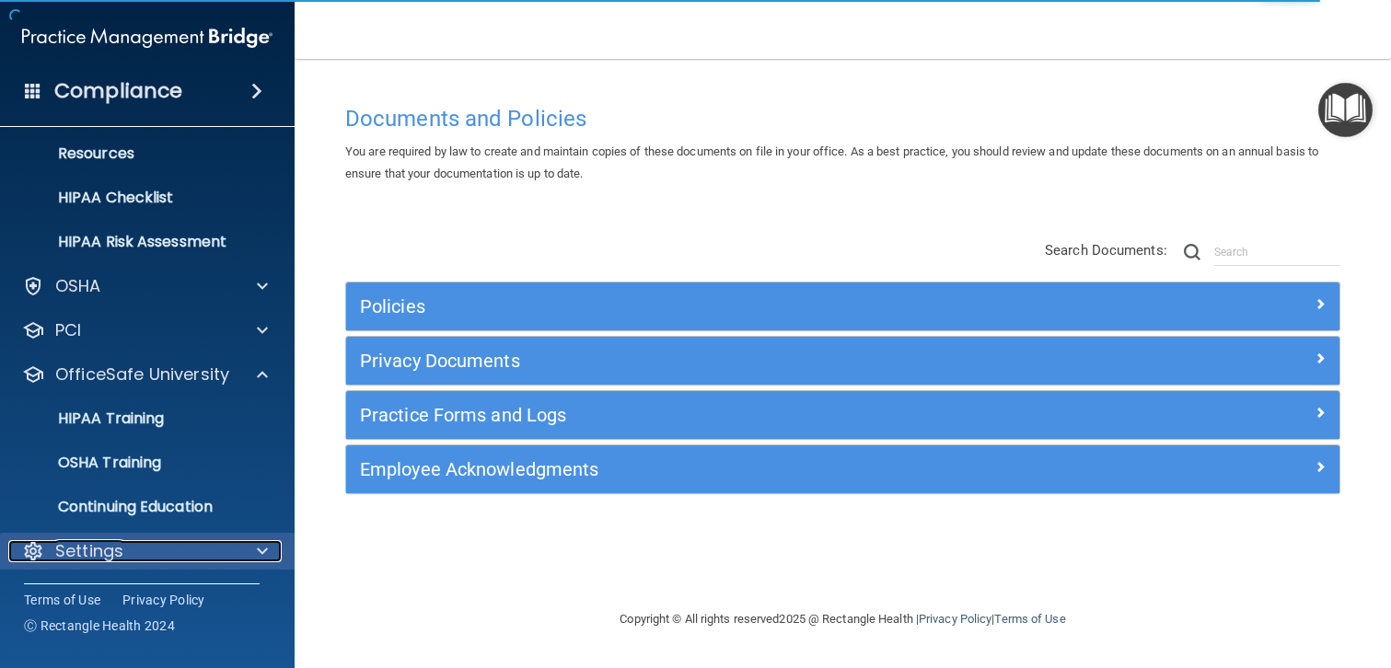
click at [96, 551] on p "Settings" at bounding box center [89, 551] width 68 height 22
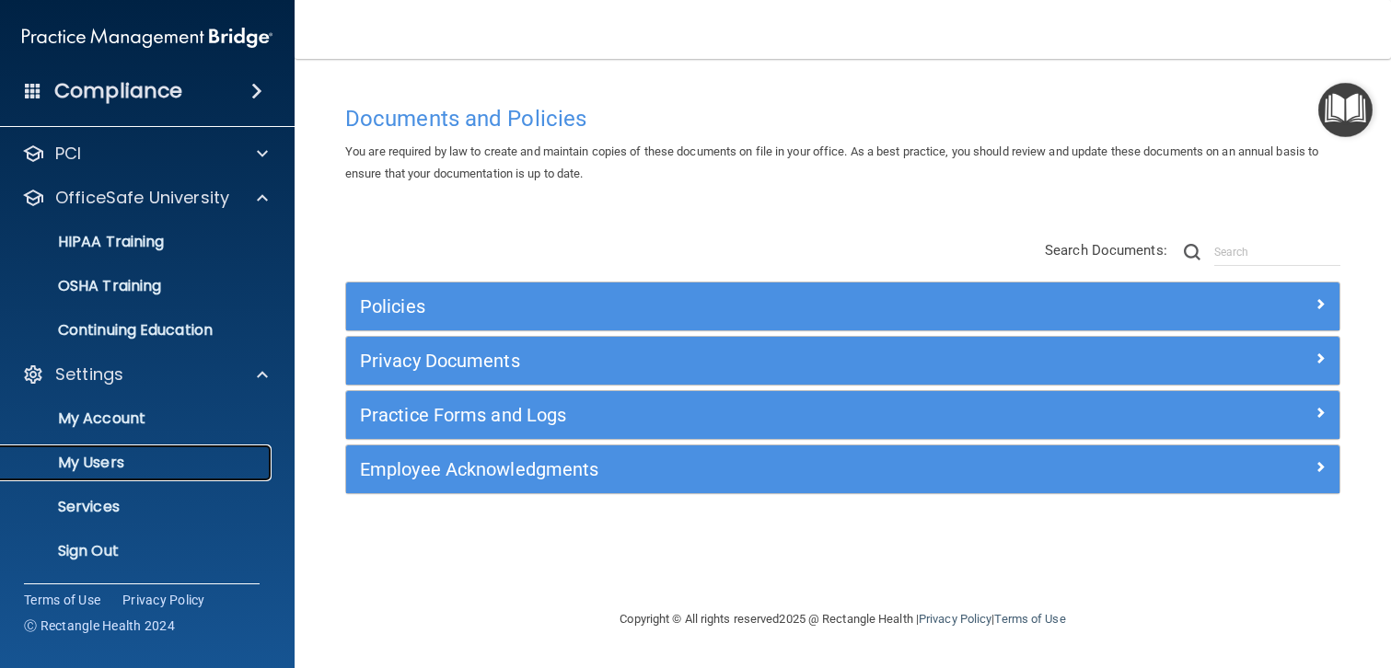
click at [86, 462] on p "My Users" at bounding box center [137, 463] width 251 height 18
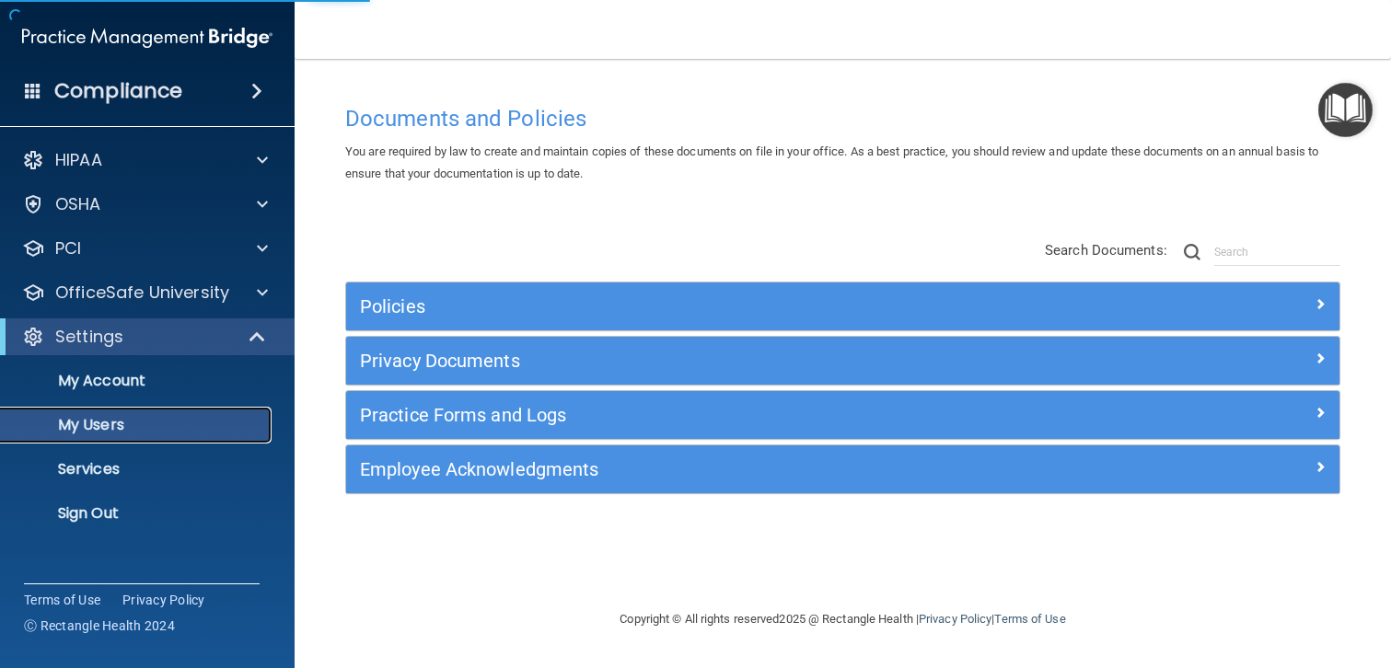
select select "20"
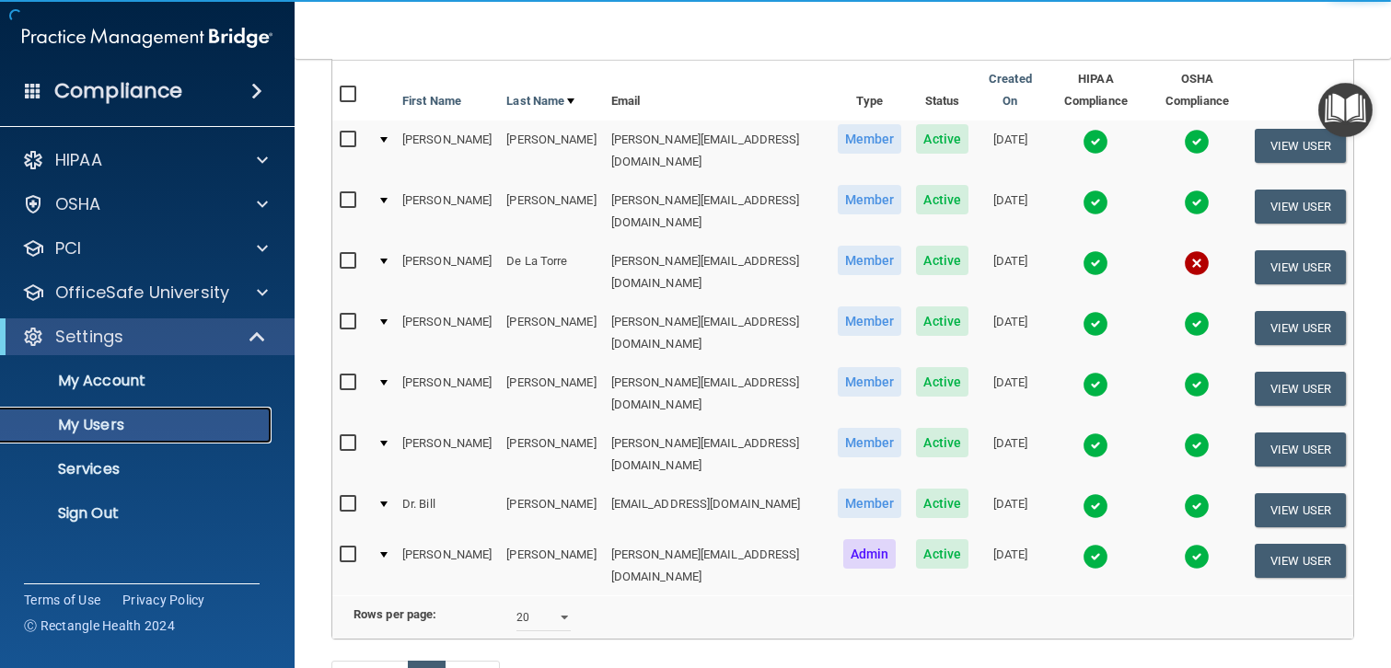
scroll to position [242, 0]
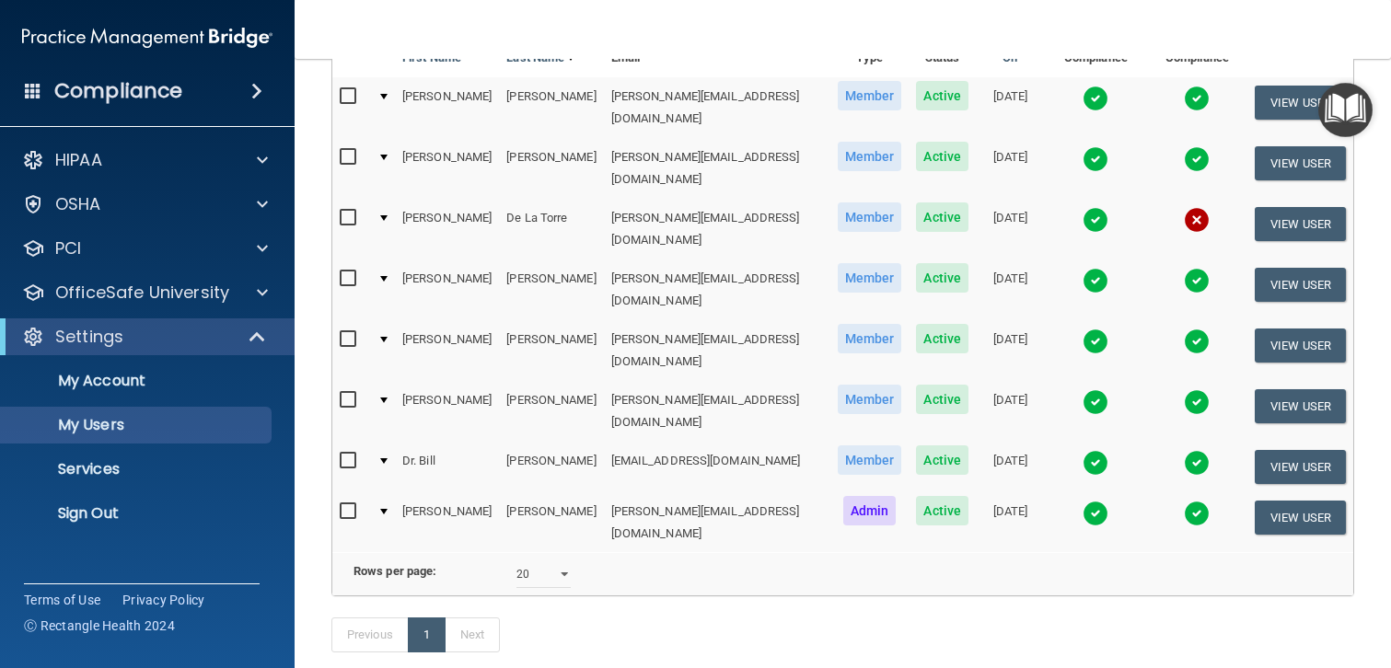
click at [385, 458] on div at bounding box center [383, 461] width 7 height 6
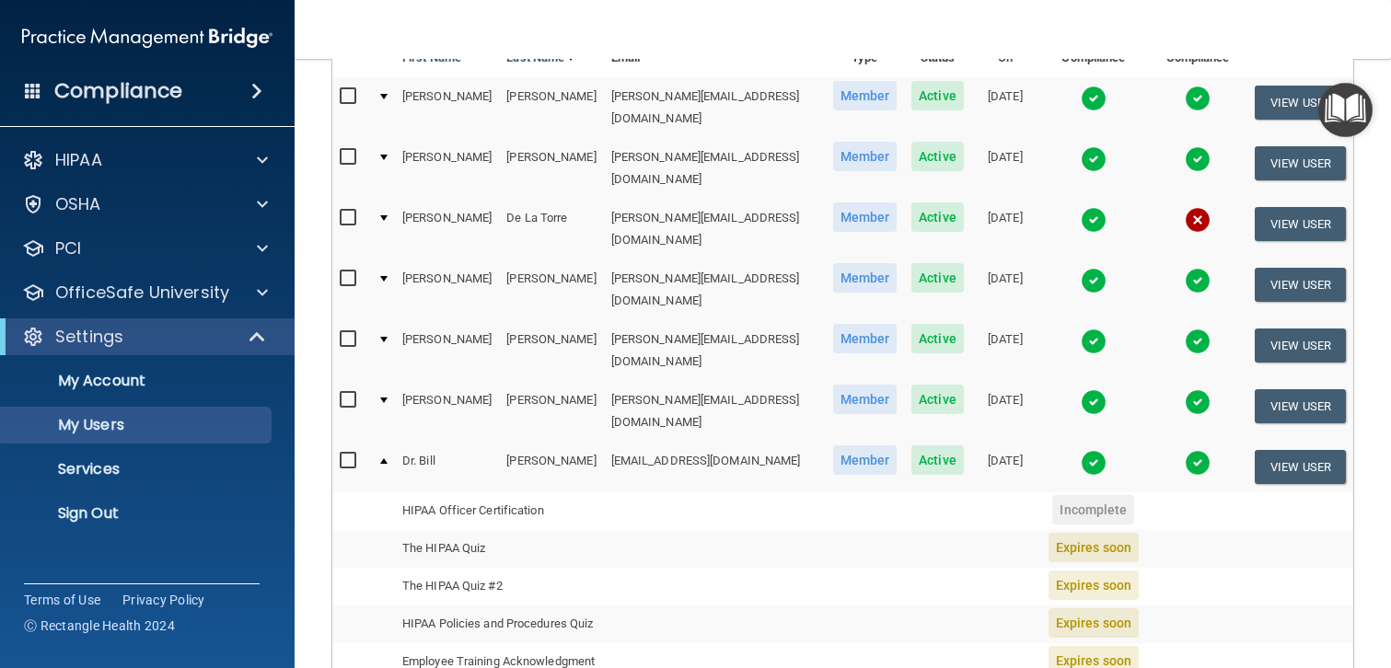
click at [1085, 533] on span "Expires soon" at bounding box center [1094, 547] width 90 height 29
click at [471, 530] on td "The HIPAA Quiz" at bounding box center [499, 549] width 209 height 38
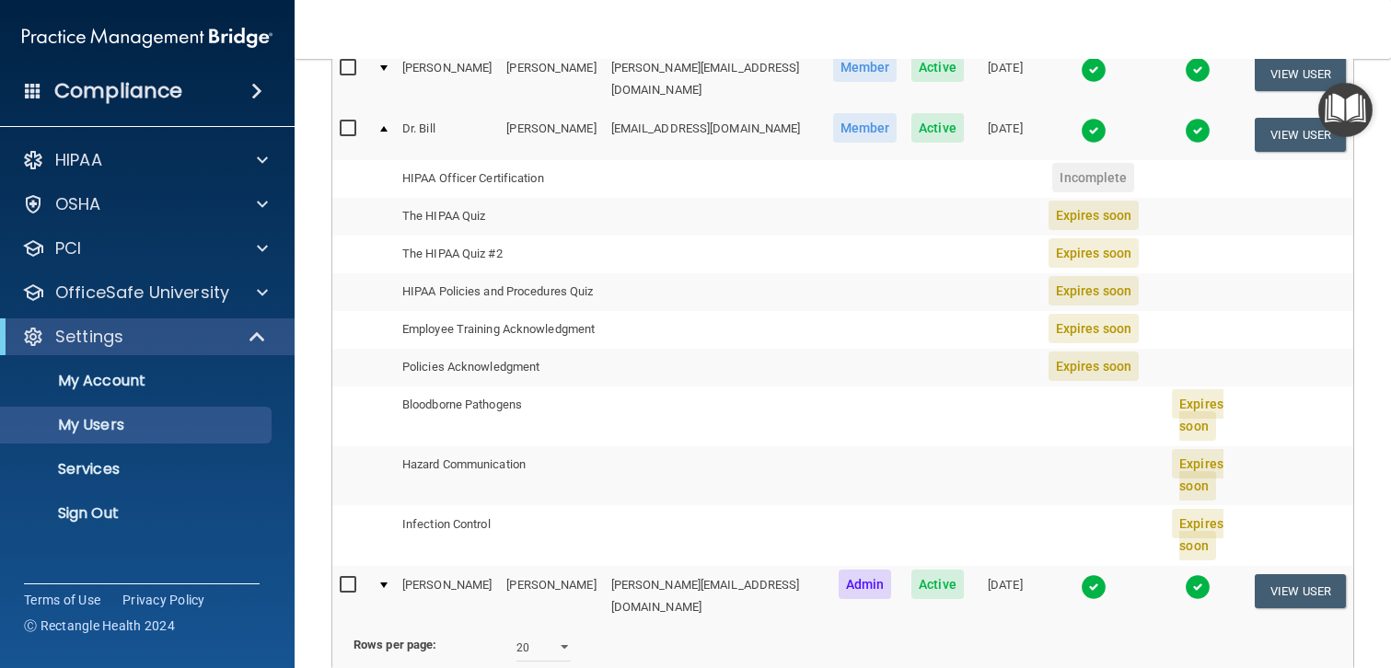
scroll to position [581, 0]
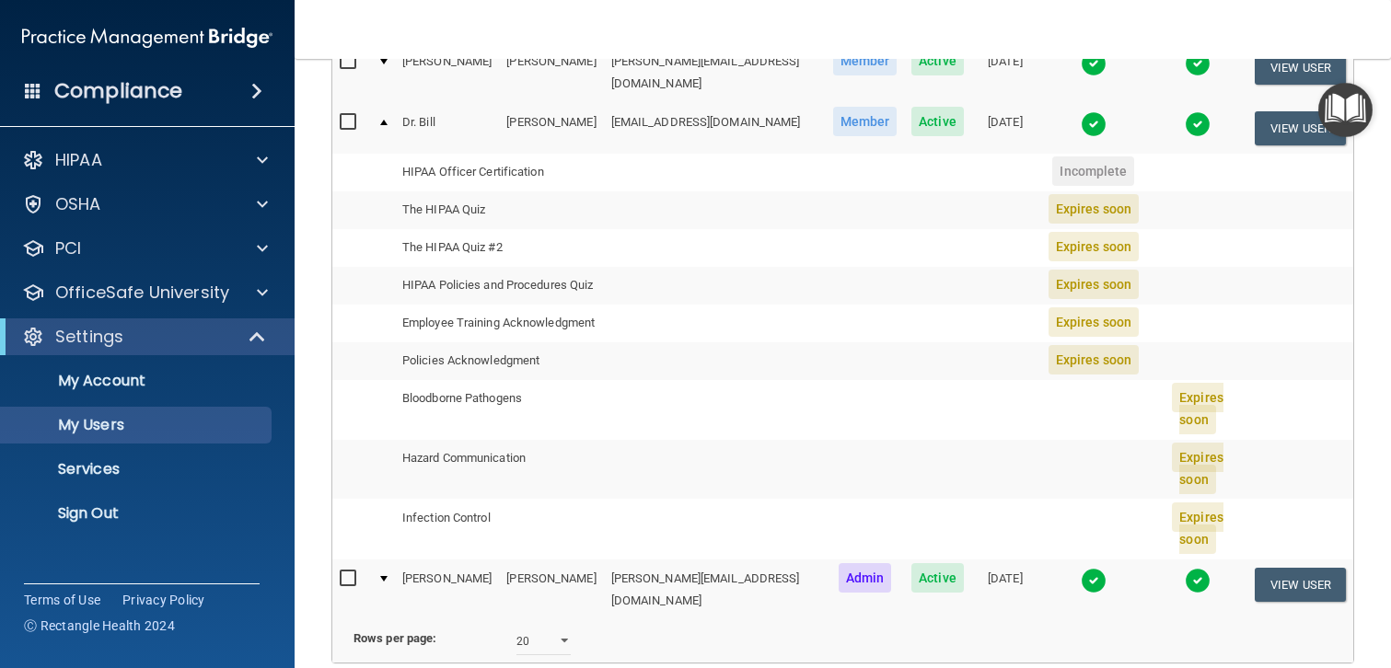
click at [468, 499] on td "Infection Control" at bounding box center [499, 529] width 209 height 60
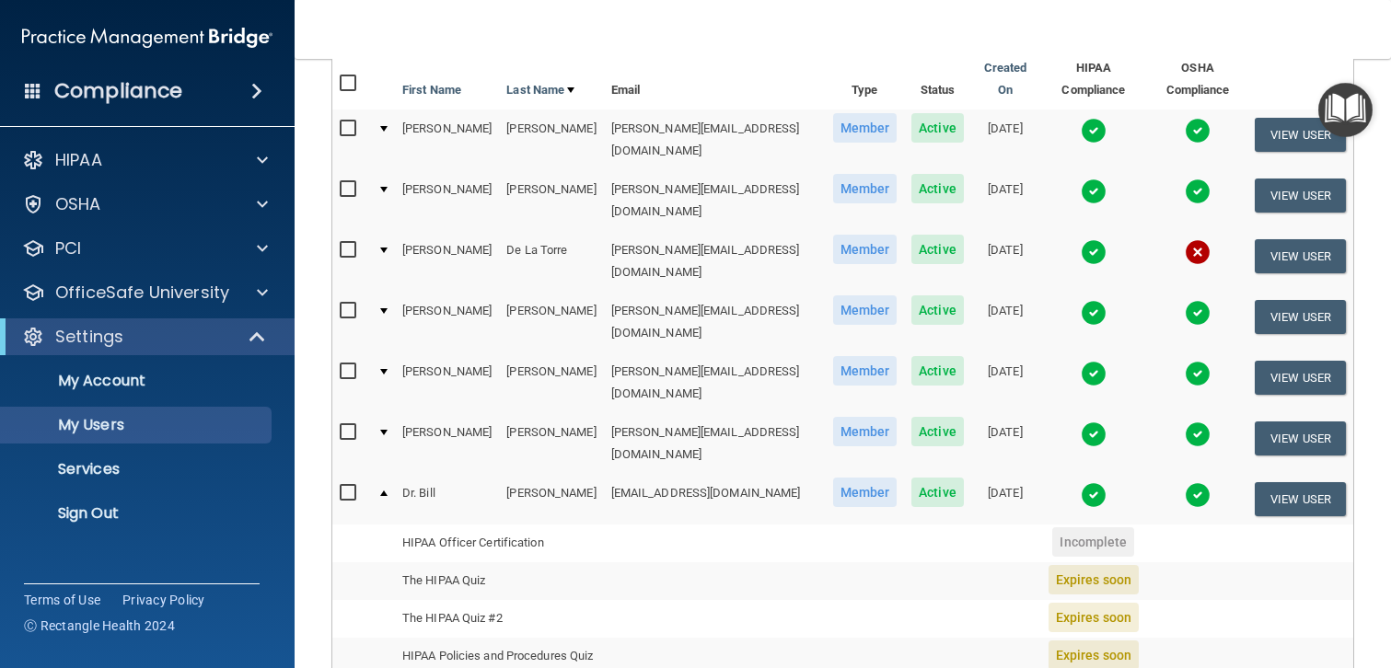
scroll to position [206, 0]
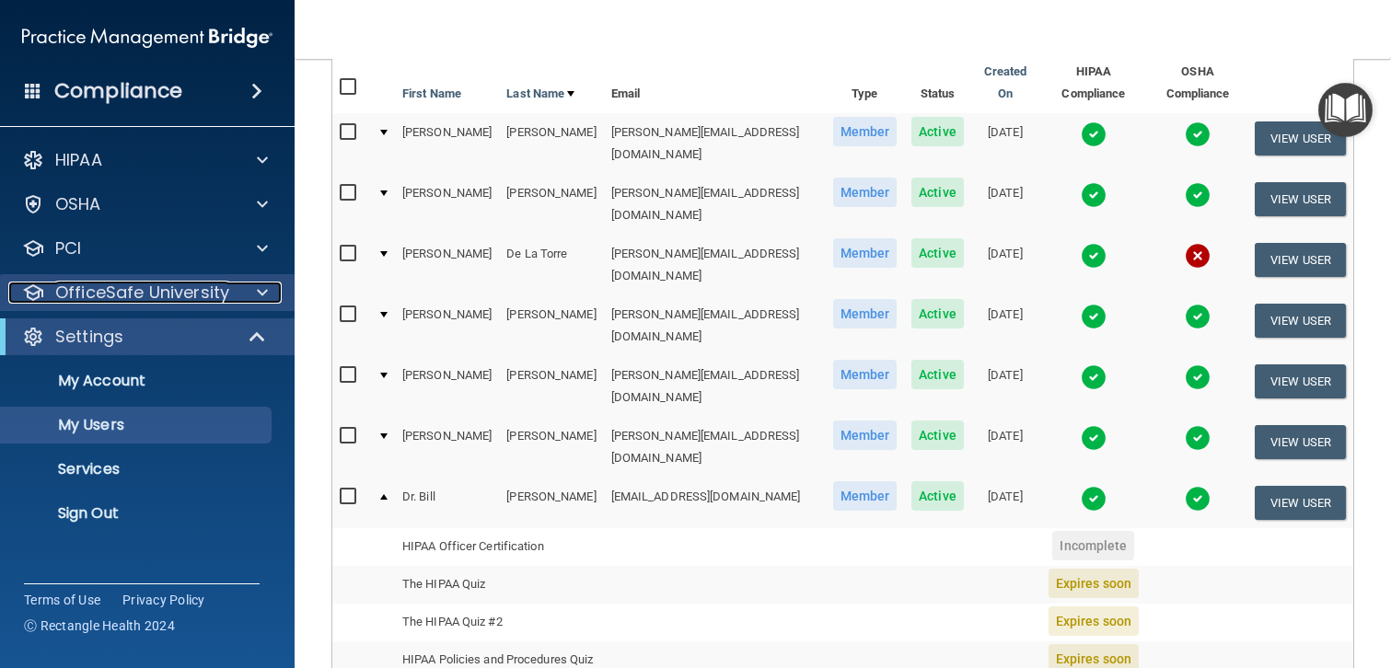
click at [134, 292] on p "OfficeSafe University" at bounding box center [142, 293] width 174 height 22
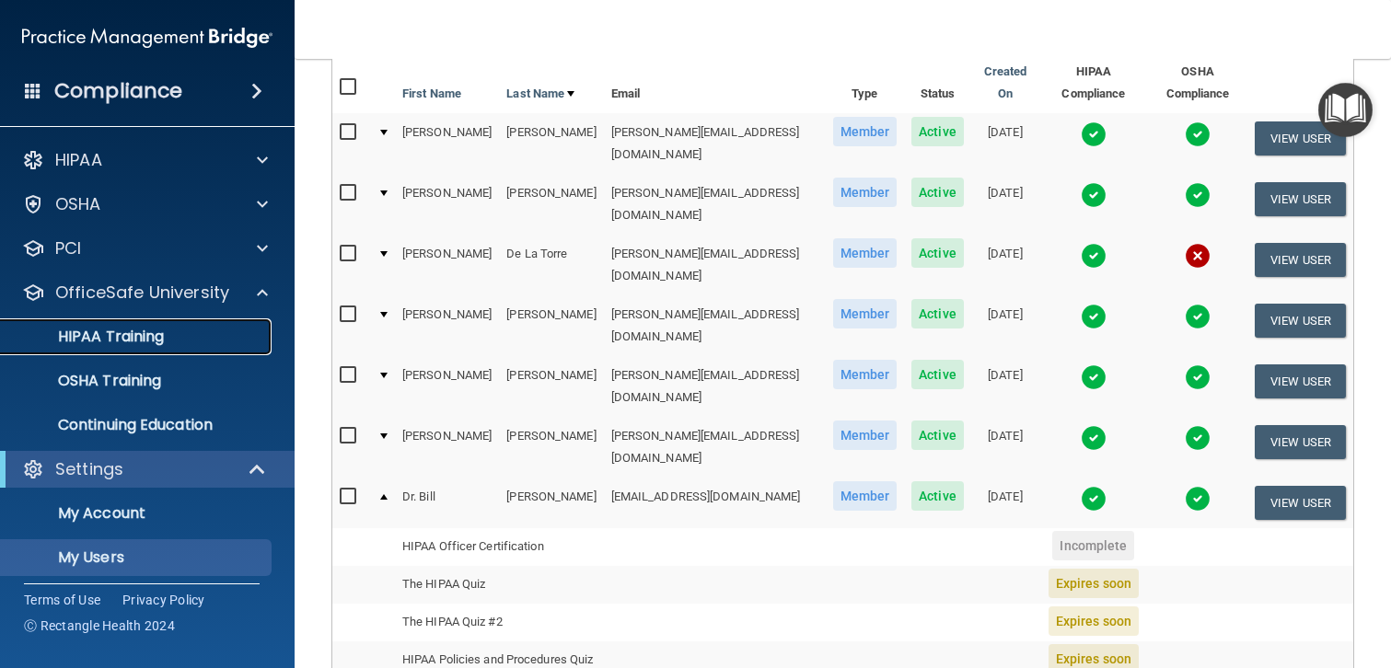
click at [131, 335] on p "HIPAA Training" at bounding box center [88, 337] width 152 height 18
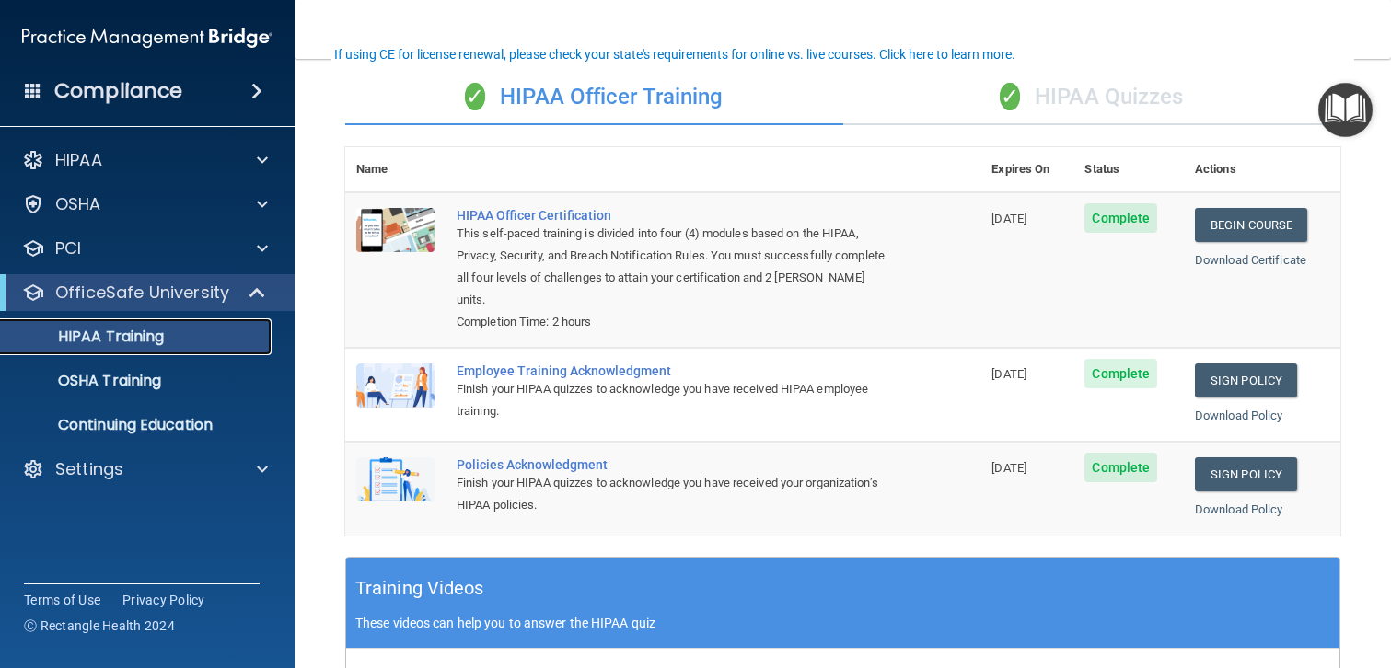
scroll to position [133, 0]
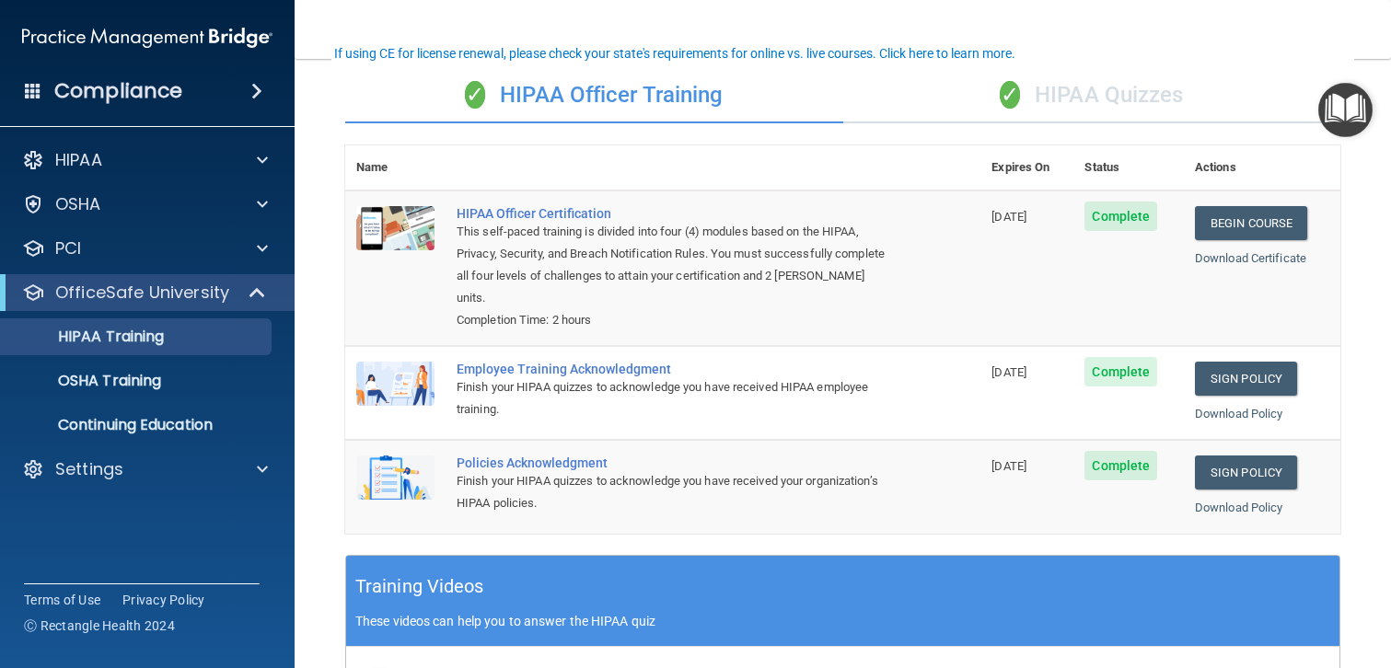
click at [1073, 96] on div "✓ HIPAA Quizzes" at bounding box center [1092, 95] width 498 height 55
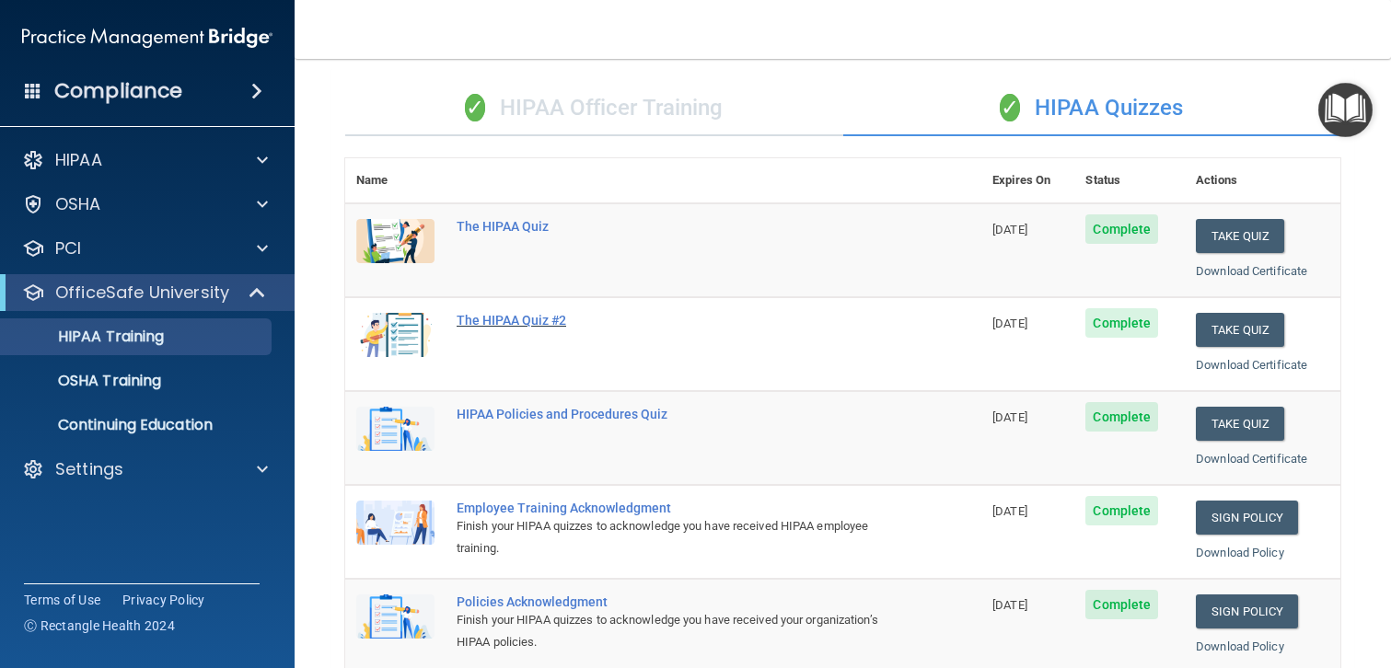
scroll to position [0, 0]
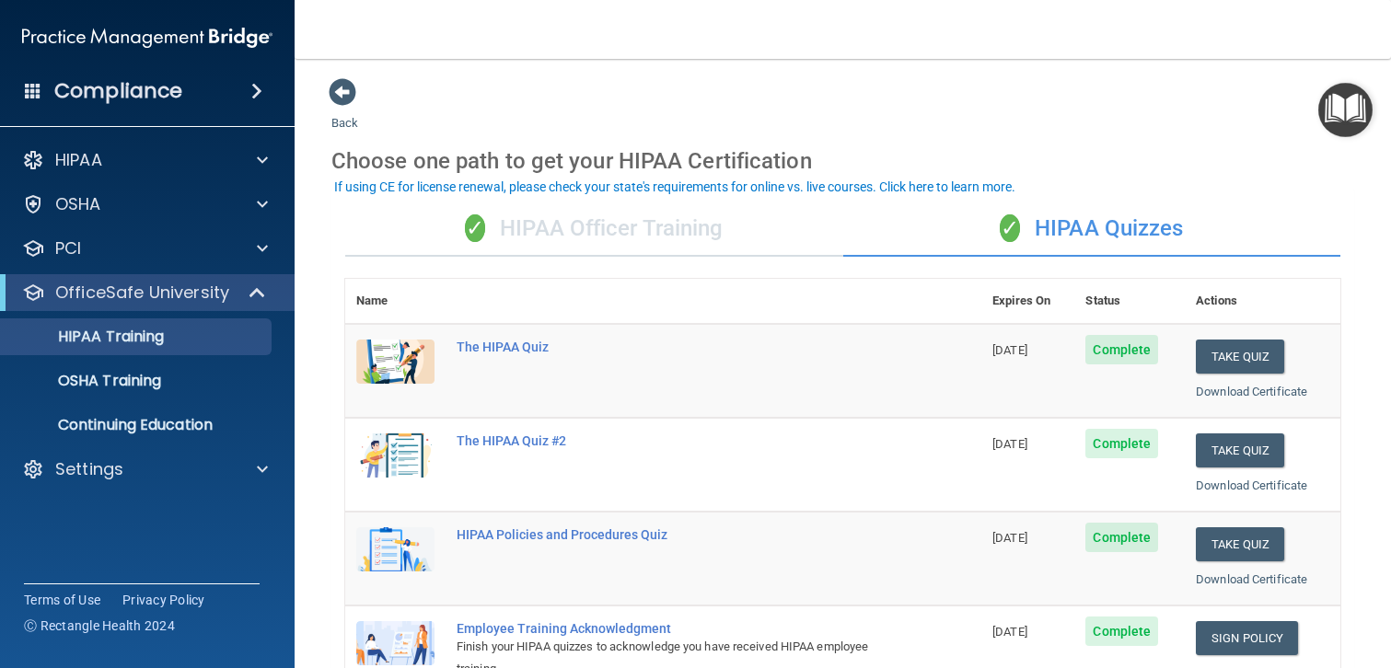
click at [675, 209] on div "✓ HIPAA Officer Training" at bounding box center [594, 229] width 498 height 55
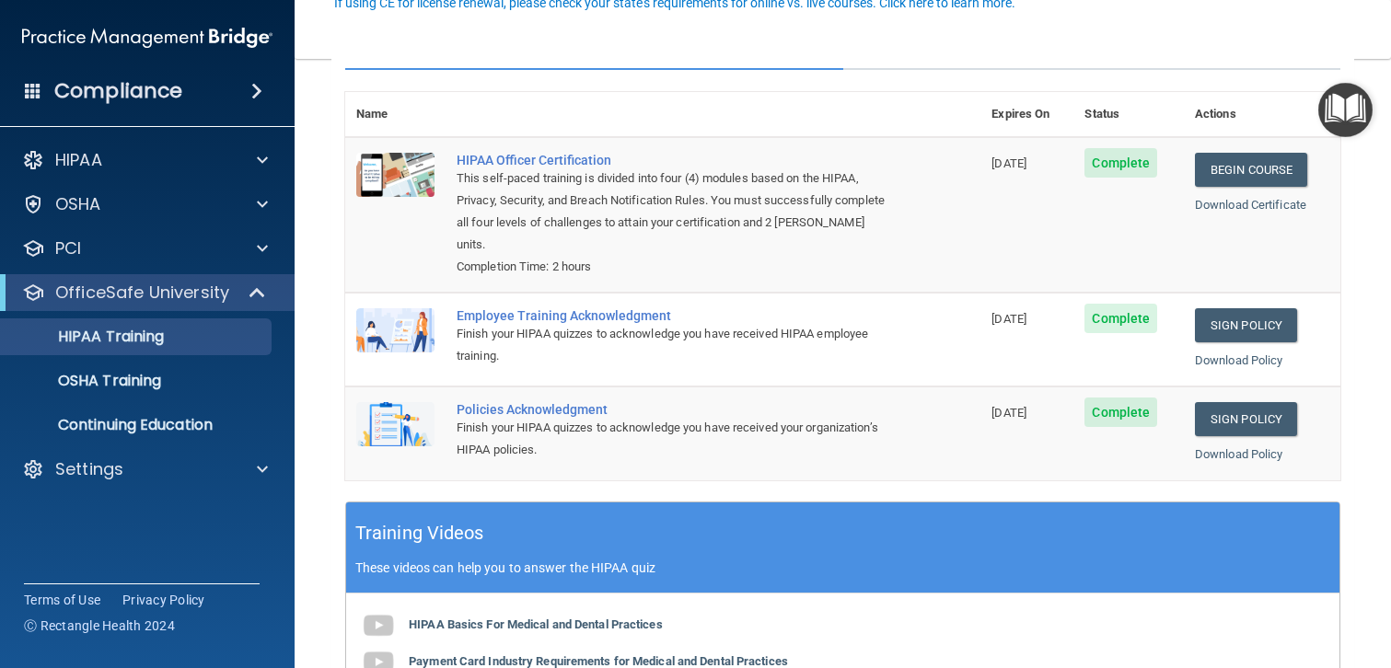
scroll to position [188, 0]
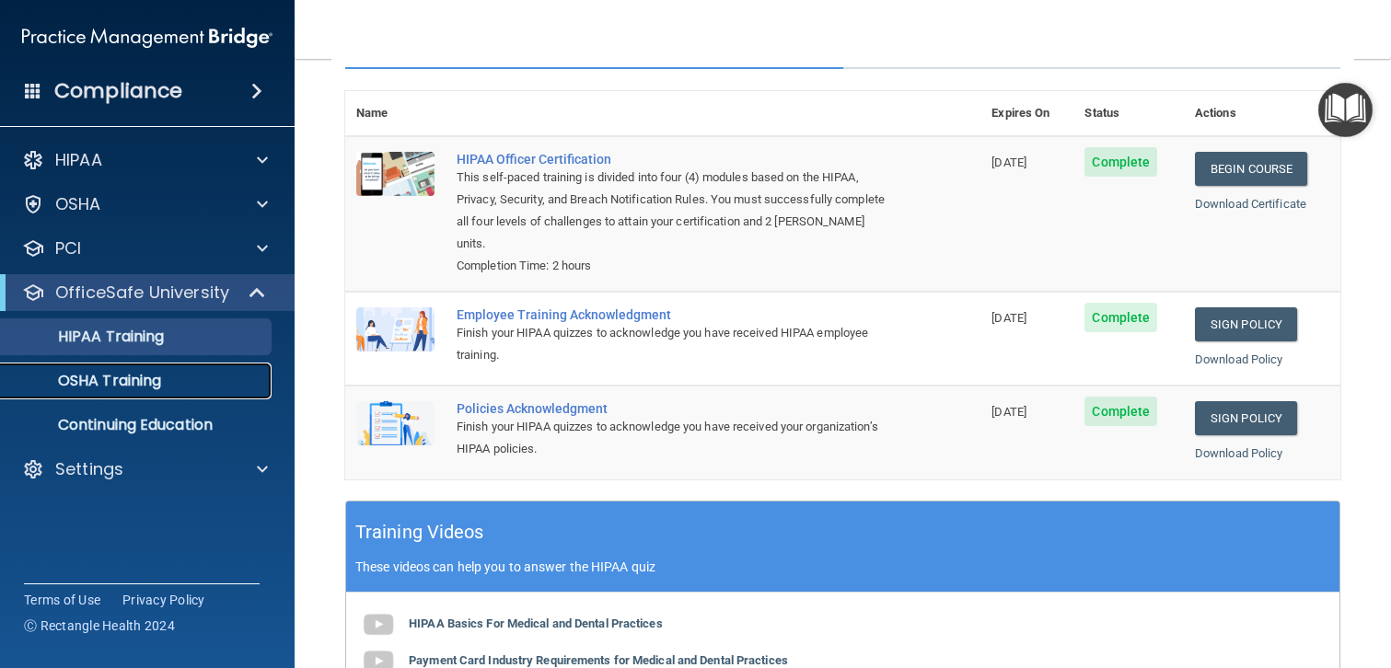
click at [154, 380] on p "OSHA Training" at bounding box center [86, 381] width 149 height 18
